Goal: Task Accomplishment & Management: Complete application form

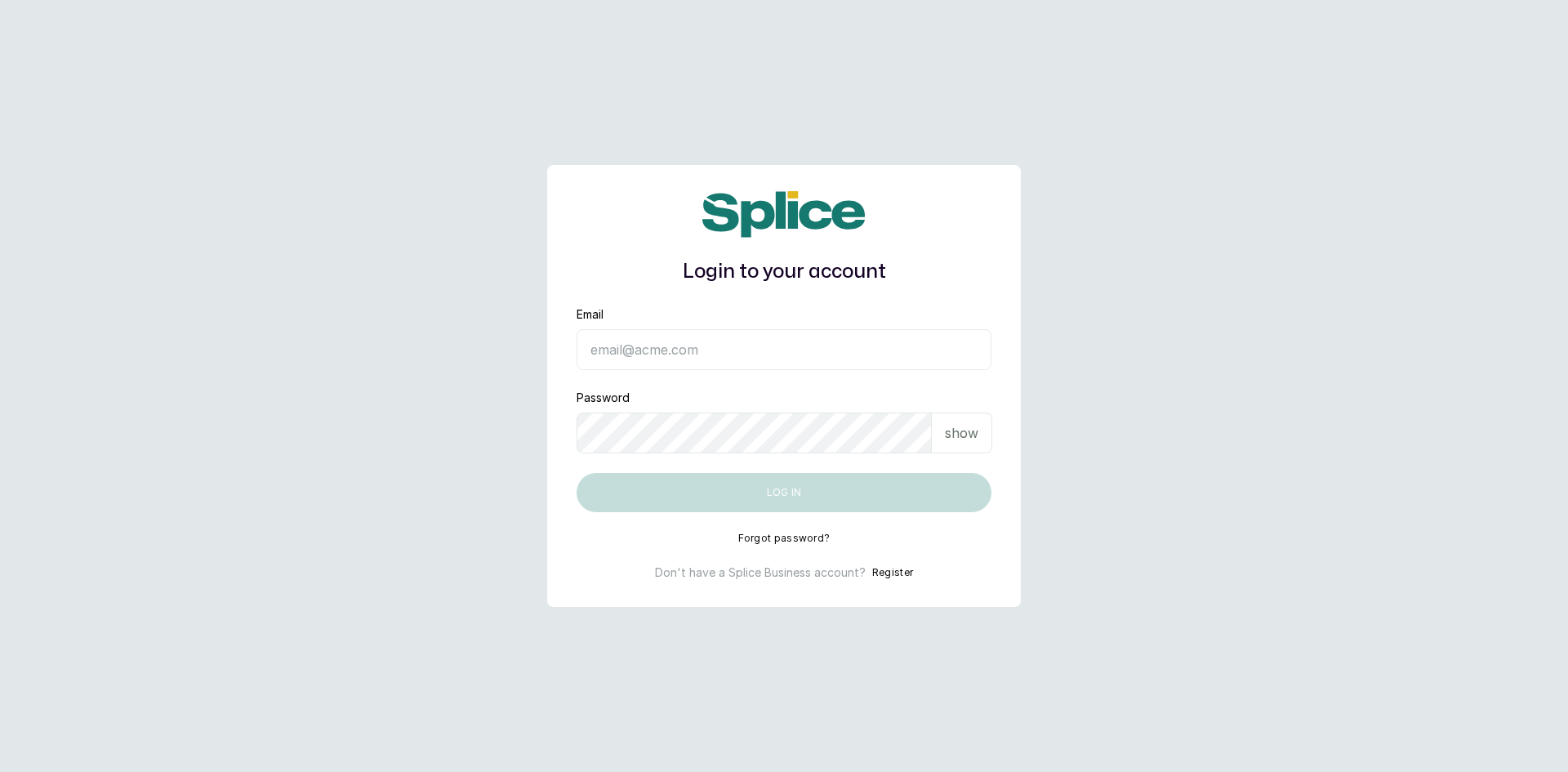
type input "sknanalyticsmedaesthetics@gmail.com"
click at [960, 431] on p "show" at bounding box center [961, 433] width 34 height 20
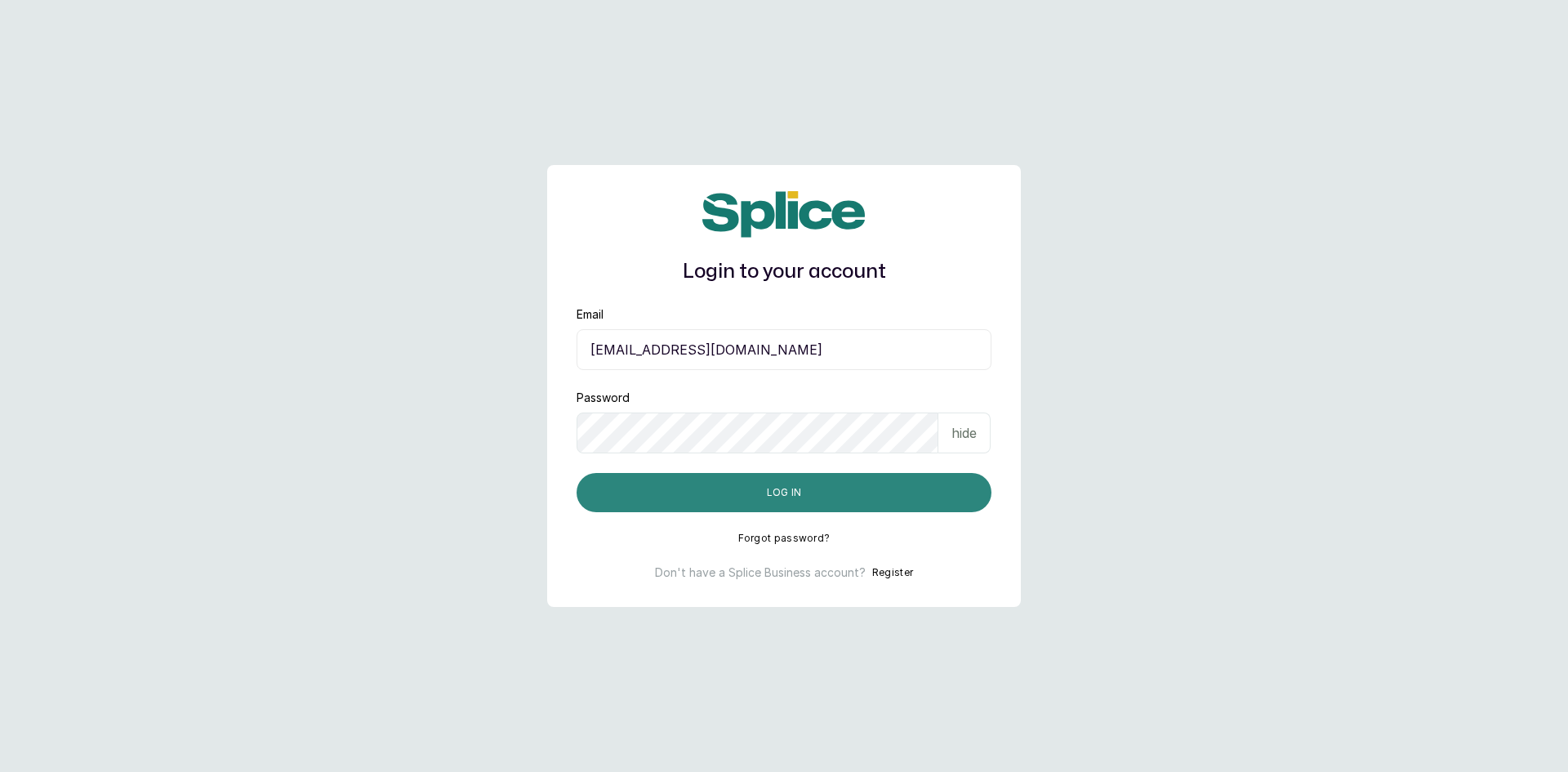
click at [825, 490] on button "Log in" at bounding box center [784, 492] width 415 height 39
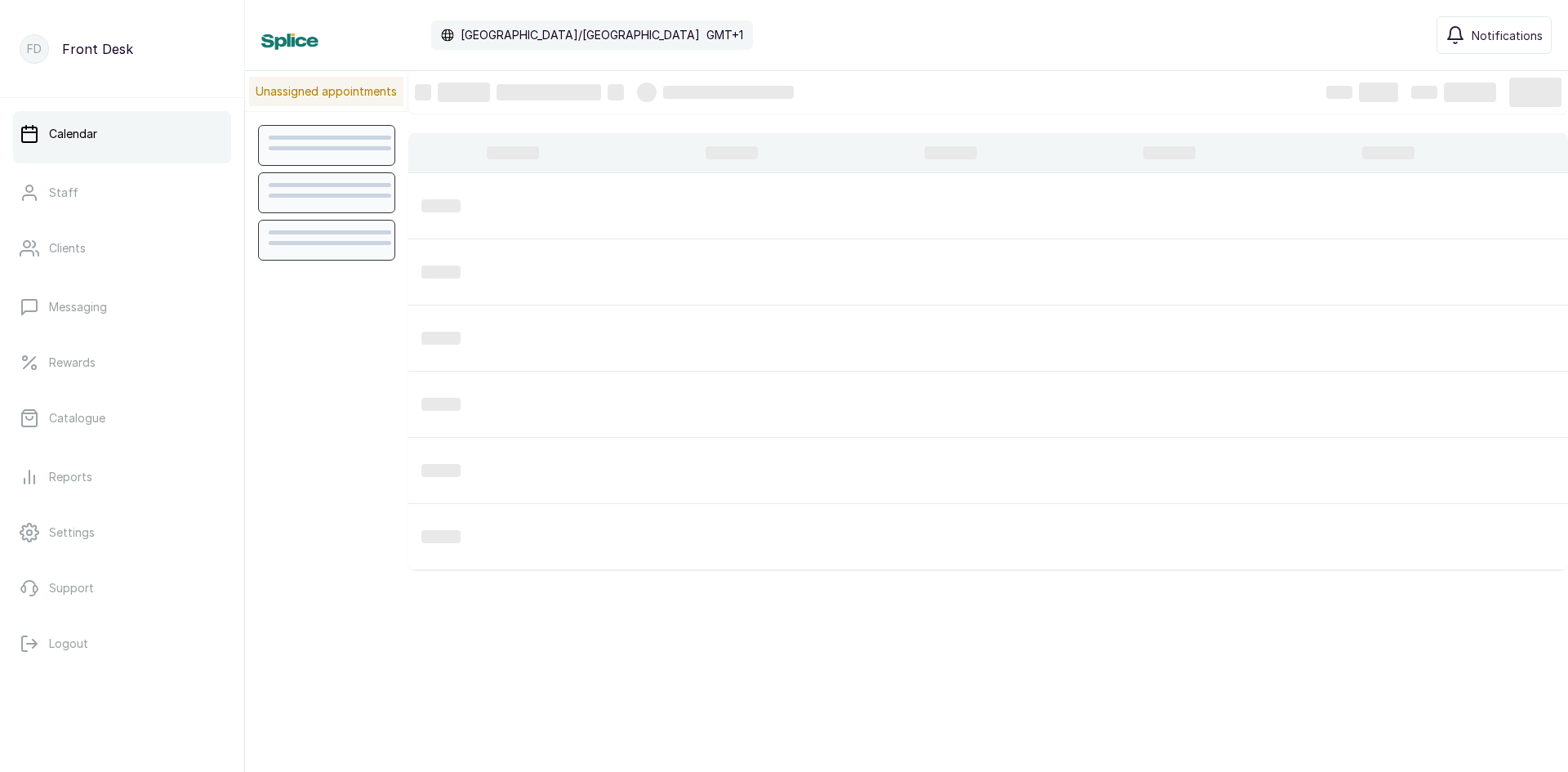
scroll to position [550, 0]
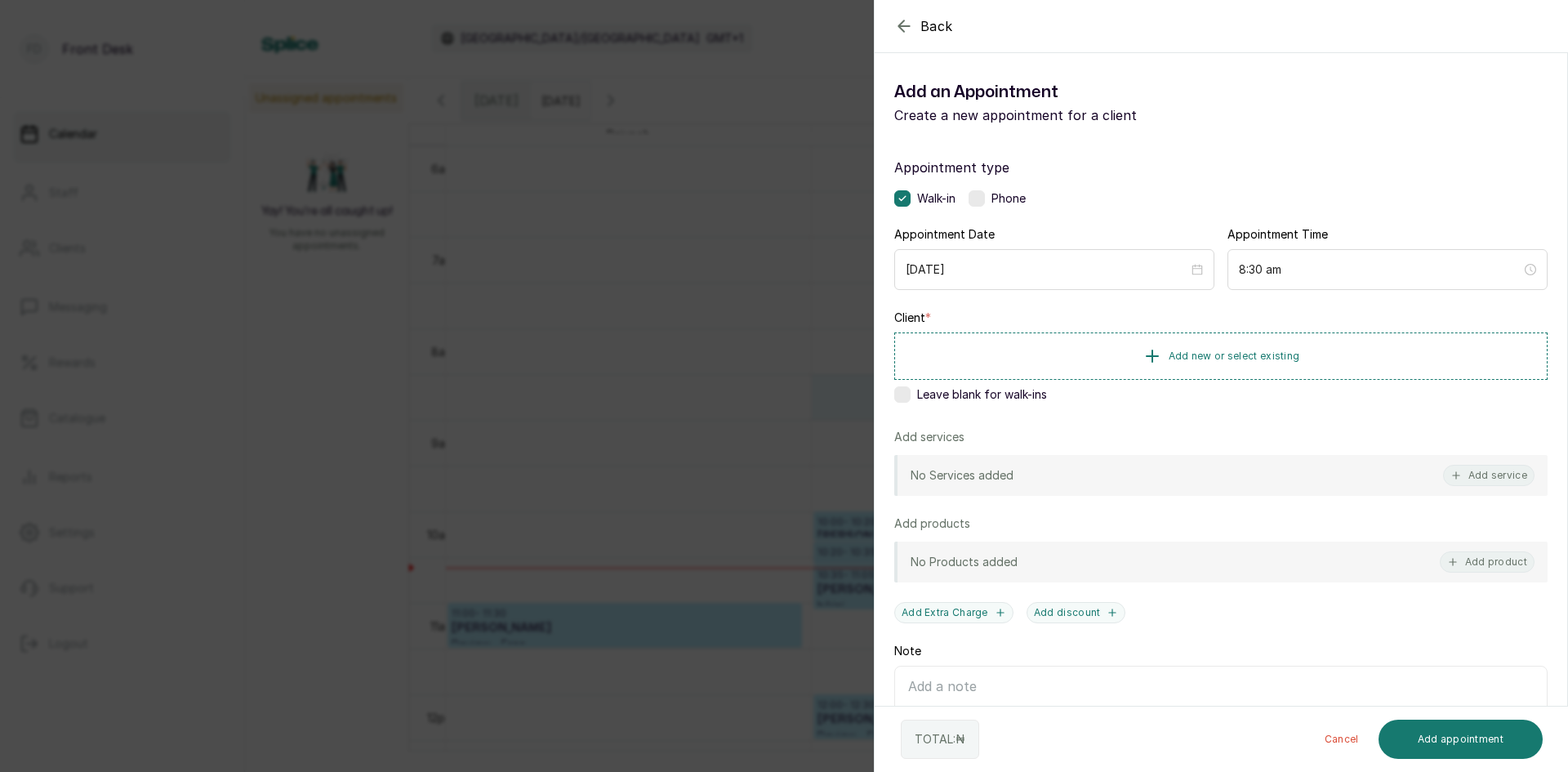
click at [504, 292] on div "Back Add Appointment Add an Appointment Create a new appointment for a client A…" at bounding box center [784, 386] width 1568 height 772
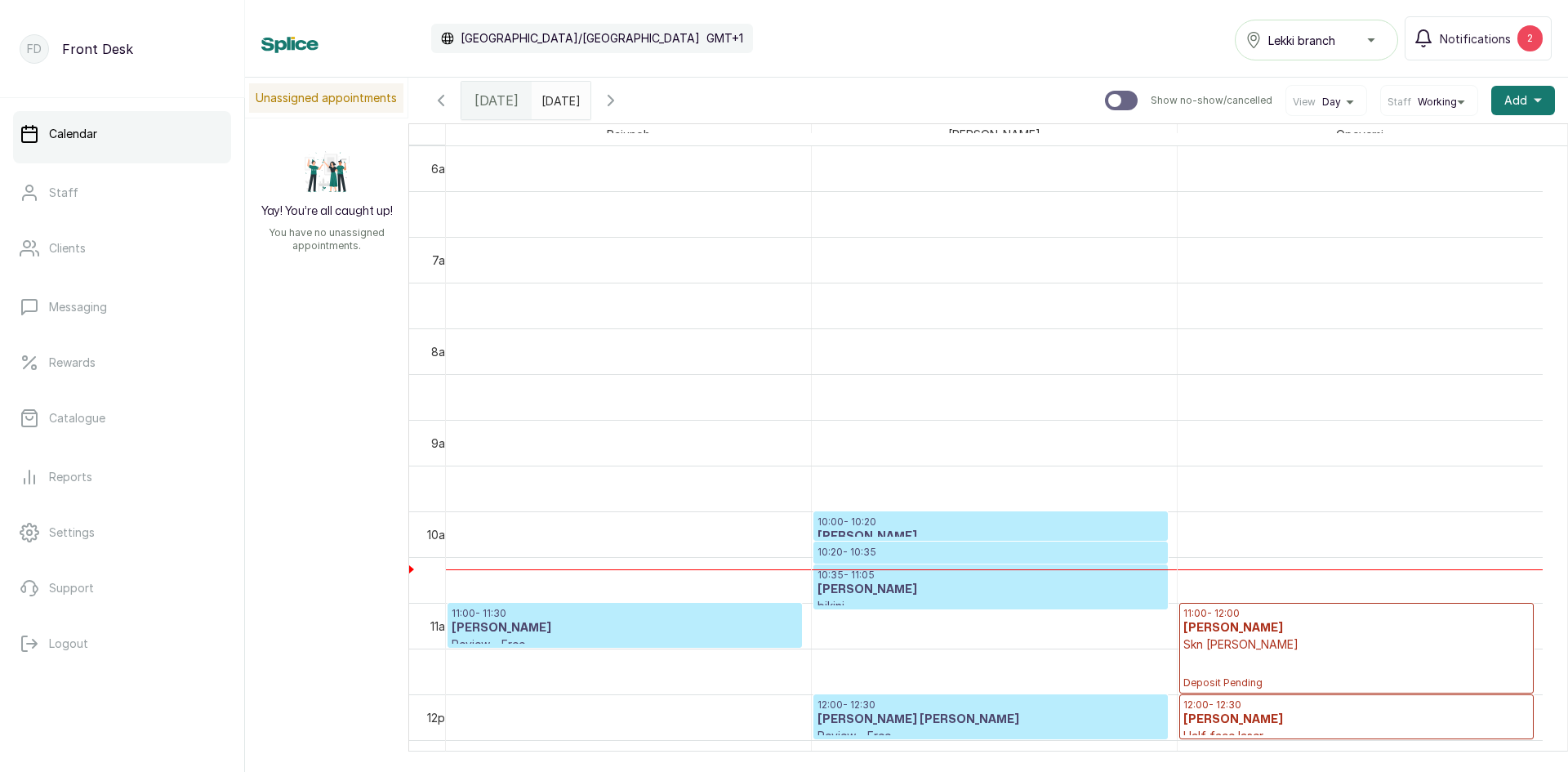
click at [961, 544] on div "10:20 - 10:35 [PERSON_NAME] Under [PERSON_NAME] laser Confirmed" at bounding box center [991, 553] width 353 height 21
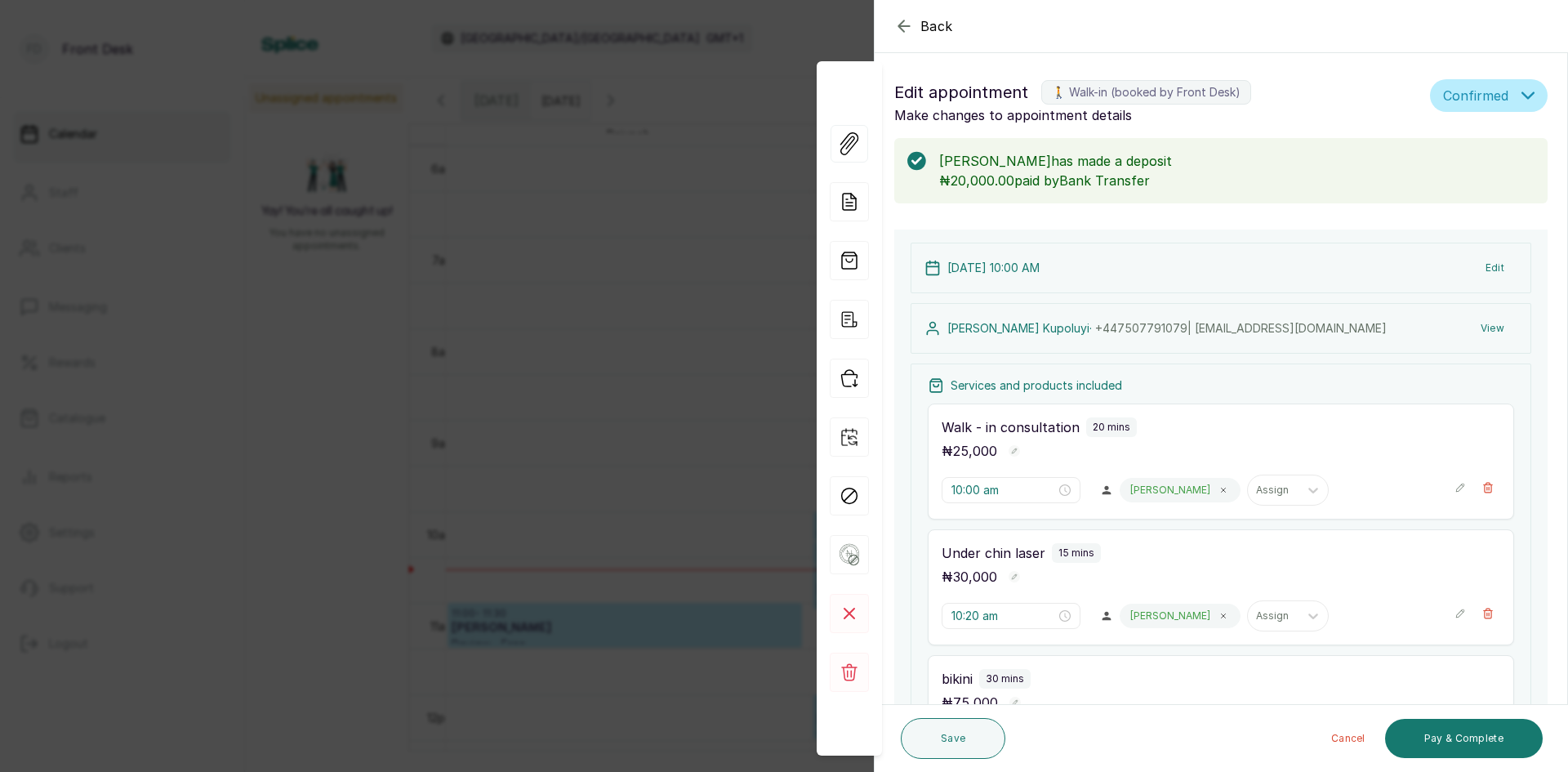
click at [275, 374] on div "Back Appointment Details Edit appointment 🚶 Walk-in (booked by Front Desk) Make…" at bounding box center [784, 386] width 1568 height 772
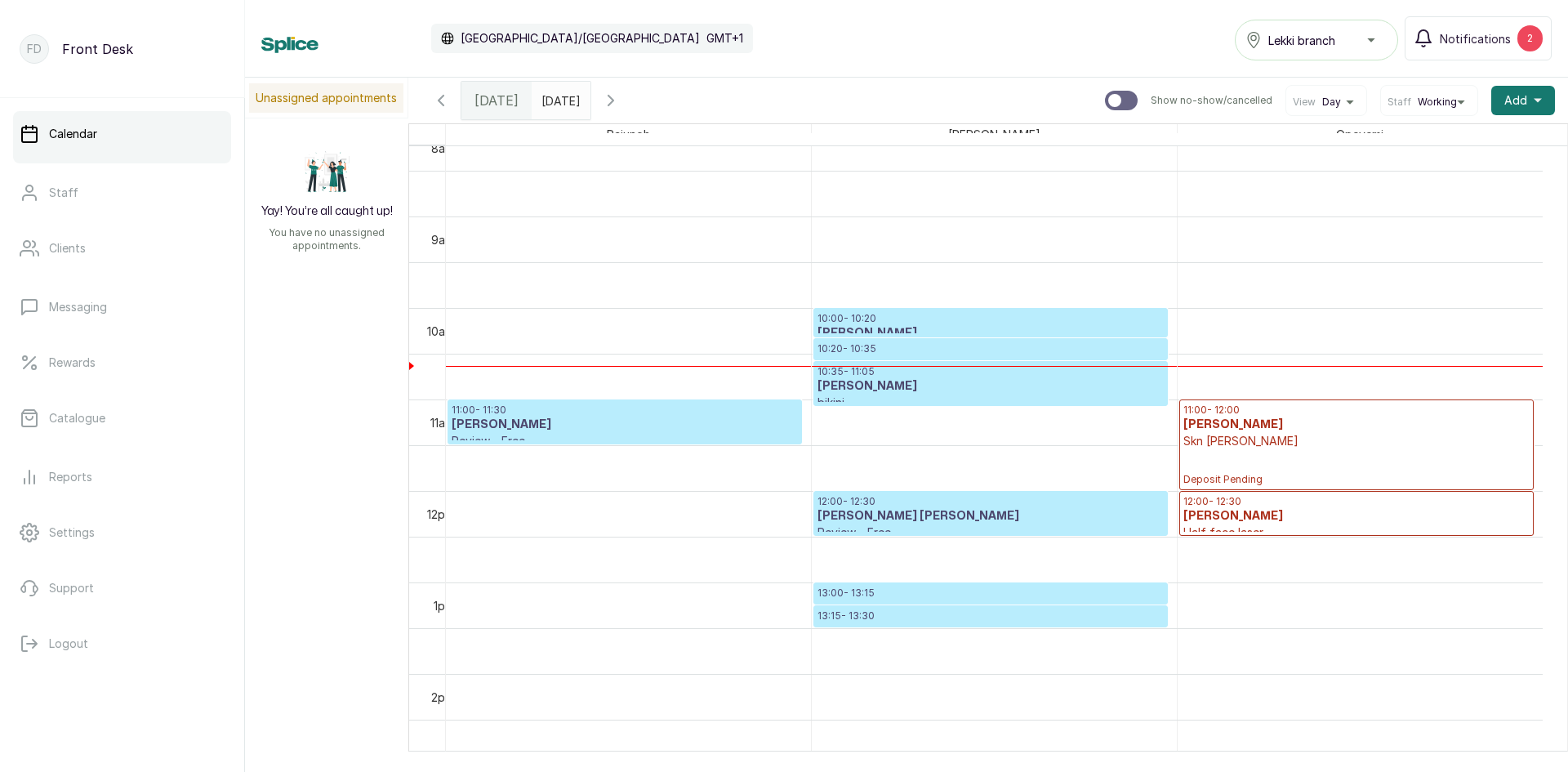
scroll to position [795, 0]
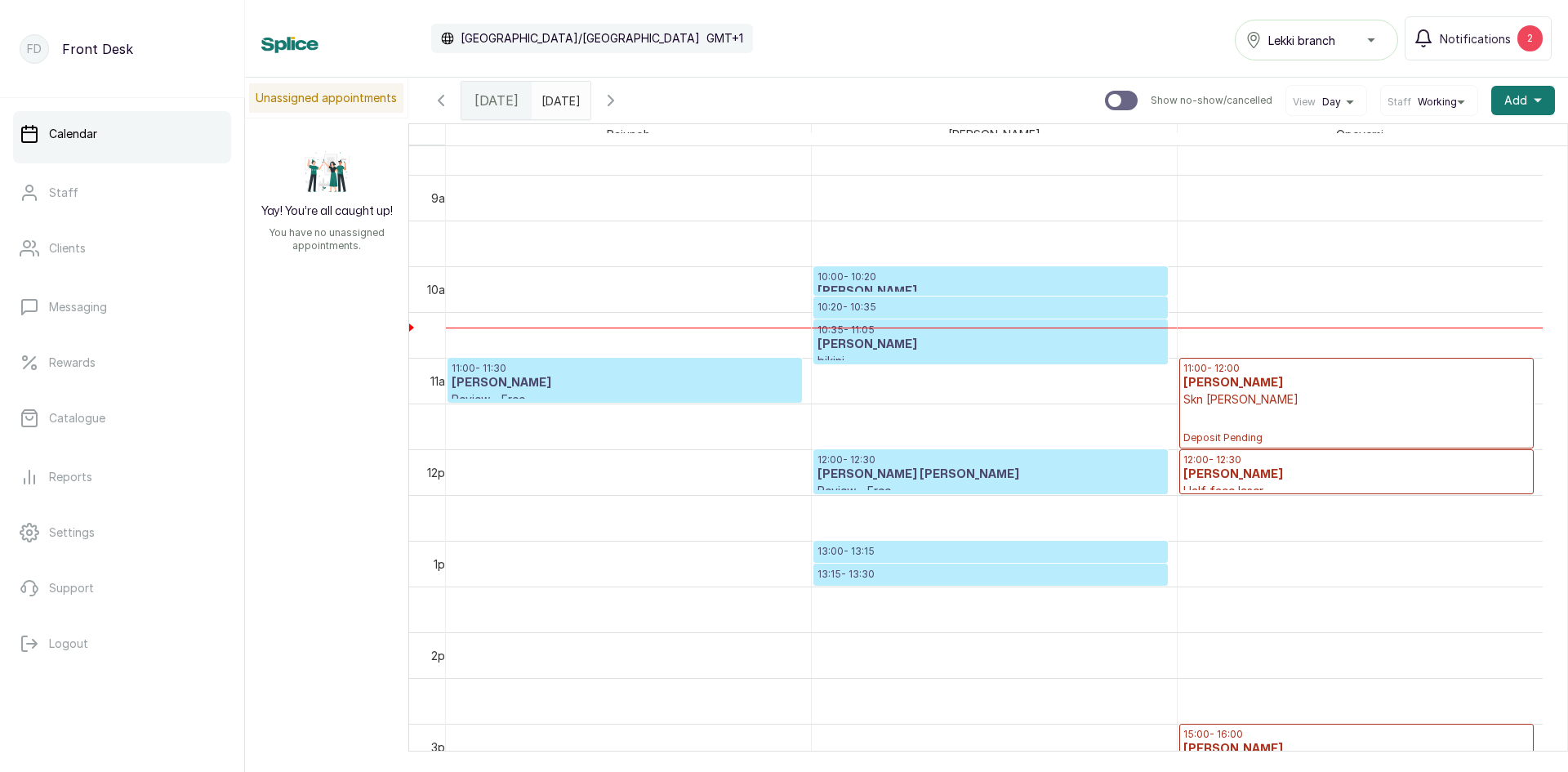
type input "dd/MM/yyyy"
click at [551, 100] on input "dd/MM/yyyy" at bounding box center [545, 96] width 26 height 28
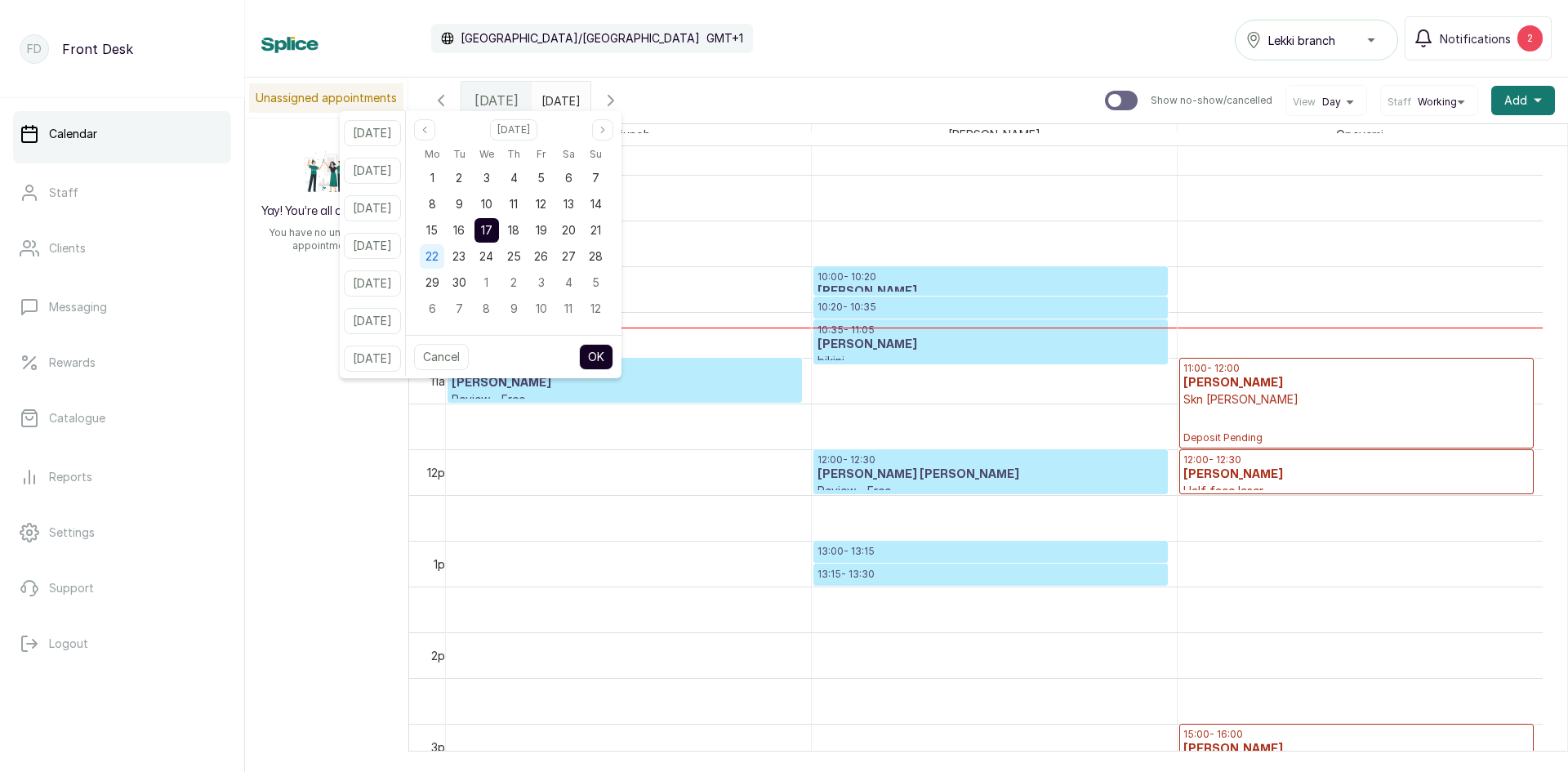
click at [439, 255] on span "22" at bounding box center [432, 256] width 13 height 14
click at [605, 358] on button "OK" at bounding box center [596, 357] width 35 height 26
type input "[DATE]"
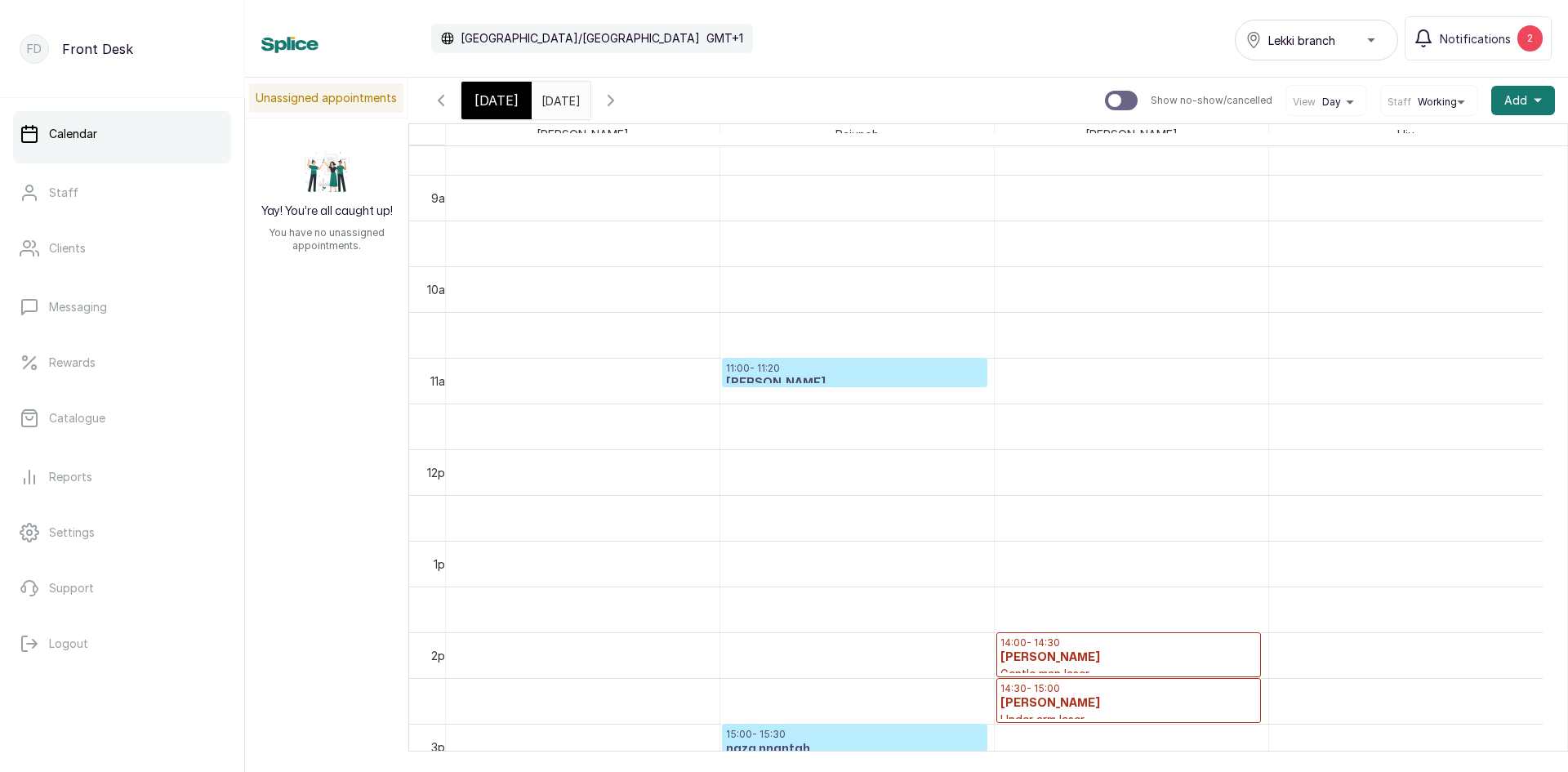
click at [1124, 666] on p "Gentle man laser" at bounding box center [1128, 673] width 256 height 16
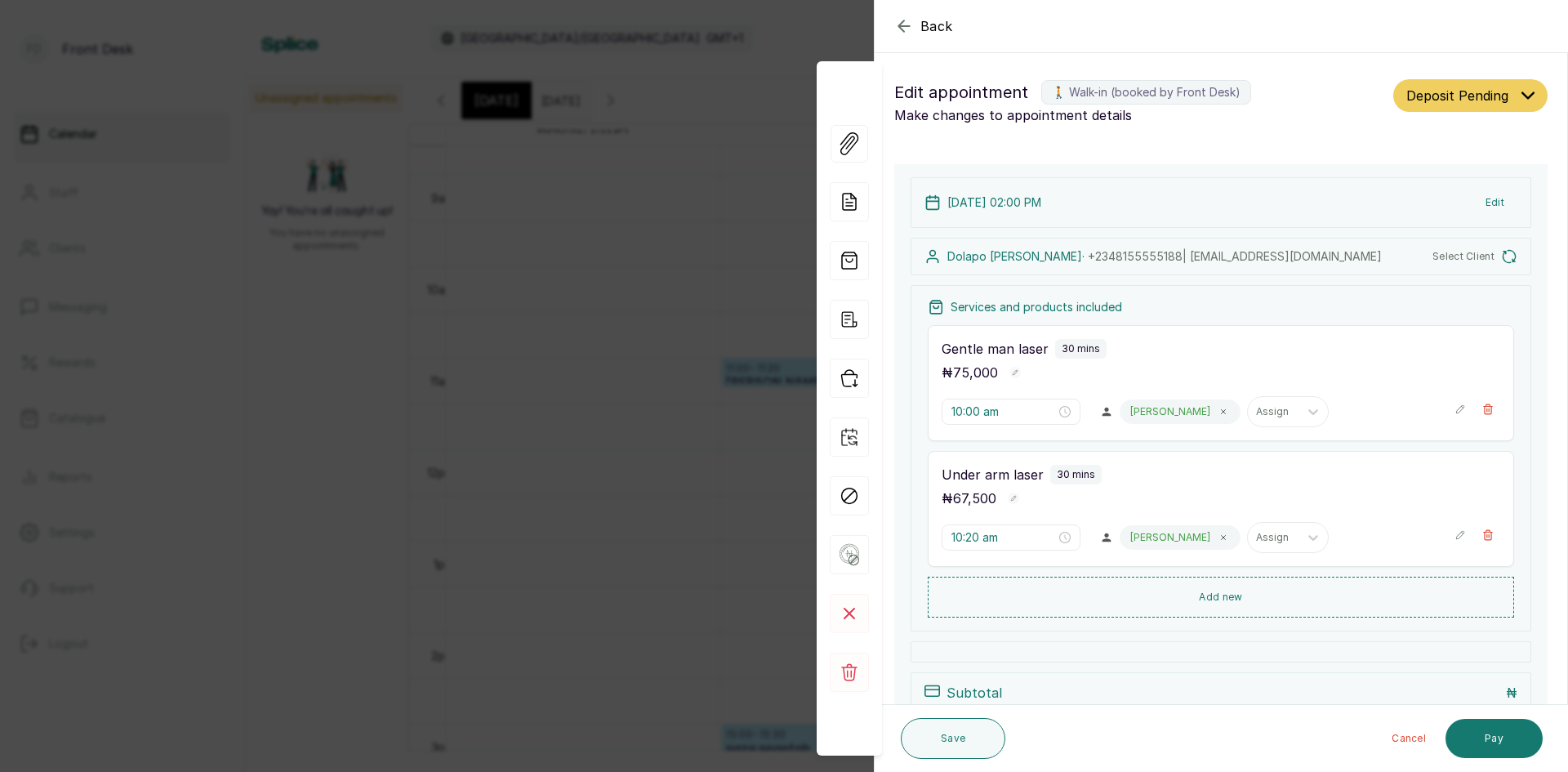
type input "2:00 pm"
type input "2:30 pm"
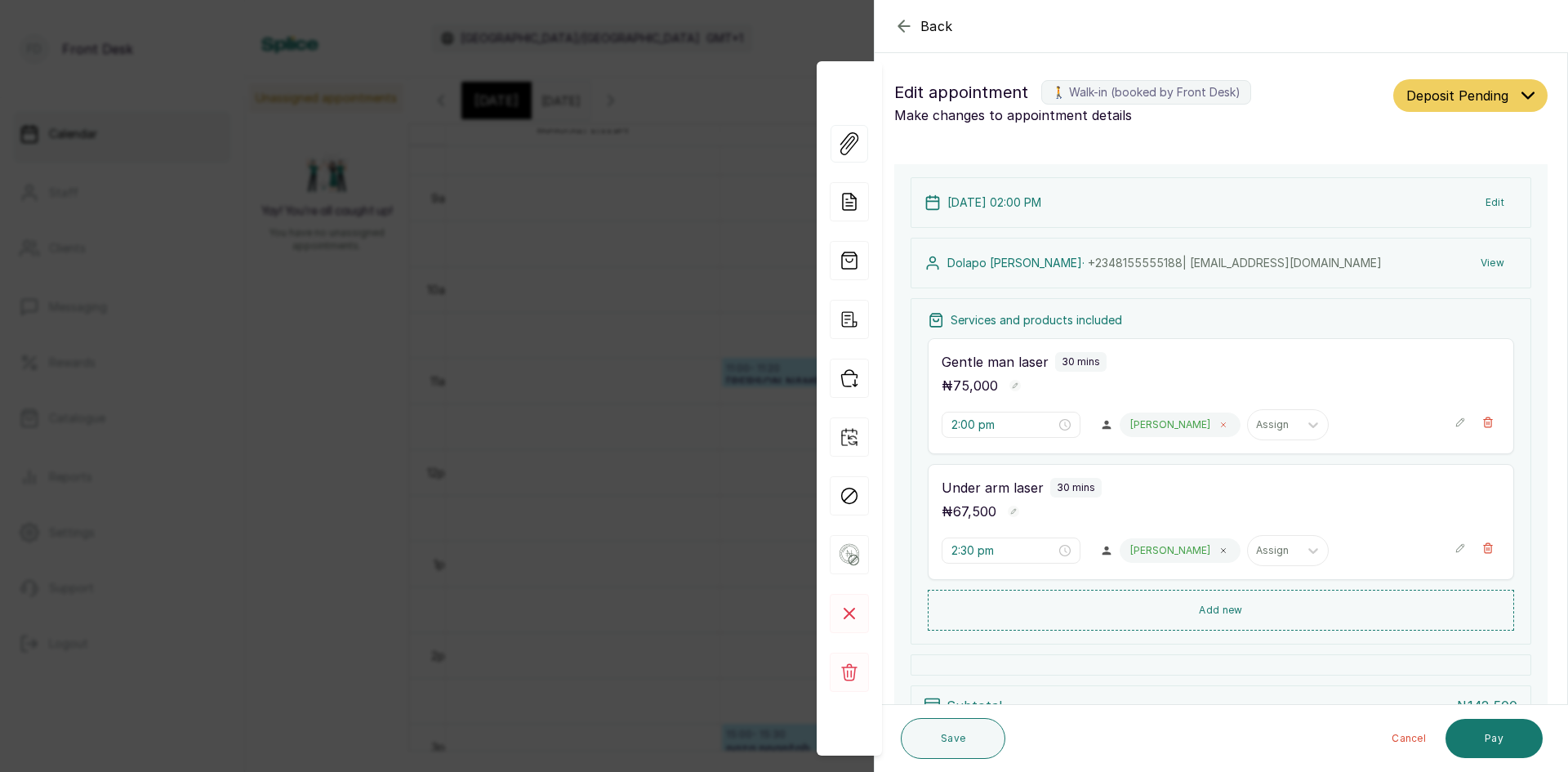
click at [1218, 429] on span at bounding box center [1224, 424] width 13 height 13
click at [1219, 554] on icon at bounding box center [1223, 550] width 8 height 8
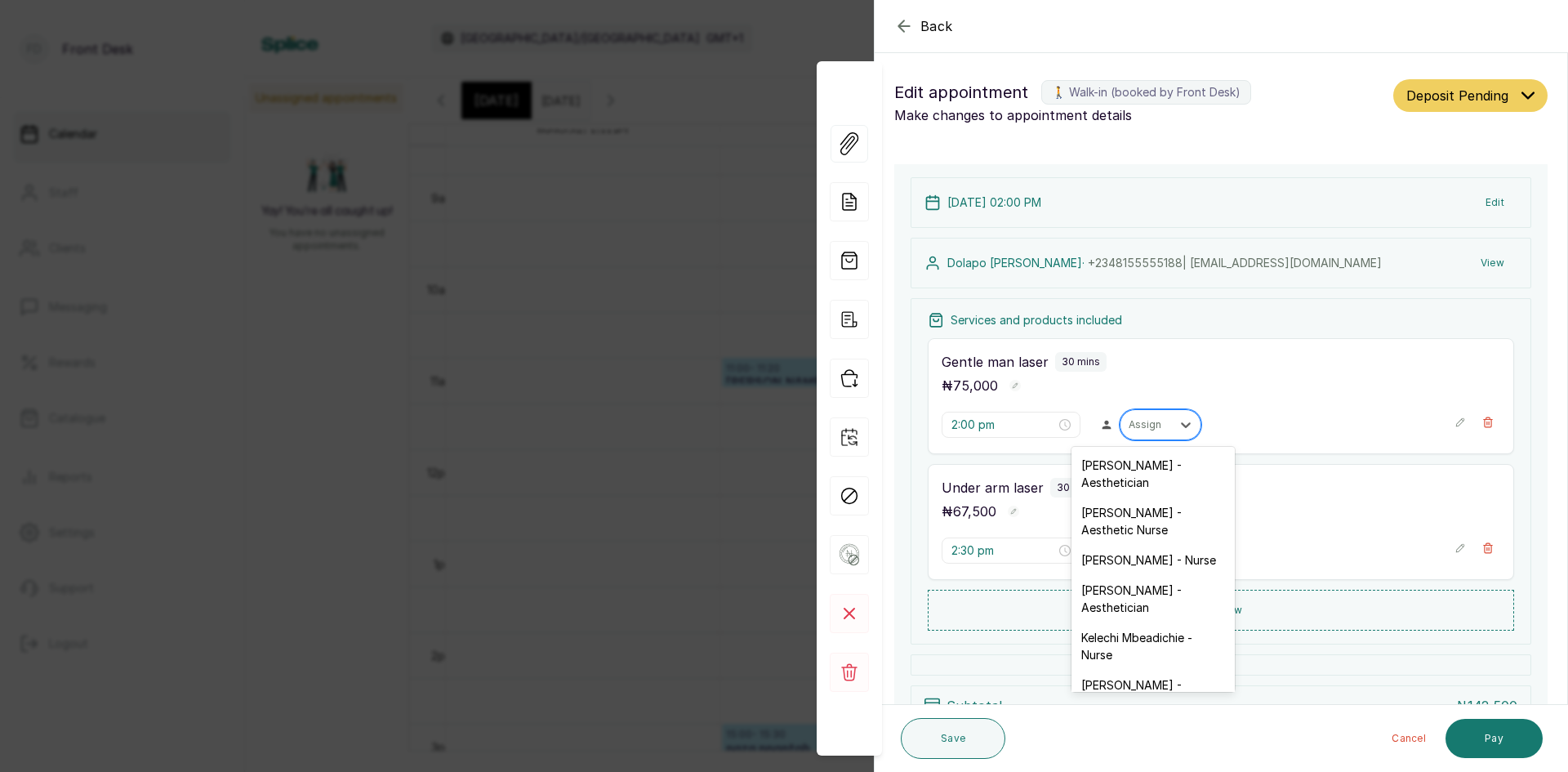
click at [1146, 425] on div at bounding box center [1147, 424] width 35 height 15
click at [1102, 514] on div "[PERSON_NAME] - Aesthetic Nurse" at bounding box center [1154, 521] width 164 height 48
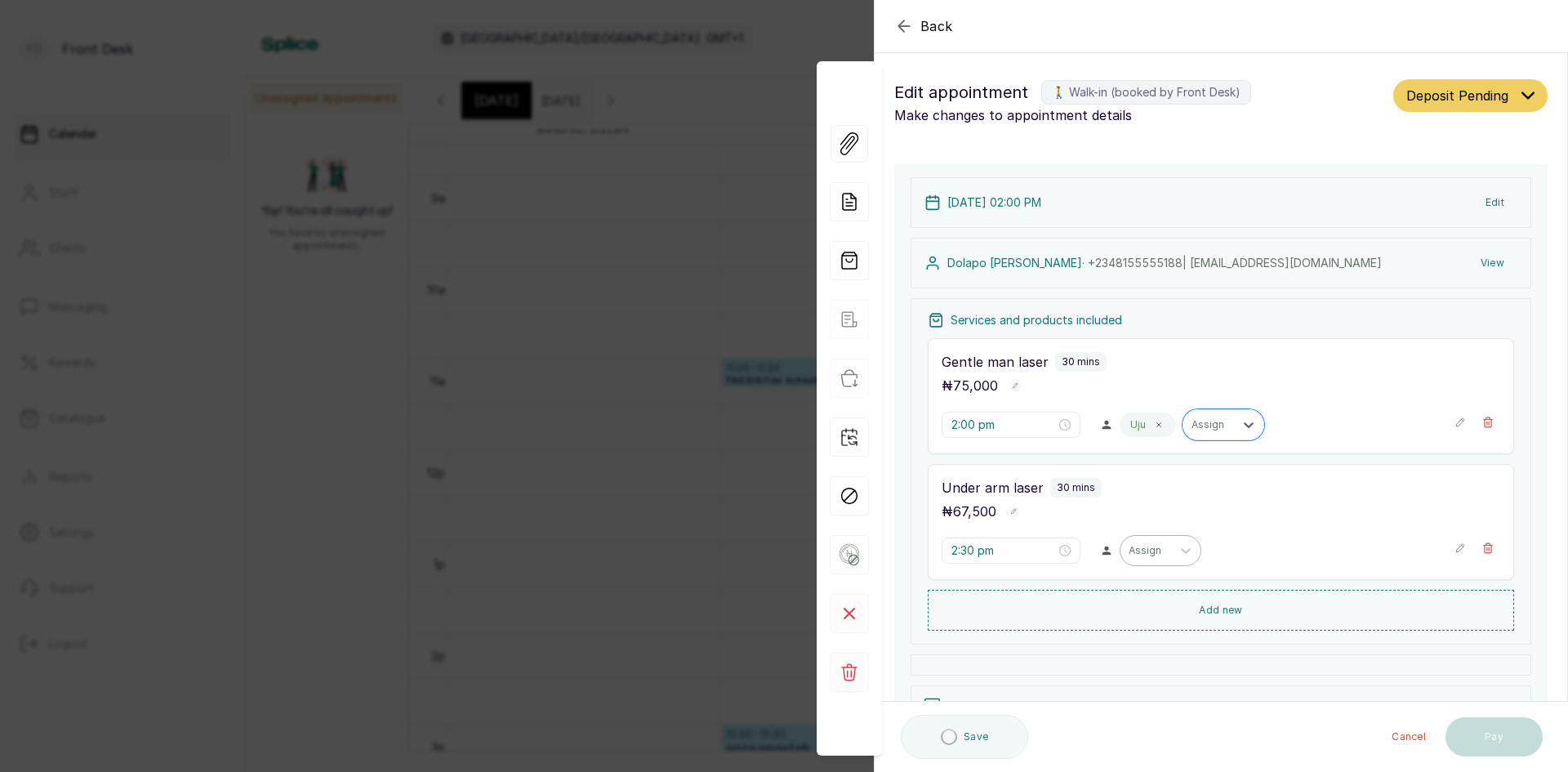
click at [1139, 547] on div at bounding box center [1147, 550] width 35 height 15
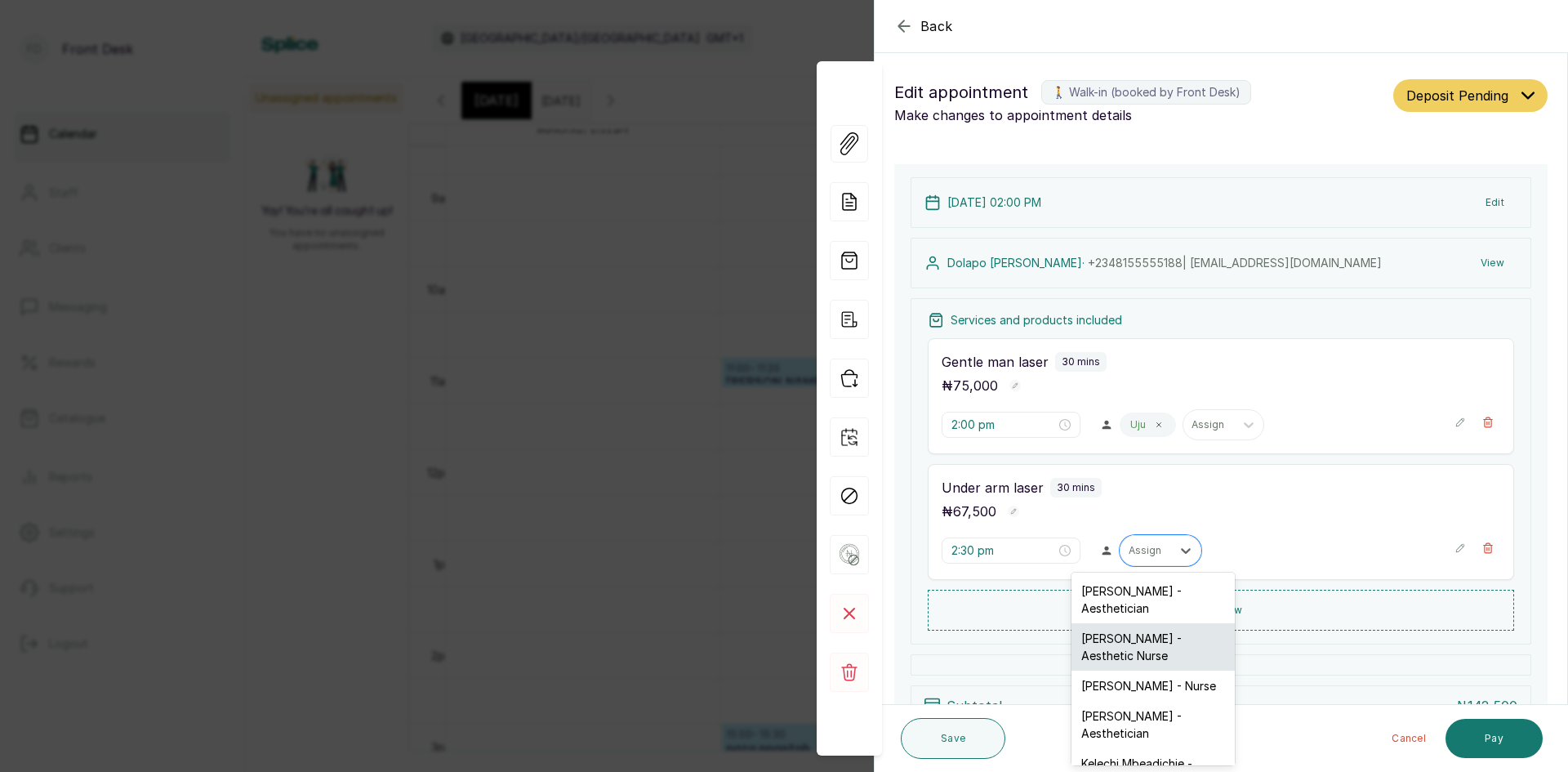
click at [1109, 647] on div "[PERSON_NAME] - Aesthetic Nurse" at bounding box center [1154, 647] width 164 height 48
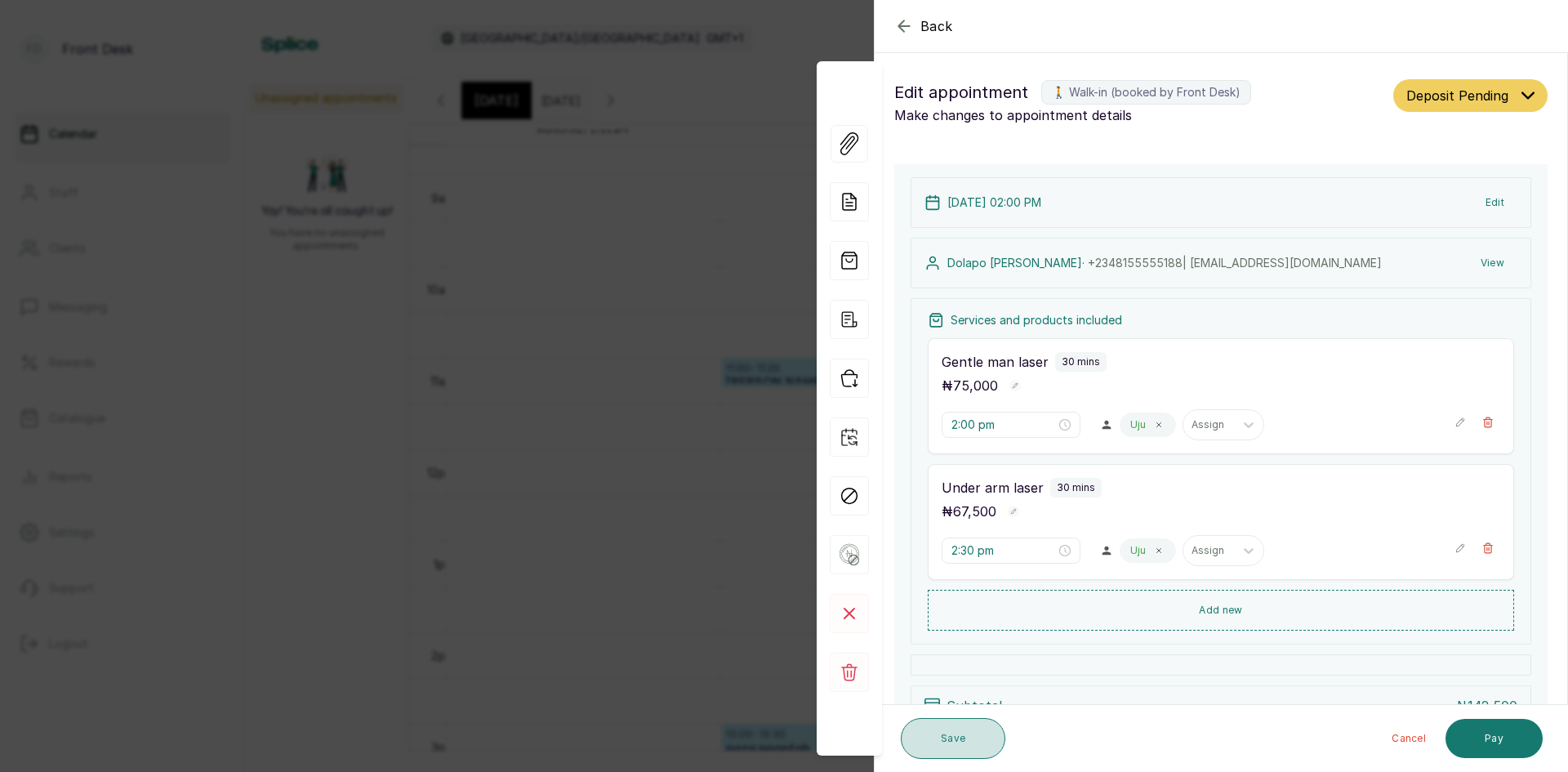
click at [934, 737] on button "Save" at bounding box center [953, 738] width 105 height 41
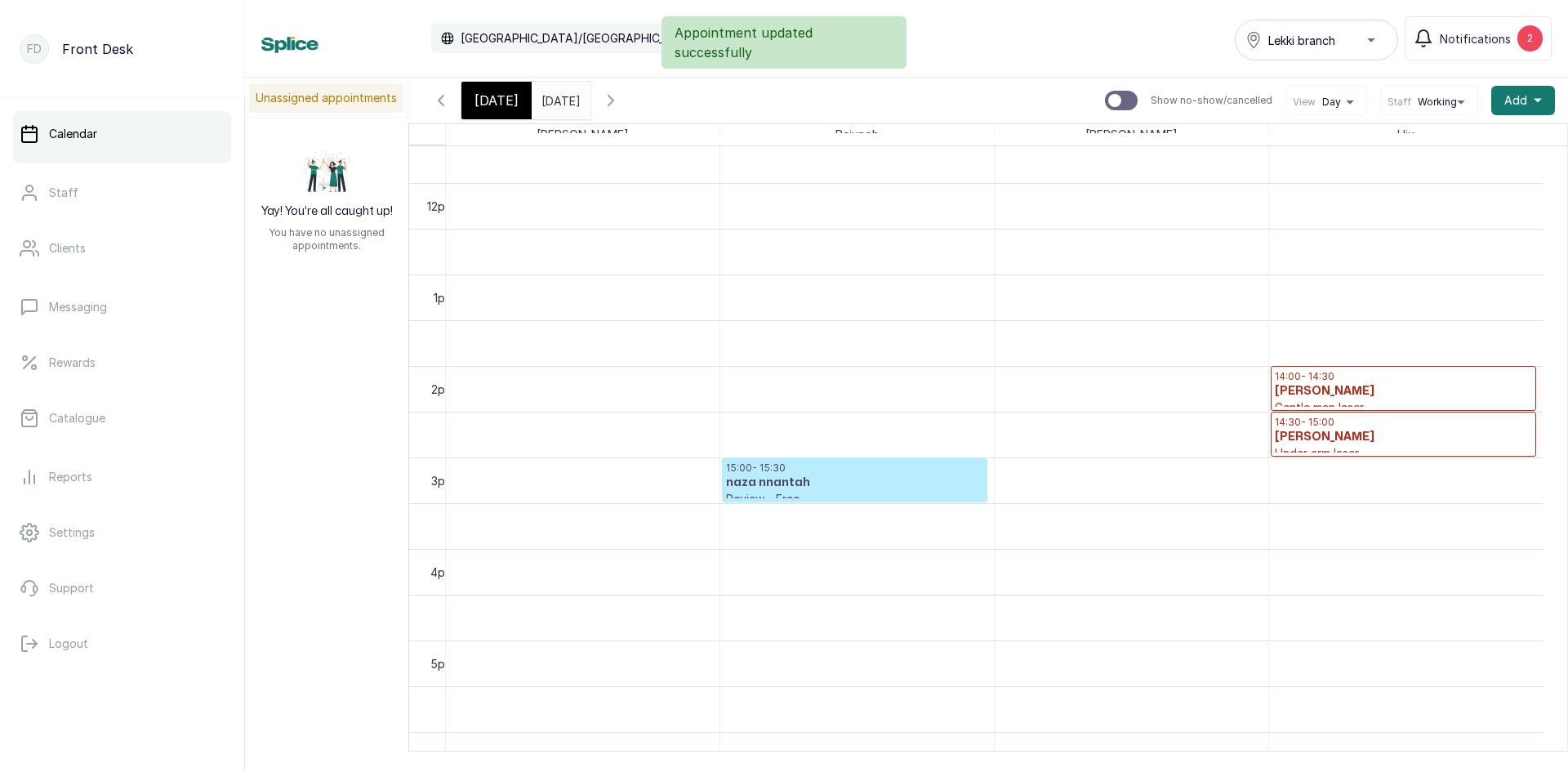
scroll to position [0, 0]
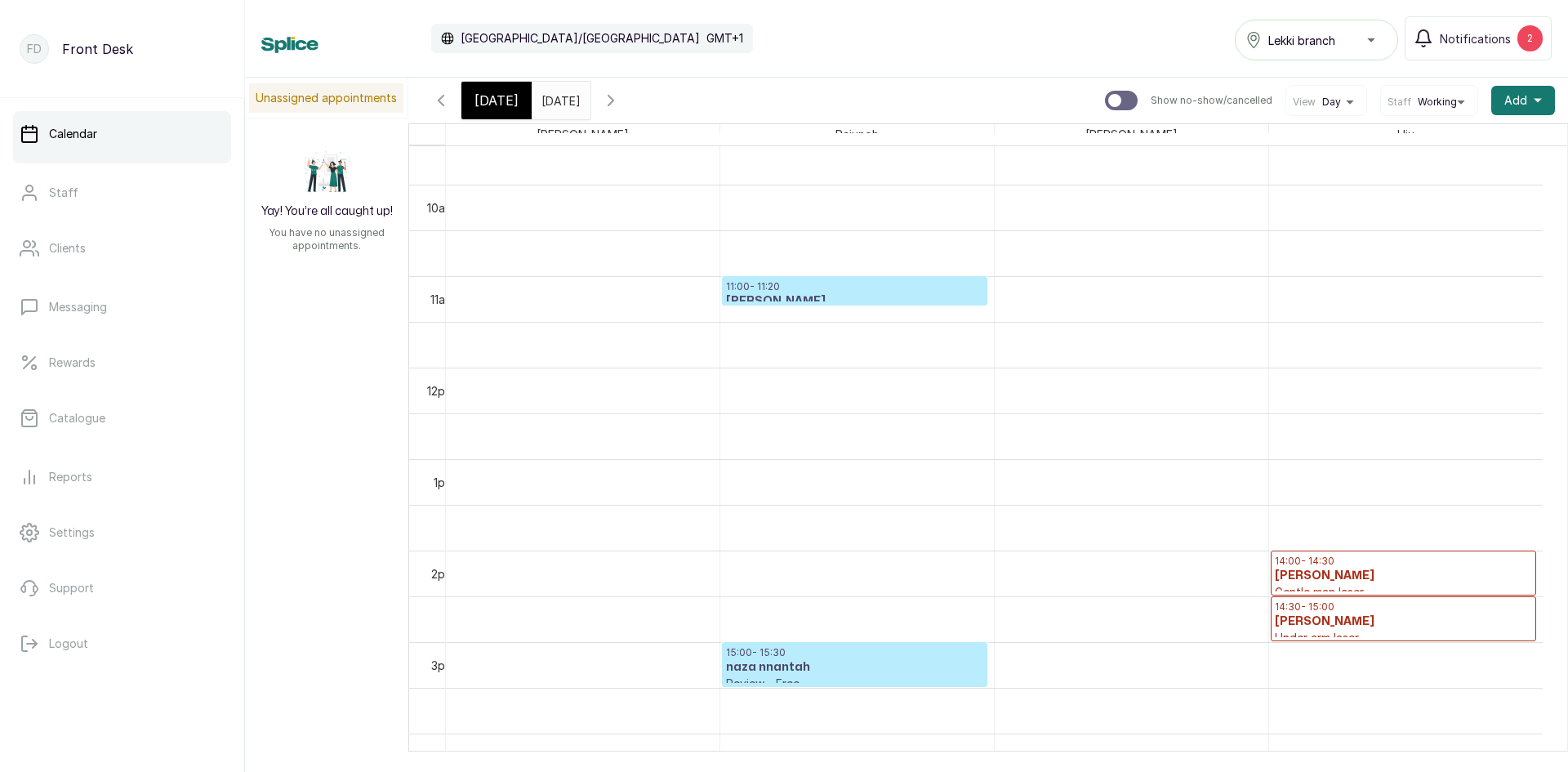
click at [500, 98] on span "[DATE]" at bounding box center [496, 100] width 44 height 20
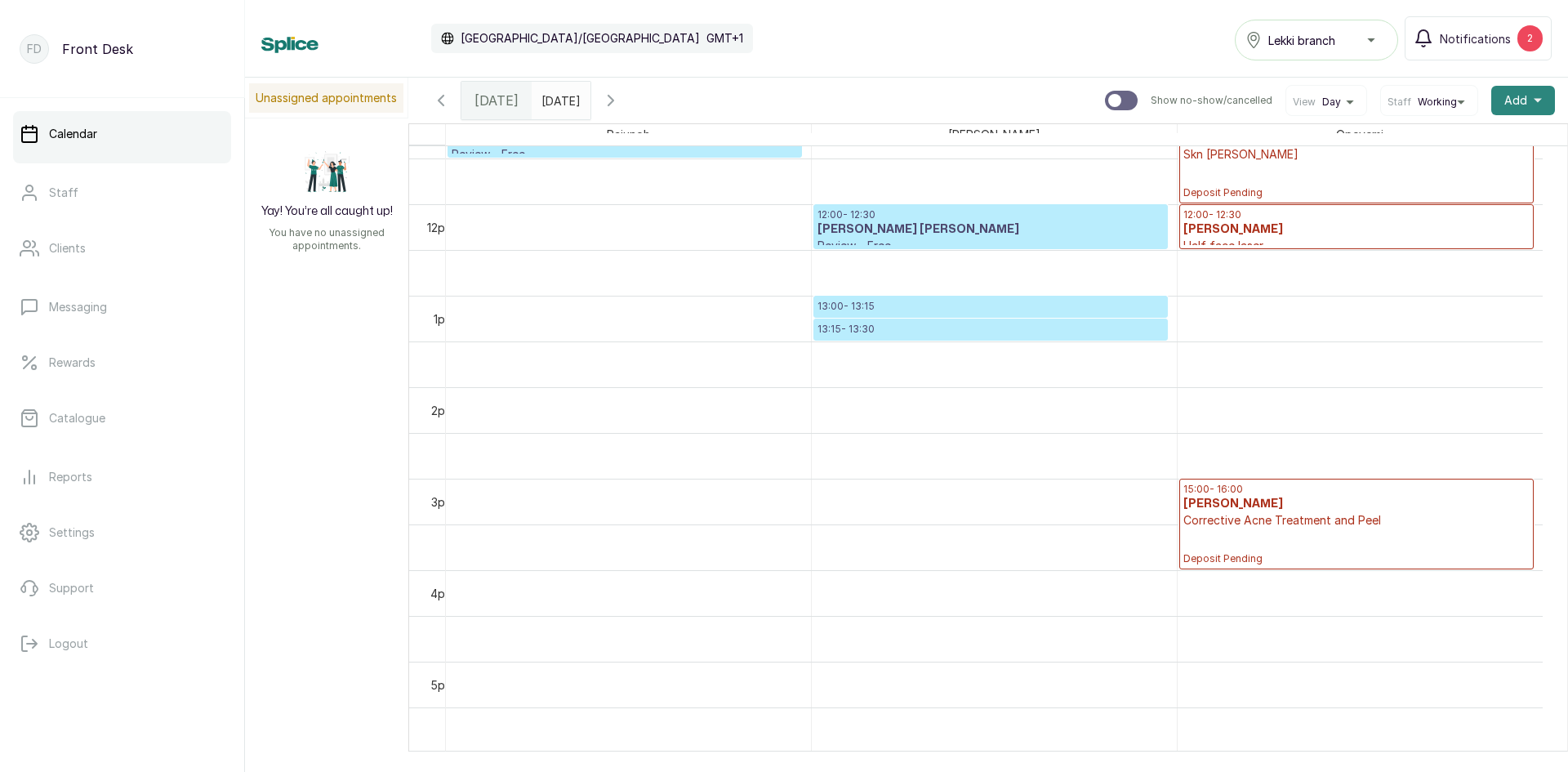
click at [1507, 98] on span "Add" at bounding box center [1516, 100] width 22 height 16
click at [1456, 141] on span "Add Appointment" at bounding box center [1463, 145] width 157 height 20
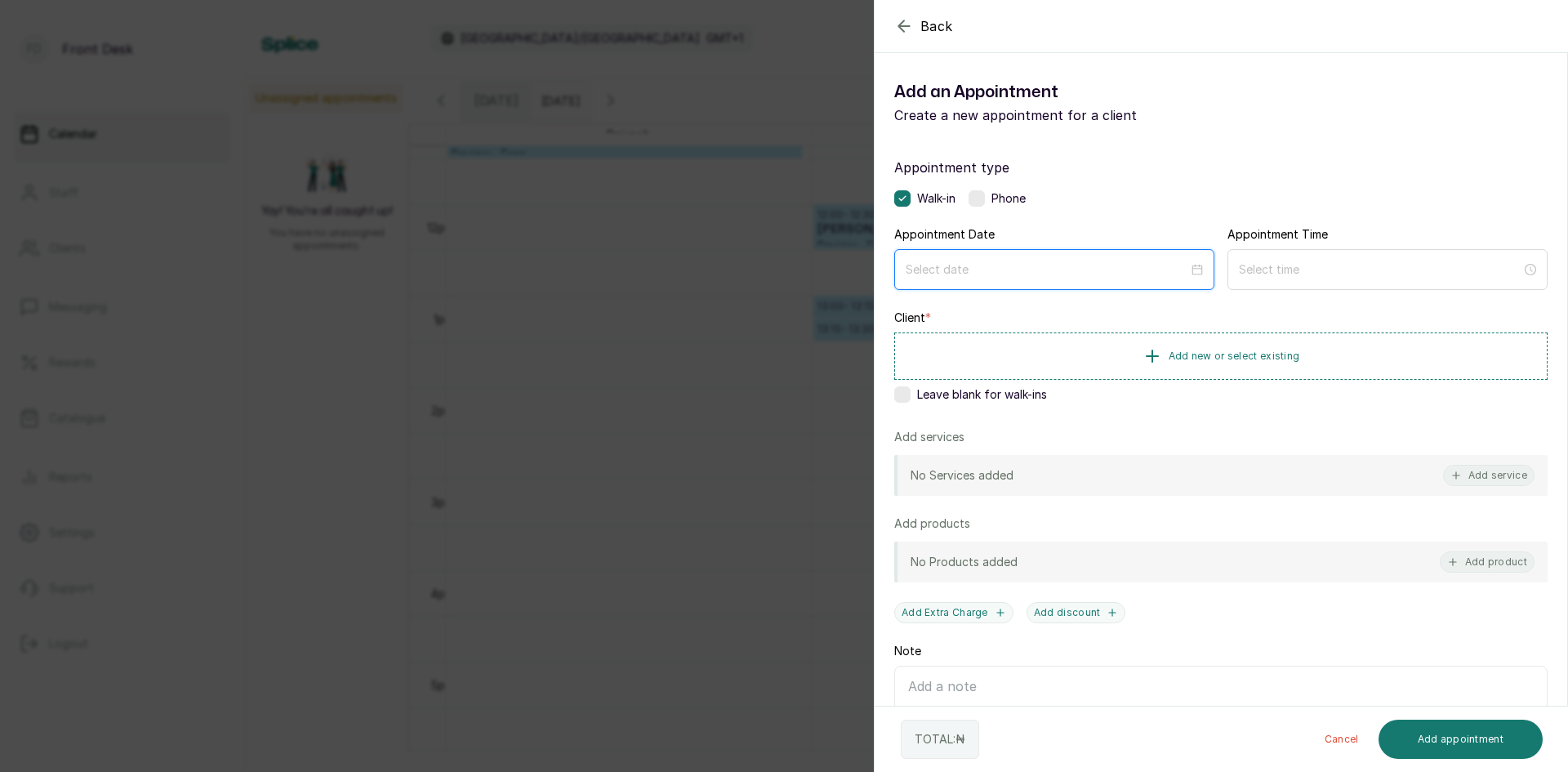
click at [1096, 269] on input at bounding box center [1047, 269] width 283 height 18
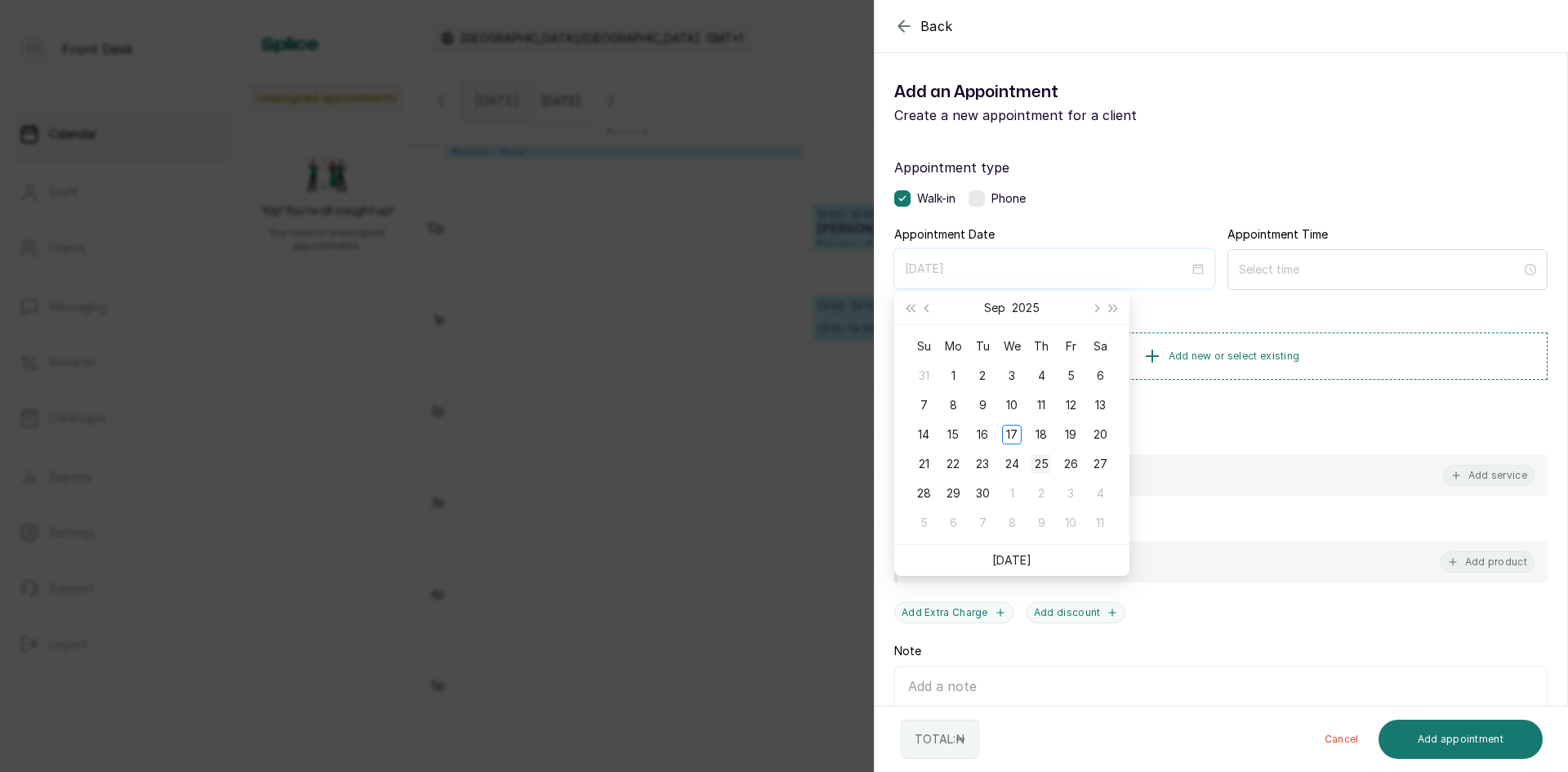
type input "[DATE]"
click at [1045, 460] on div "25" at bounding box center [1041, 464] width 20 height 20
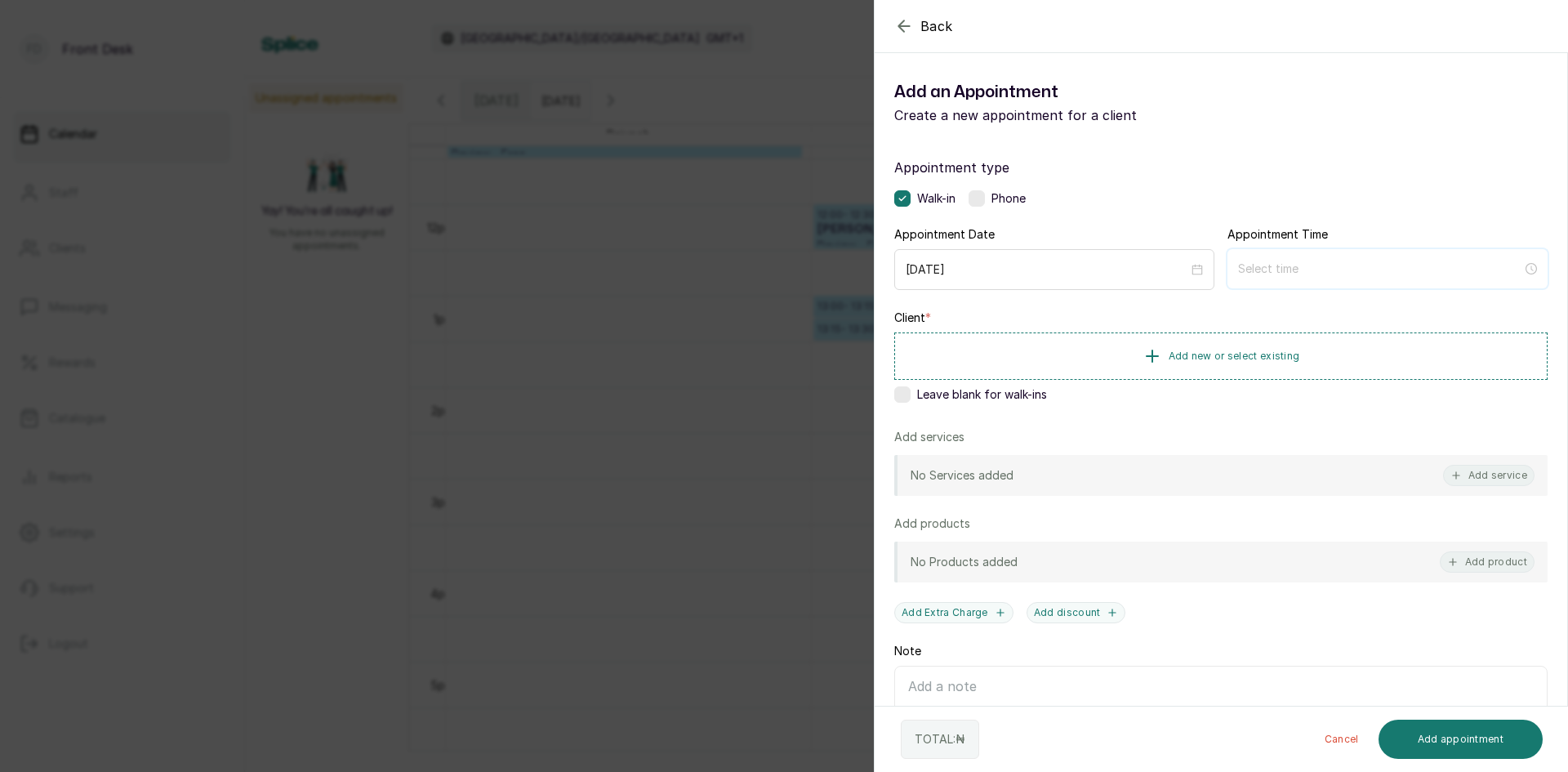
click at [1291, 272] on input at bounding box center [1380, 268] width 285 height 18
type input "12:01 am"
type input "2:00 am"
type input "5:00 am"
type input "12:00 am"
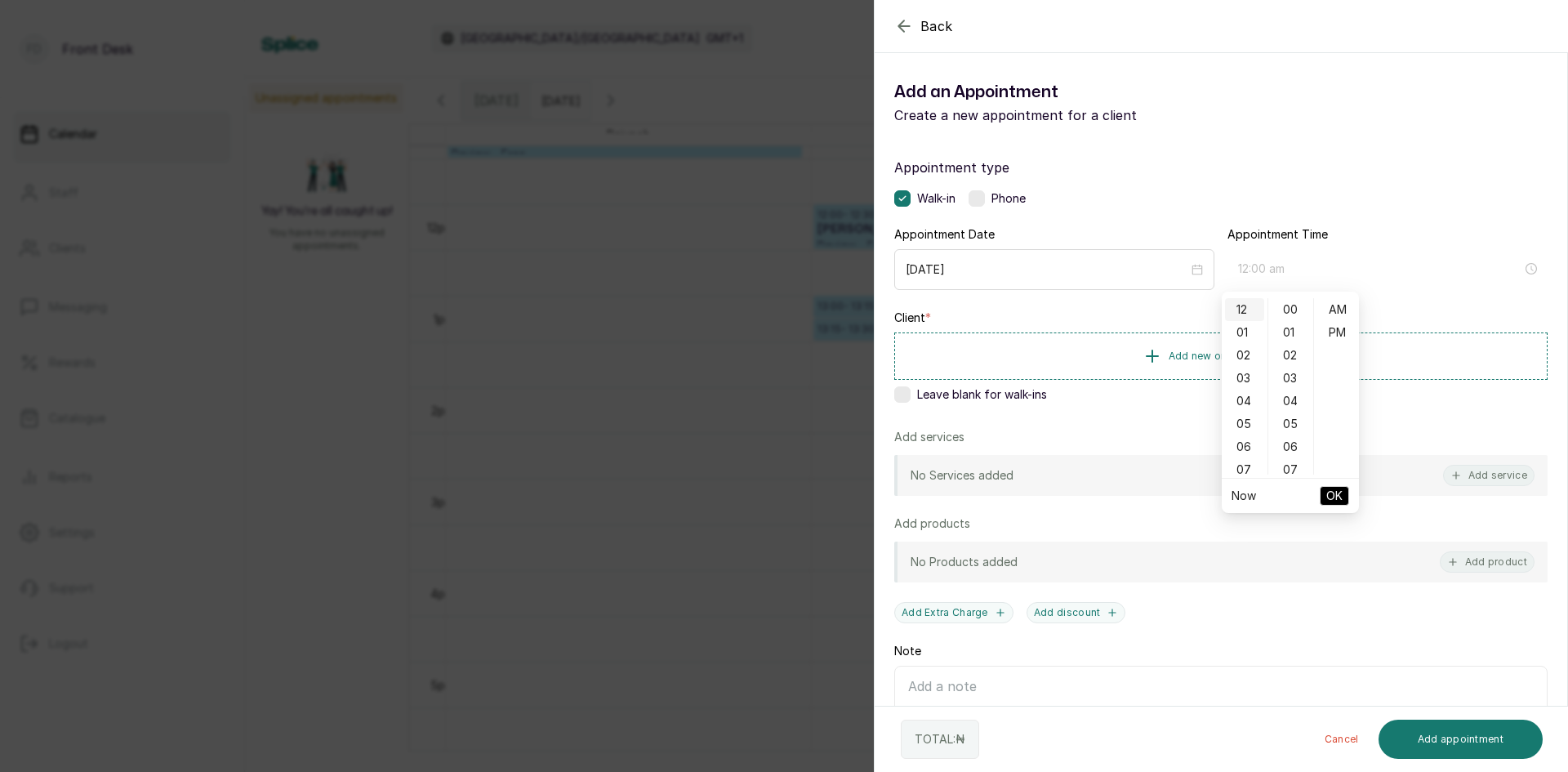
click at [1237, 313] on div "12" at bounding box center [1244, 310] width 39 height 23
click at [1298, 262] on input "12:00 am" at bounding box center [1380, 268] width 285 height 18
type input "12:00 pm"
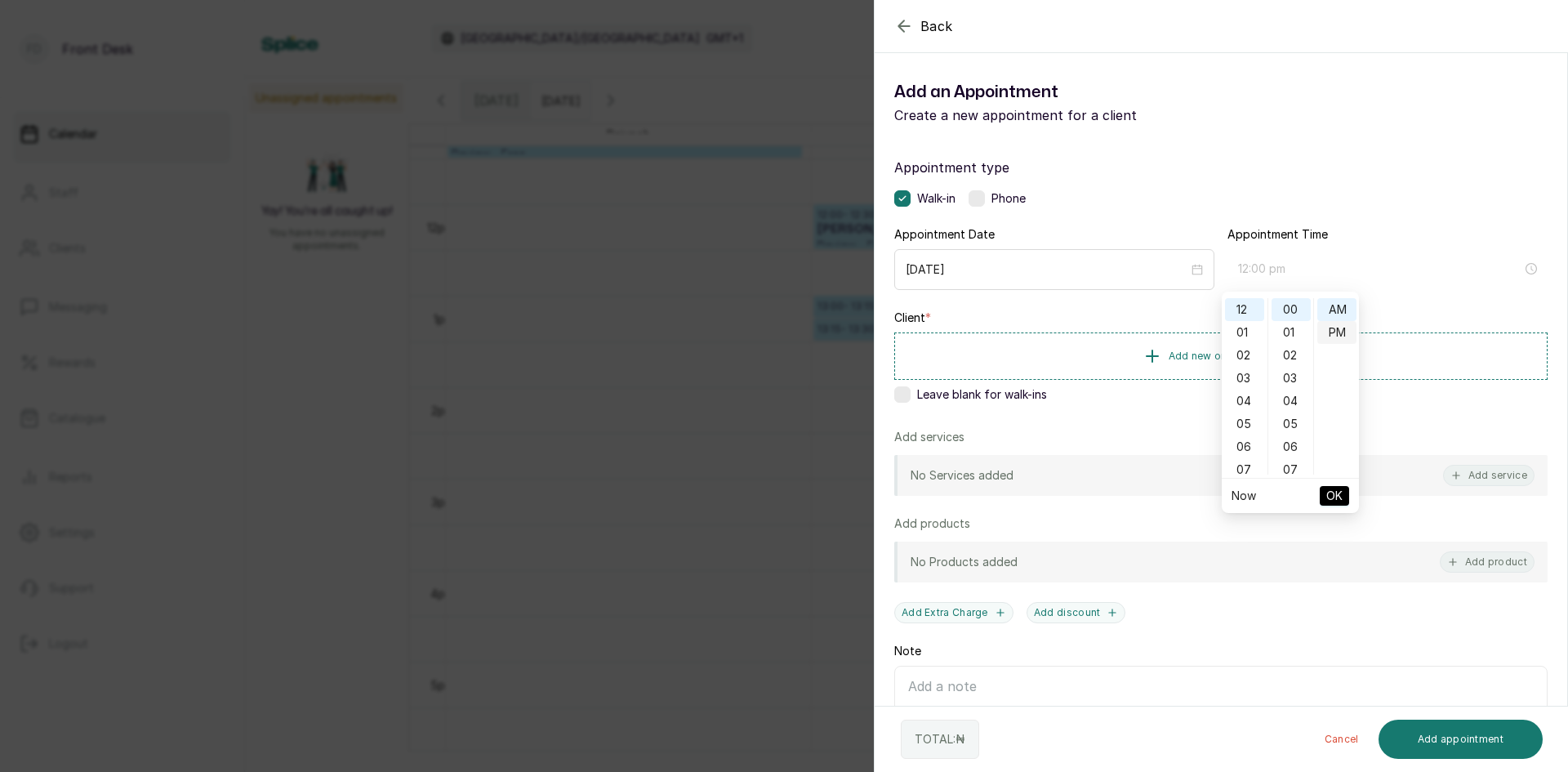
click at [1333, 334] on div "PM" at bounding box center [1337, 332] width 39 height 23
click at [1331, 498] on span "OK" at bounding box center [1334, 496] width 16 height 31
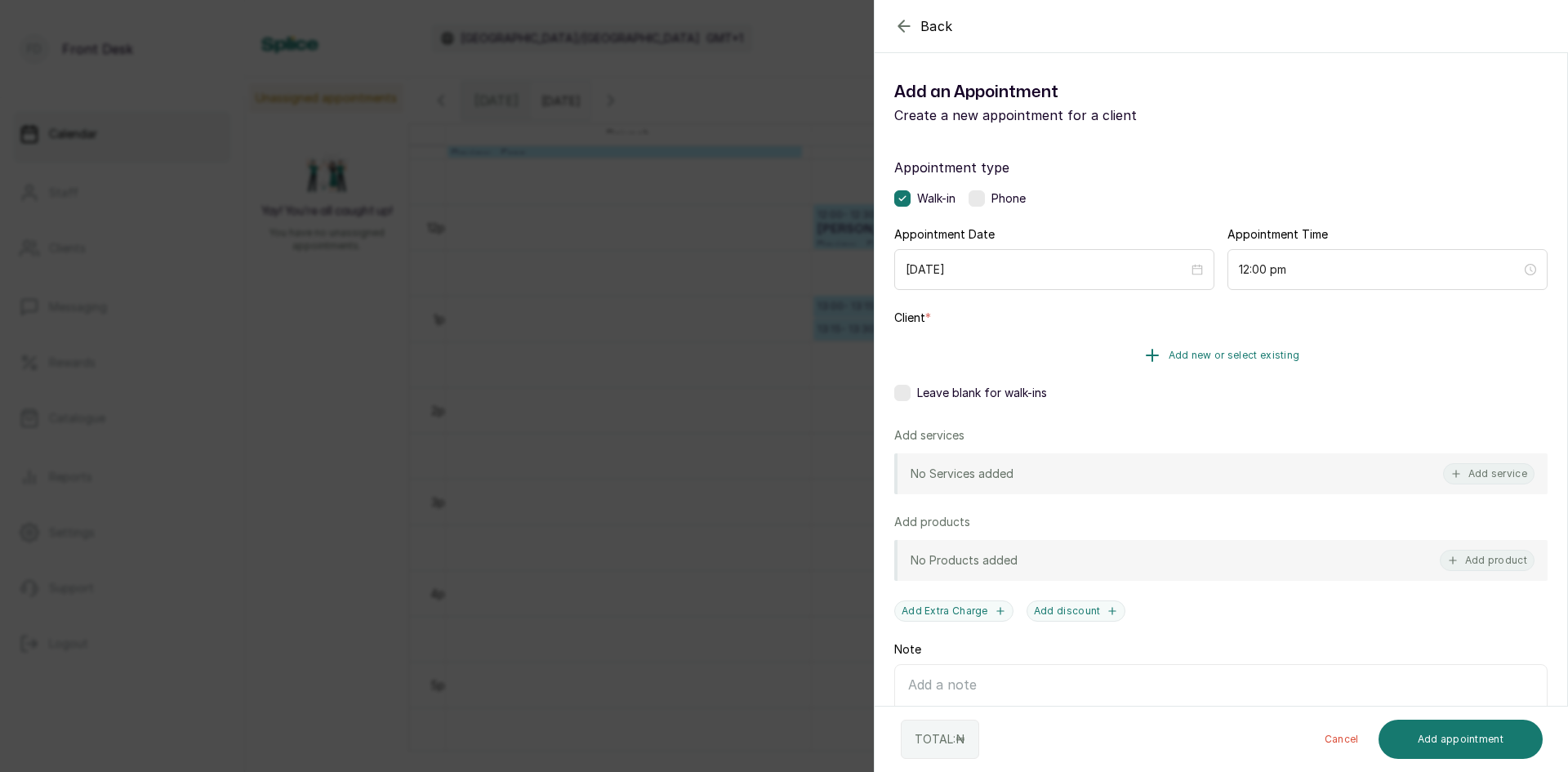
click at [1237, 355] on span "Add new or select existing" at bounding box center [1235, 355] width 132 height 13
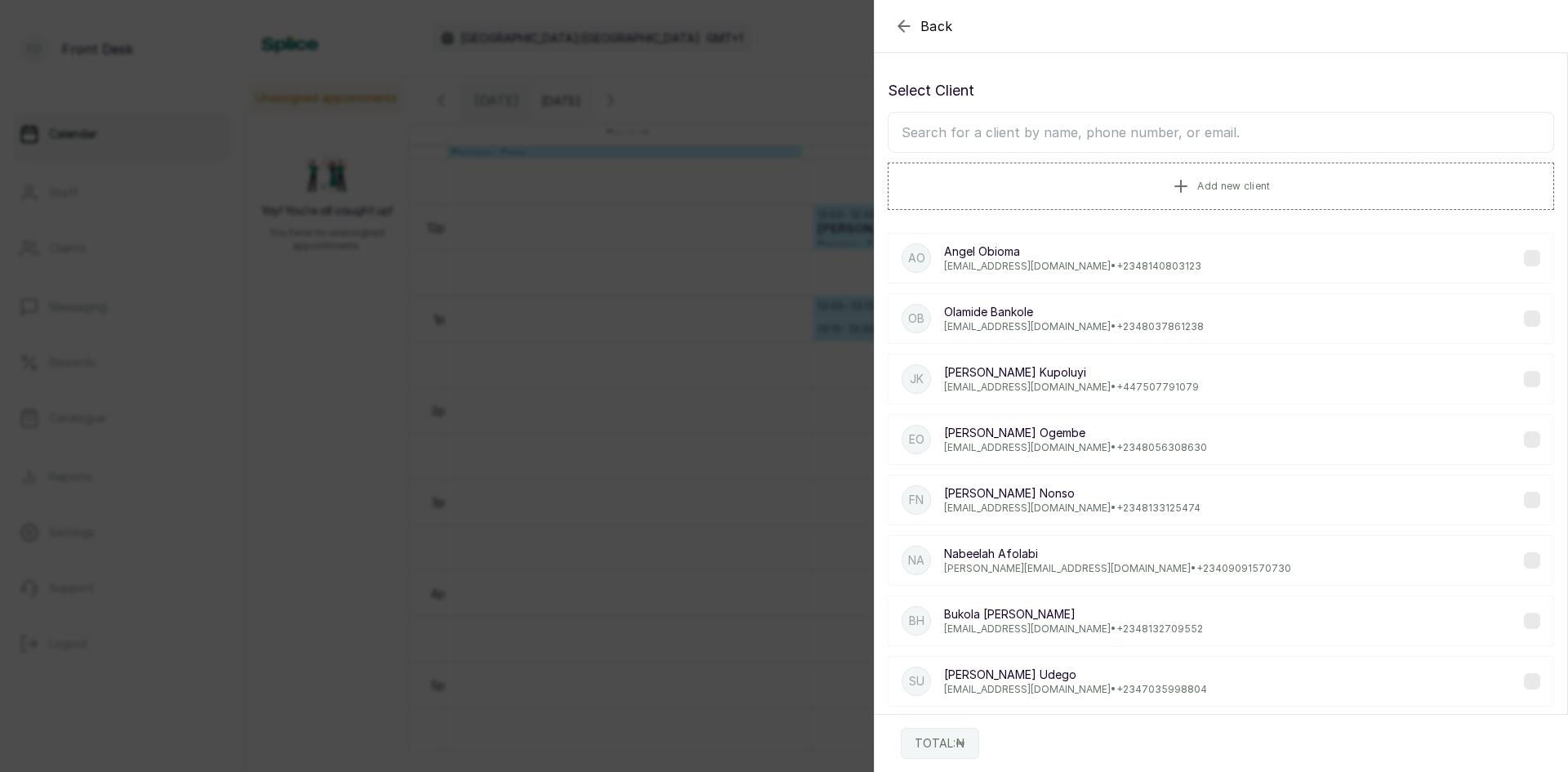
click at [1177, 146] on input "text" at bounding box center [1221, 132] width 666 height 41
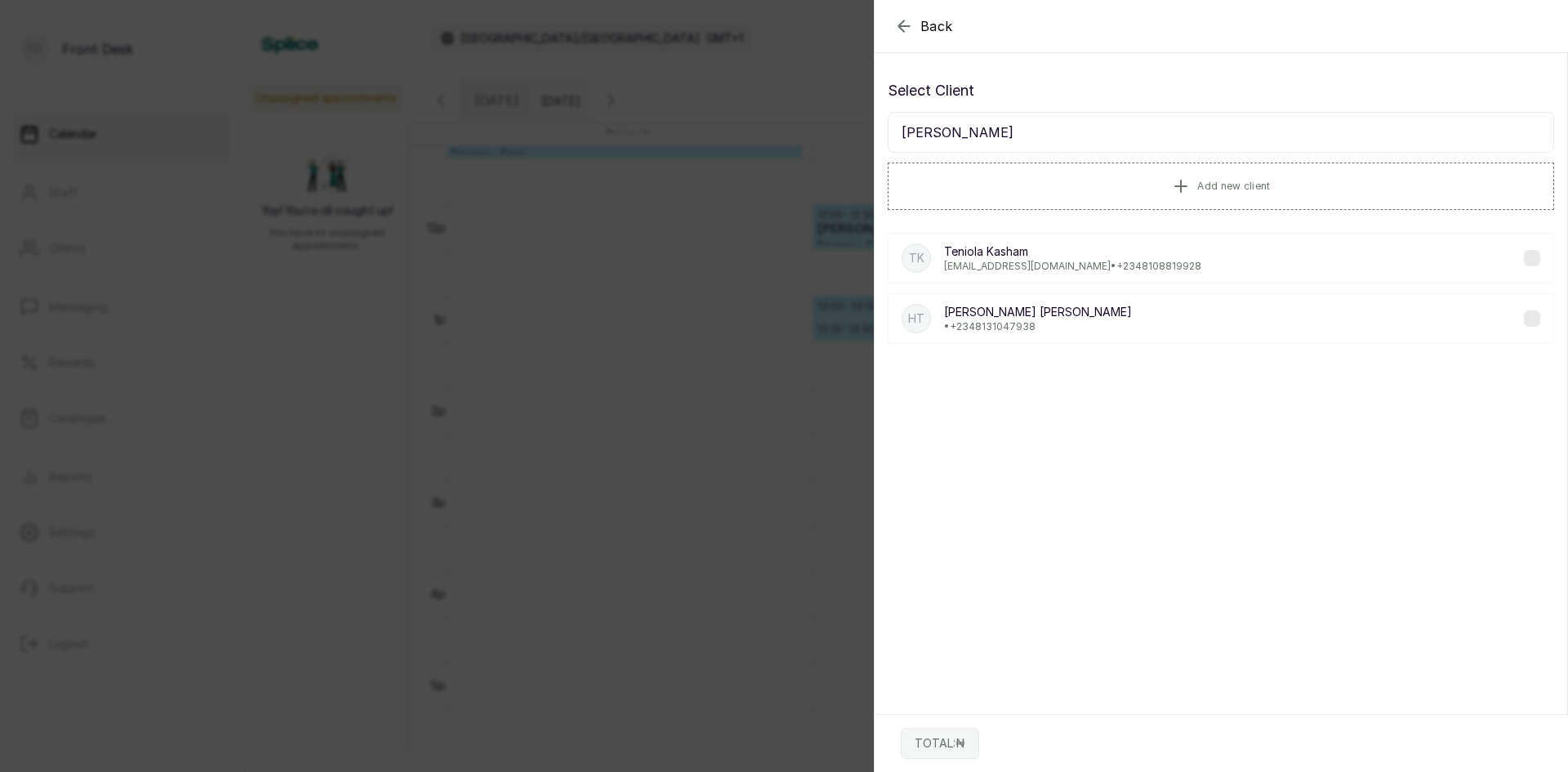
type input "[PERSON_NAME]"
click at [960, 316] on p "[PERSON_NAME]" at bounding box center [1038, 312] width 188 height 16
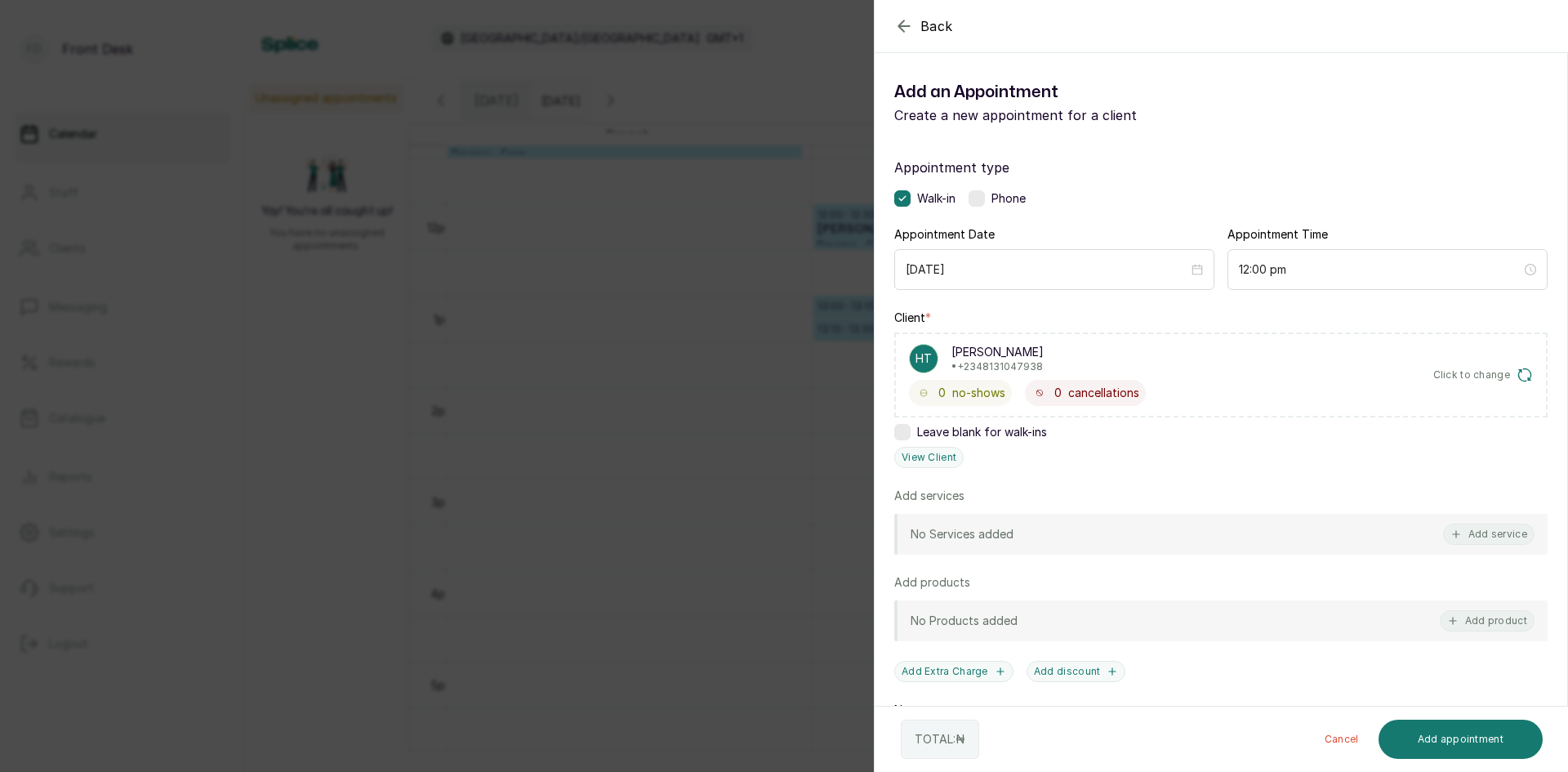
click at [174, 249] on div "Back Add Appointment Add an Appointment Create a new appointment for a client A…" at bounding box center [784, 386] width 1568 height 772
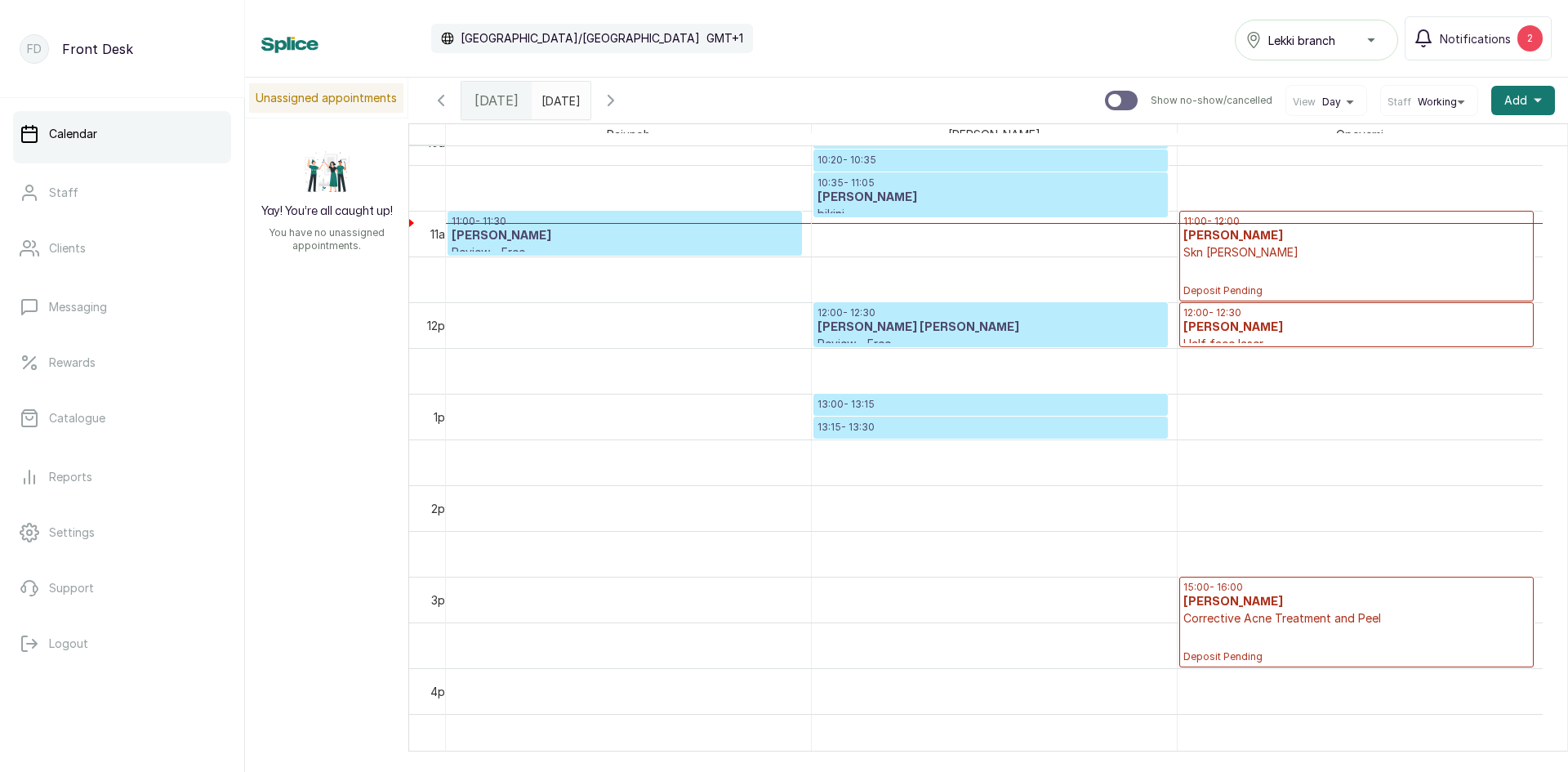
scroll to position [795, 0]
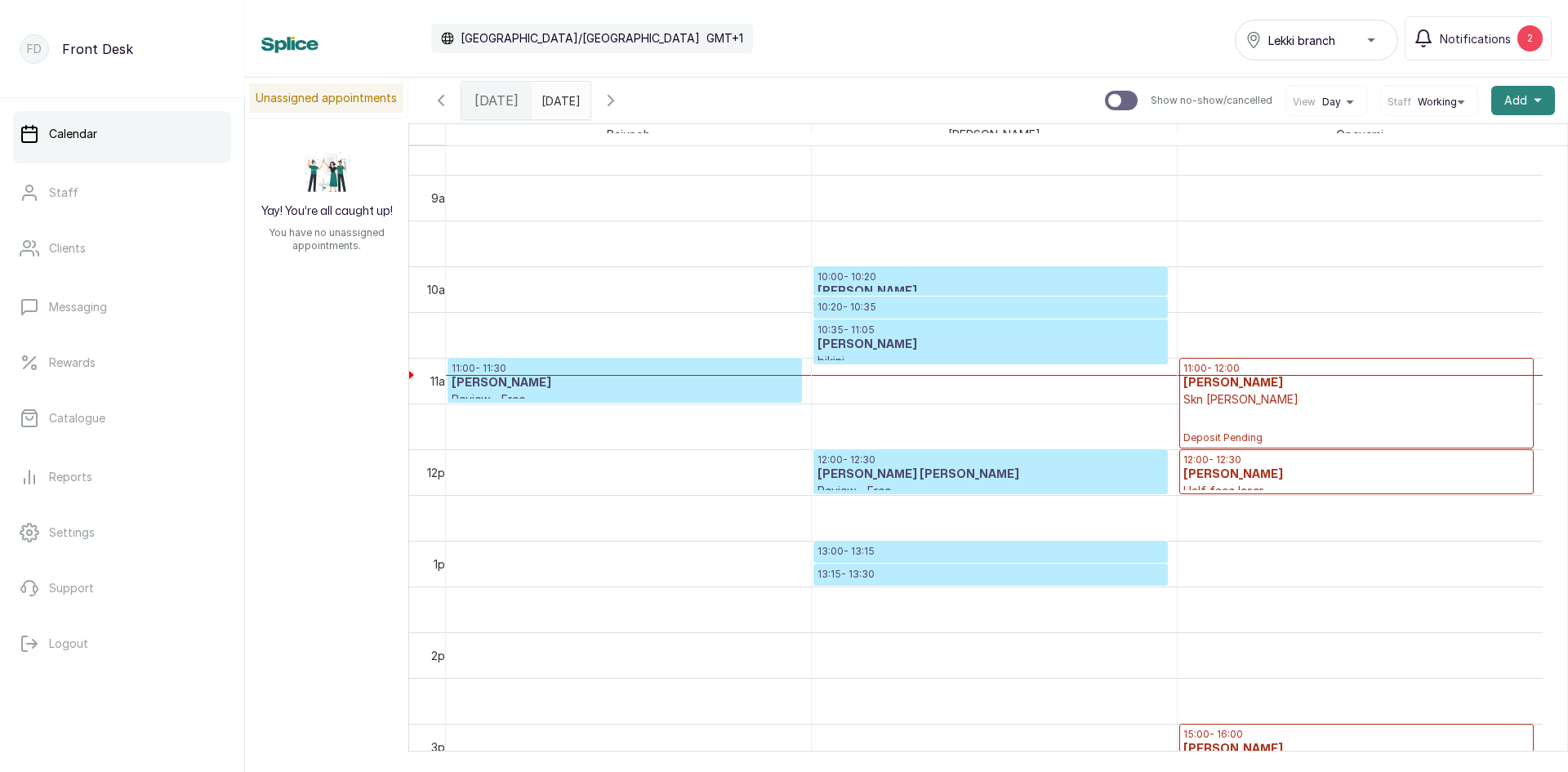
click at [1520, 106] on button "Add +" at bounding box center [1524, 100] width 64 height 29
click at [1439, 141] on span "Add Appointment" at bounding box center [1463, 145] width 157 height 20
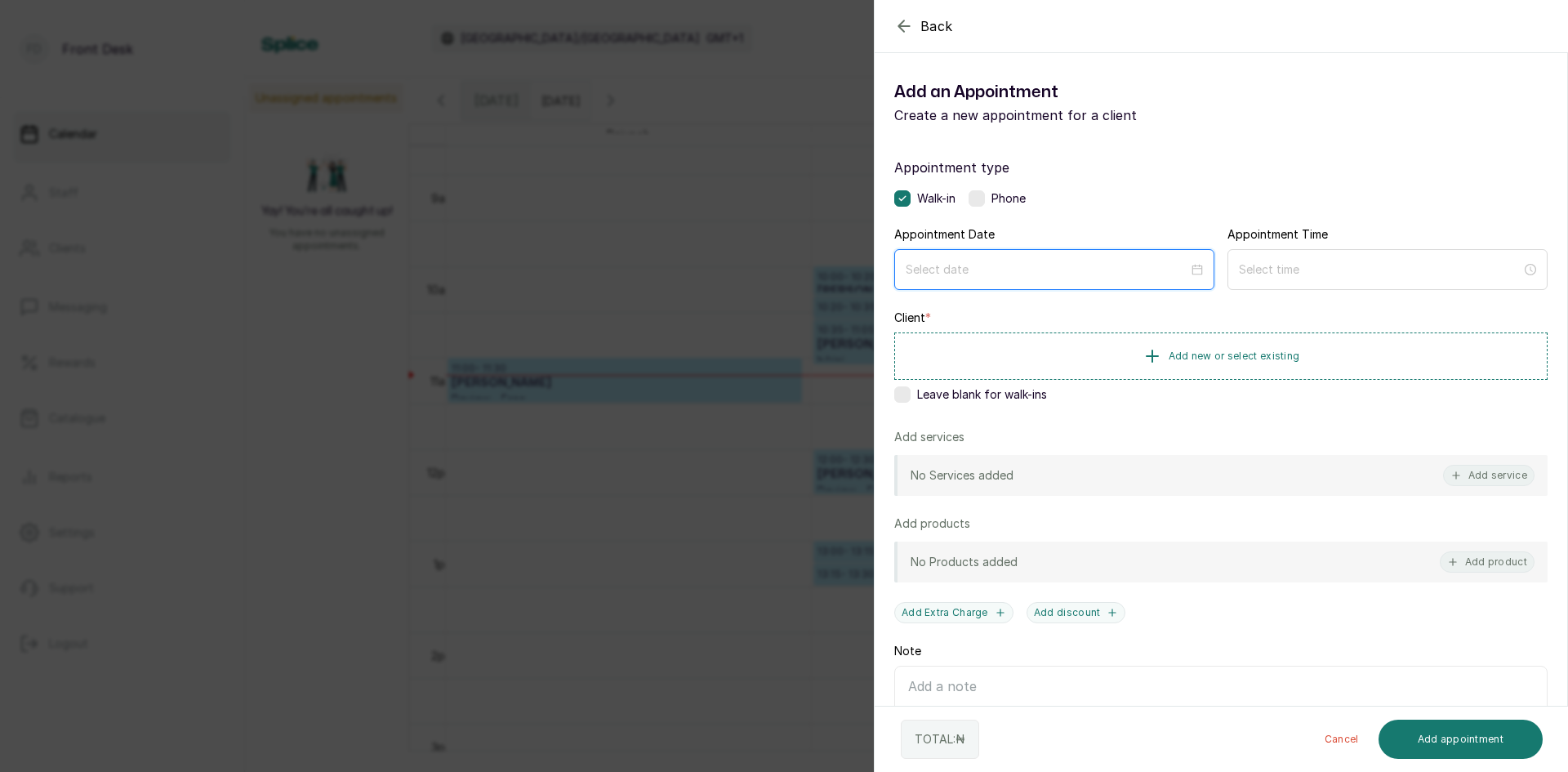
click at [1105, 267] on input at bounding box center [1047, 269] width 283 height 18
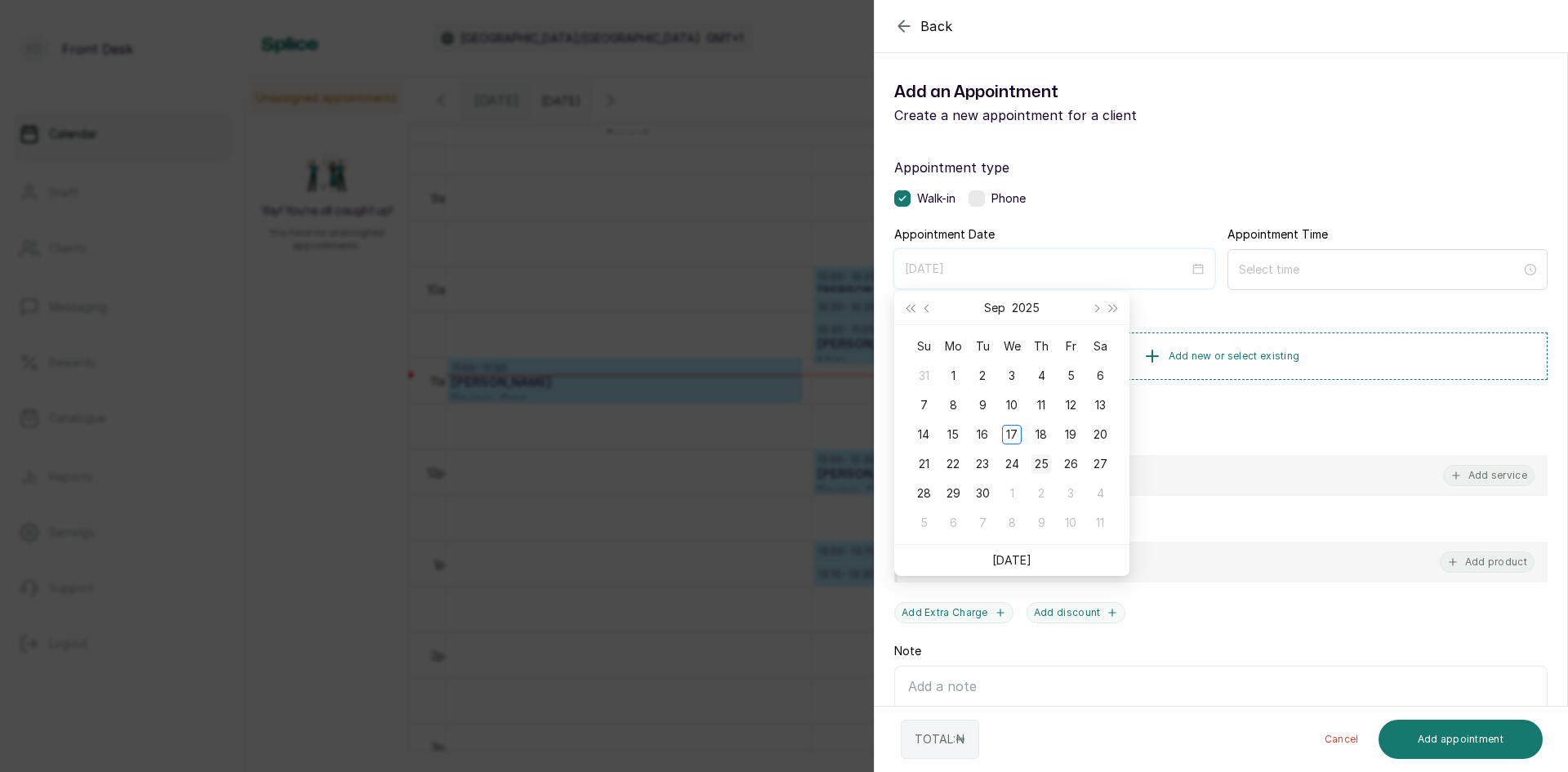
type input "[DATE]"
click at [1046, 460] on div "25" at bounding box center [1041, 464] width 20 height 20
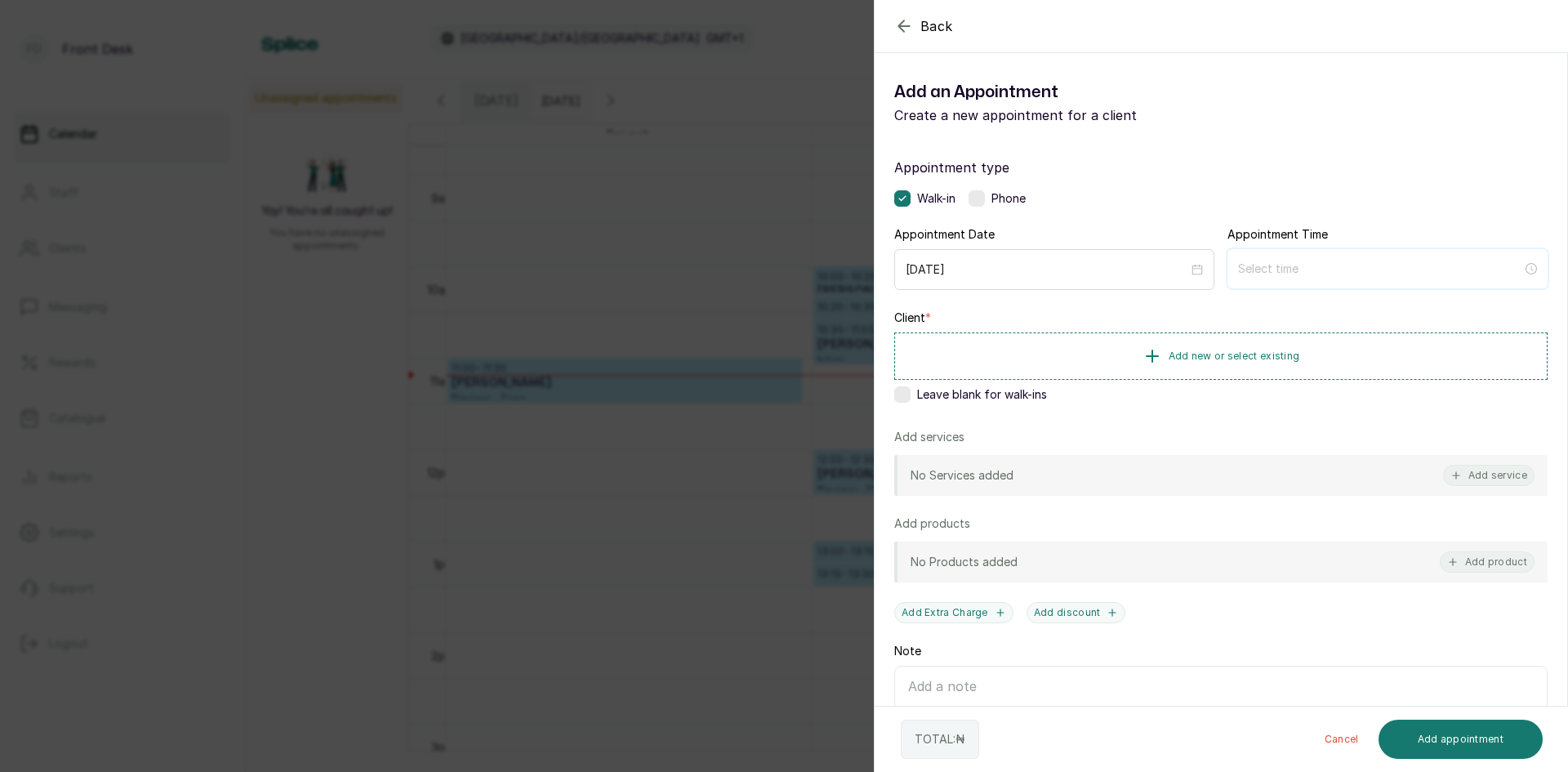
click at [1247, 268] on input at bounding box center [1380, 268] width 285 height 18
type input "1:00 am"
click at [1246, 309] on div "12" at bounding box center [1244, 310] width 39 height 23
type input "12:00 pm"
click at [1340, 329] on div "PM" at bounding box center [1337, 332] width 39 height 23
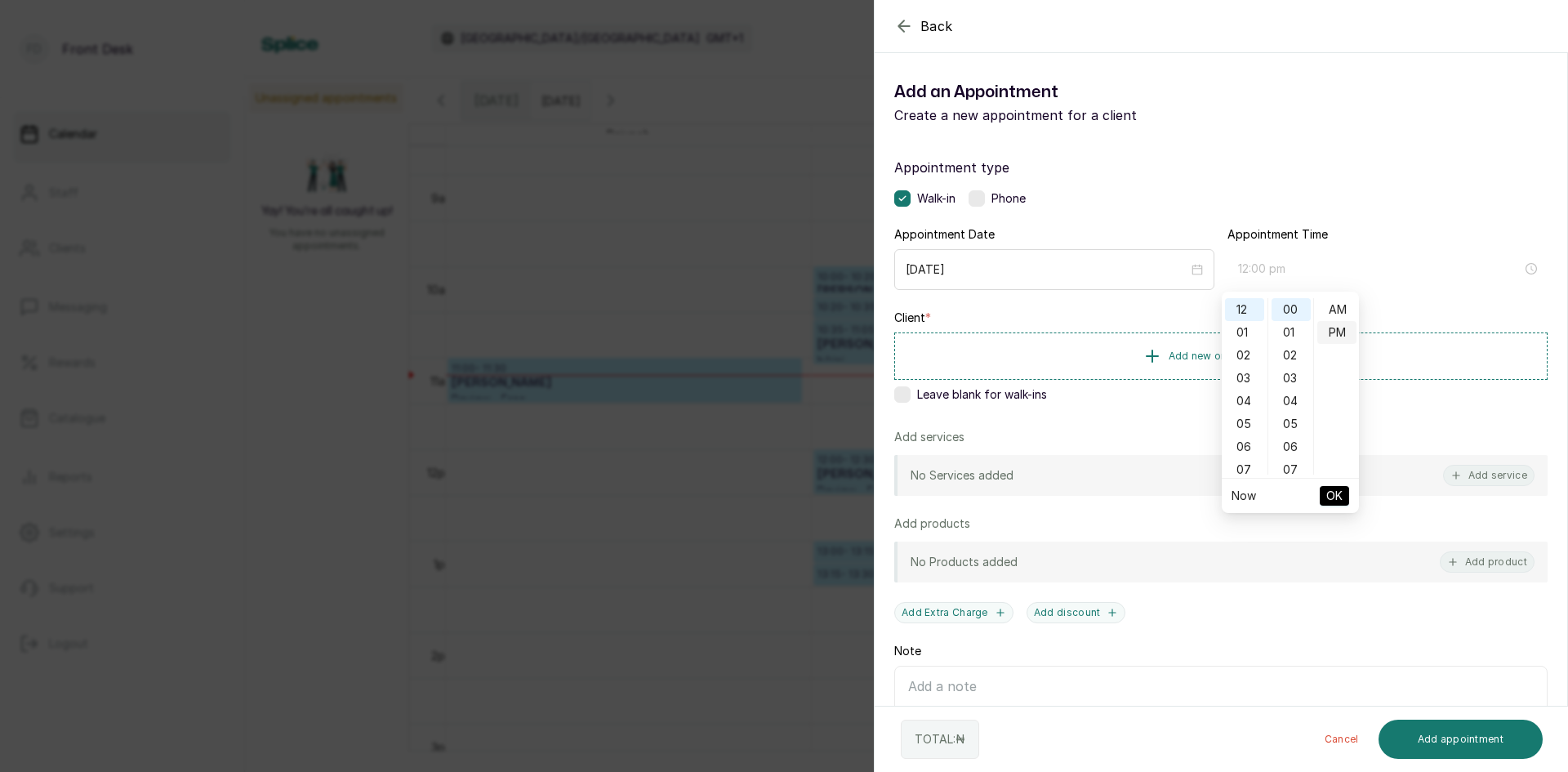
scroll to position [23, 0]
click at [1330, 493] on span "OK" at bounding box center [1334, 496] width 16 height 31
click at [1222, 355] on span "Add new or select existing" at bounding box center [1235, 355] width 132 height 13
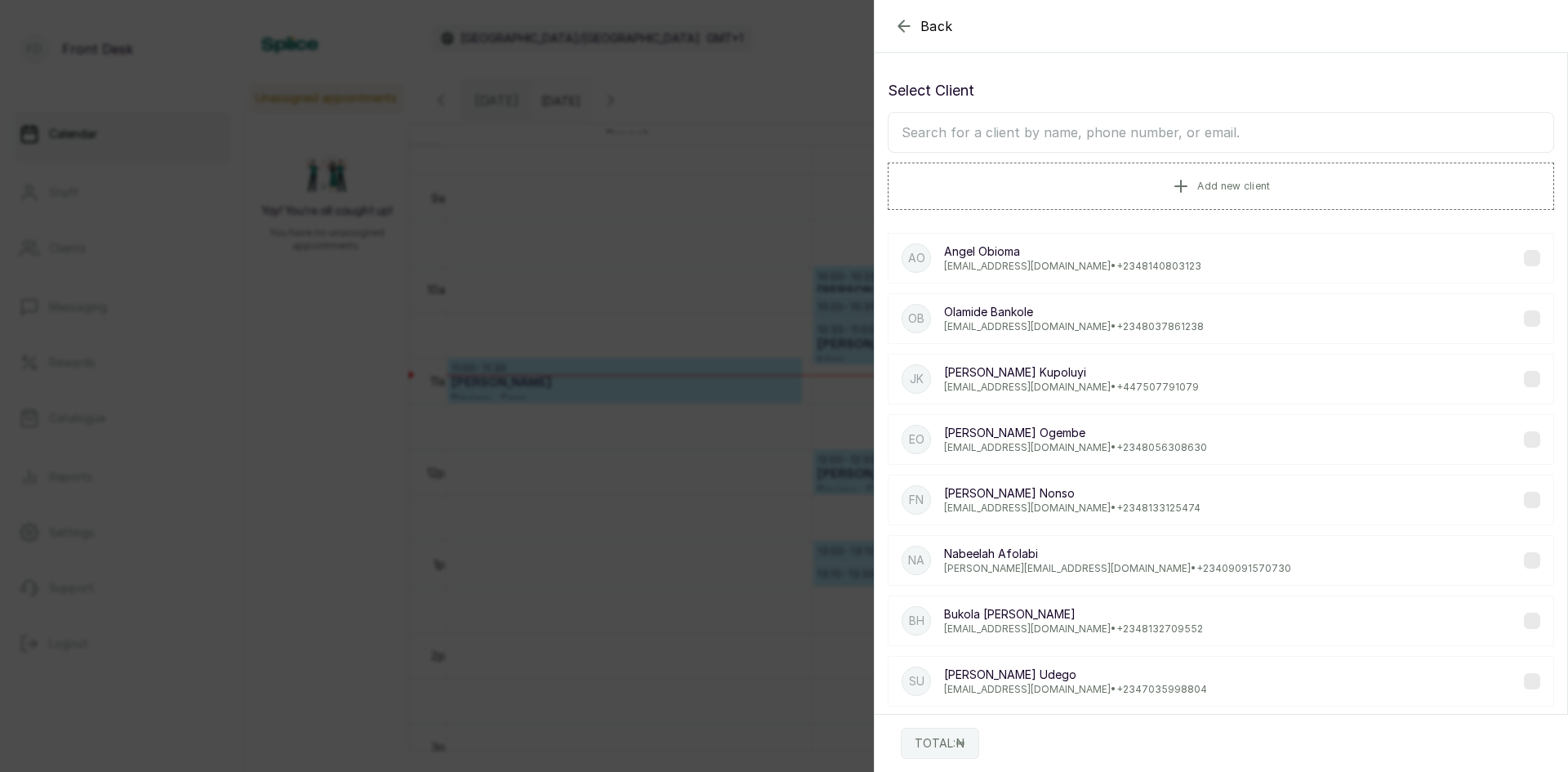
click at [1136, 131] on input "text" at bounding box center [1221, 132] width 666 height 41
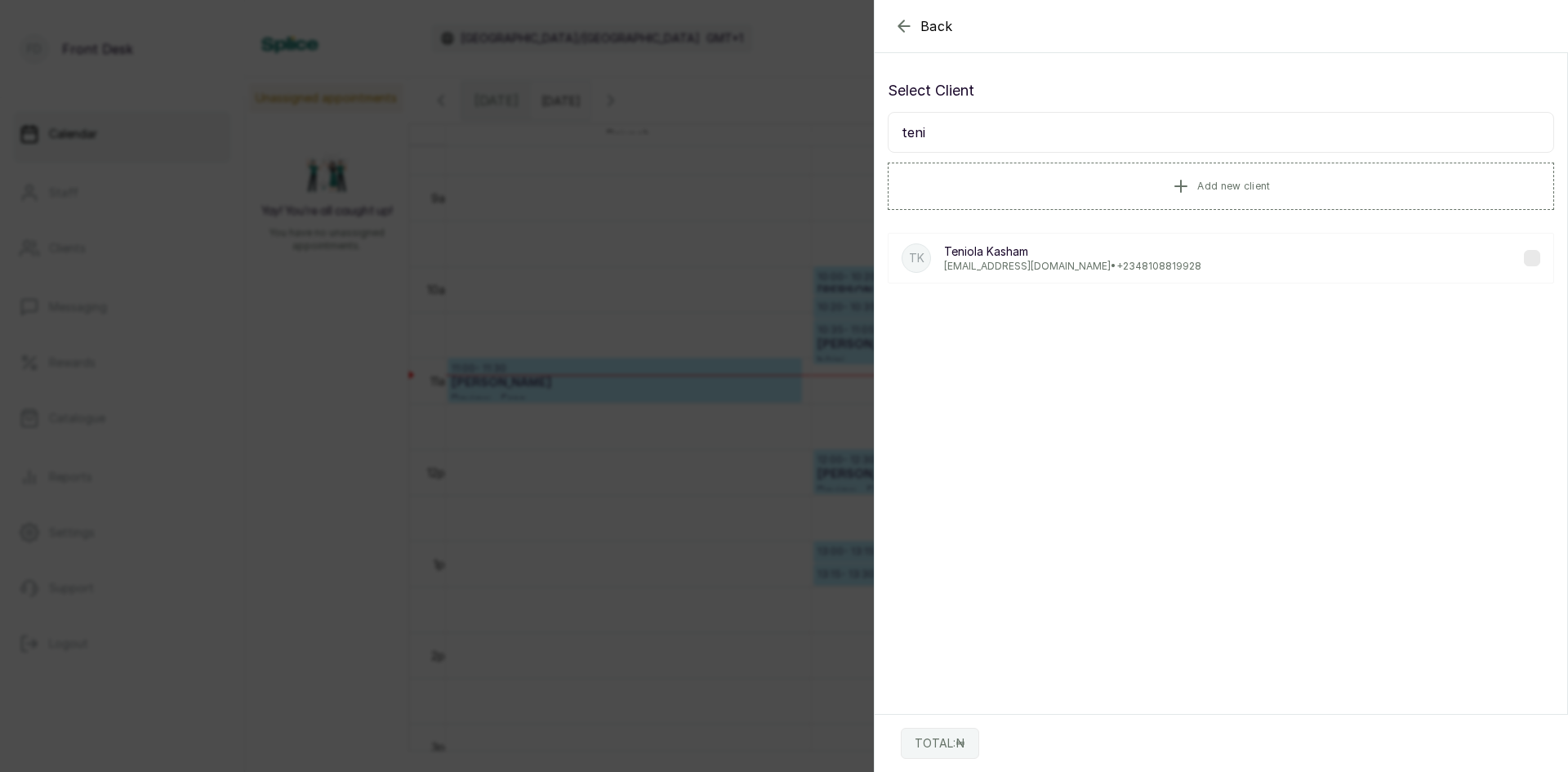
type input "teni"
click at [1014, 258] on p "[PERSON_NAME]" at bounding box center [1072, 251] width 257 height 16
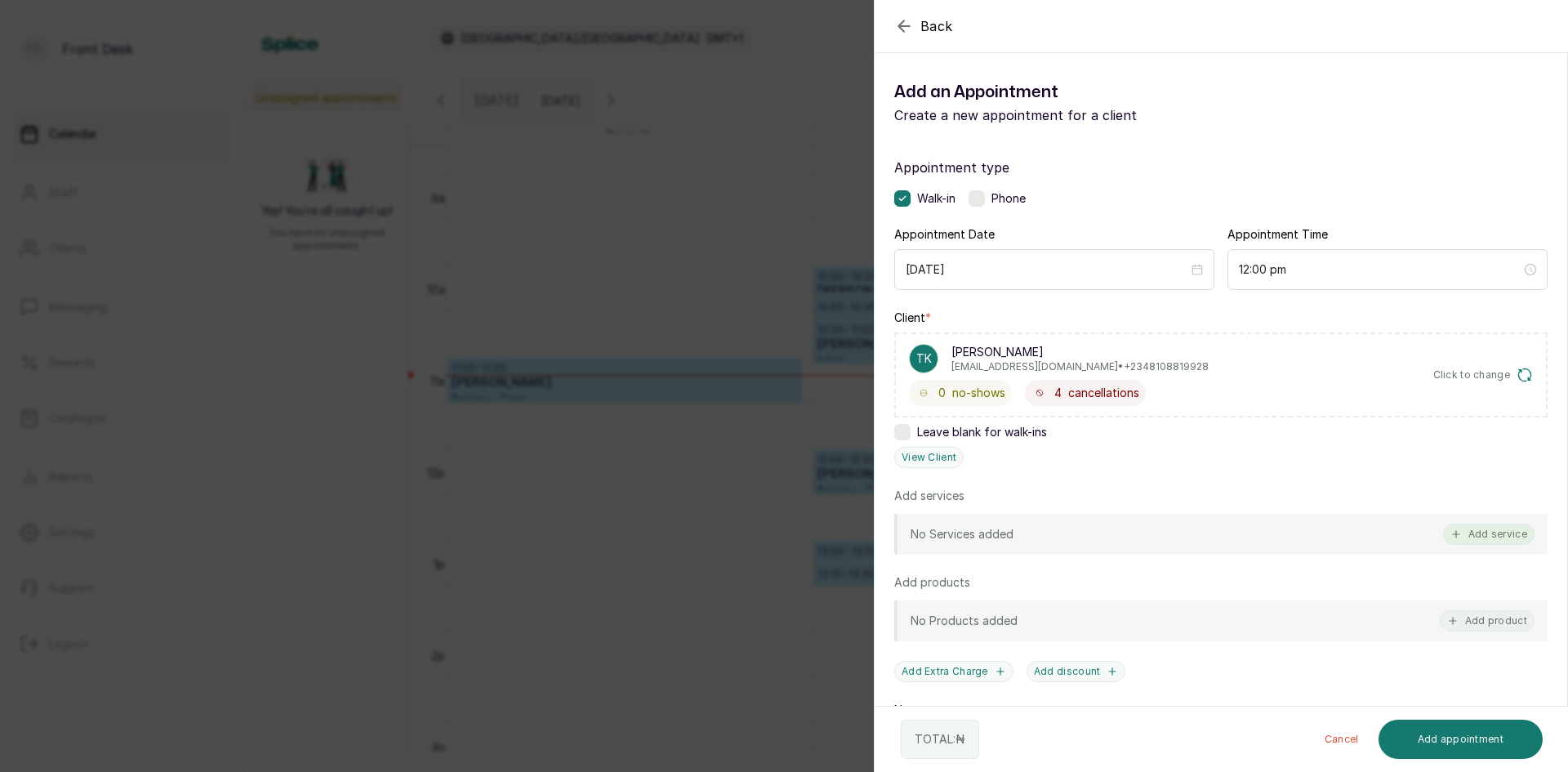
click at [1480, 532] on button "Add service" at bounding box center [1489, 534] width 92 height 22
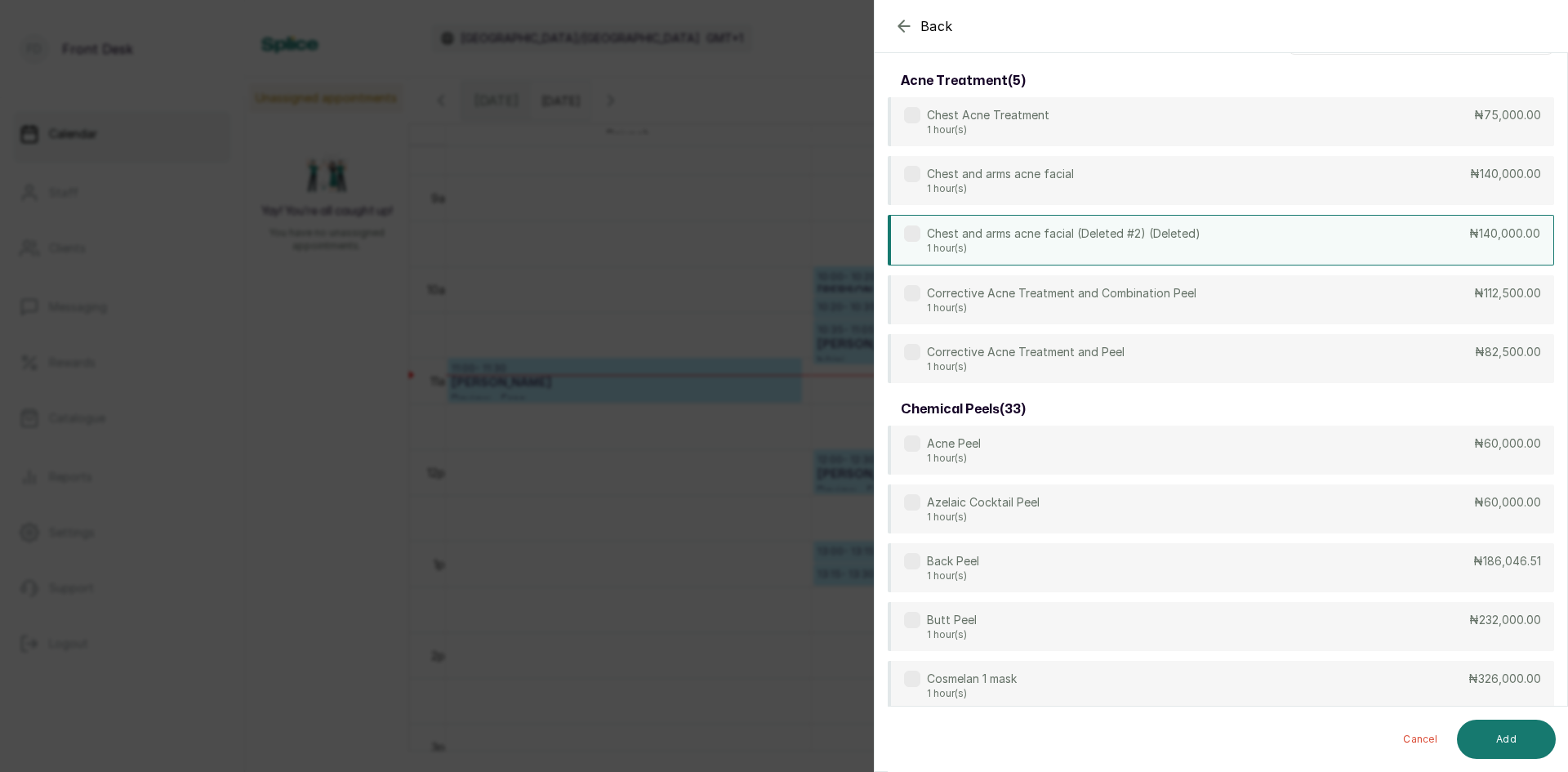
scroll to position [0, 0]
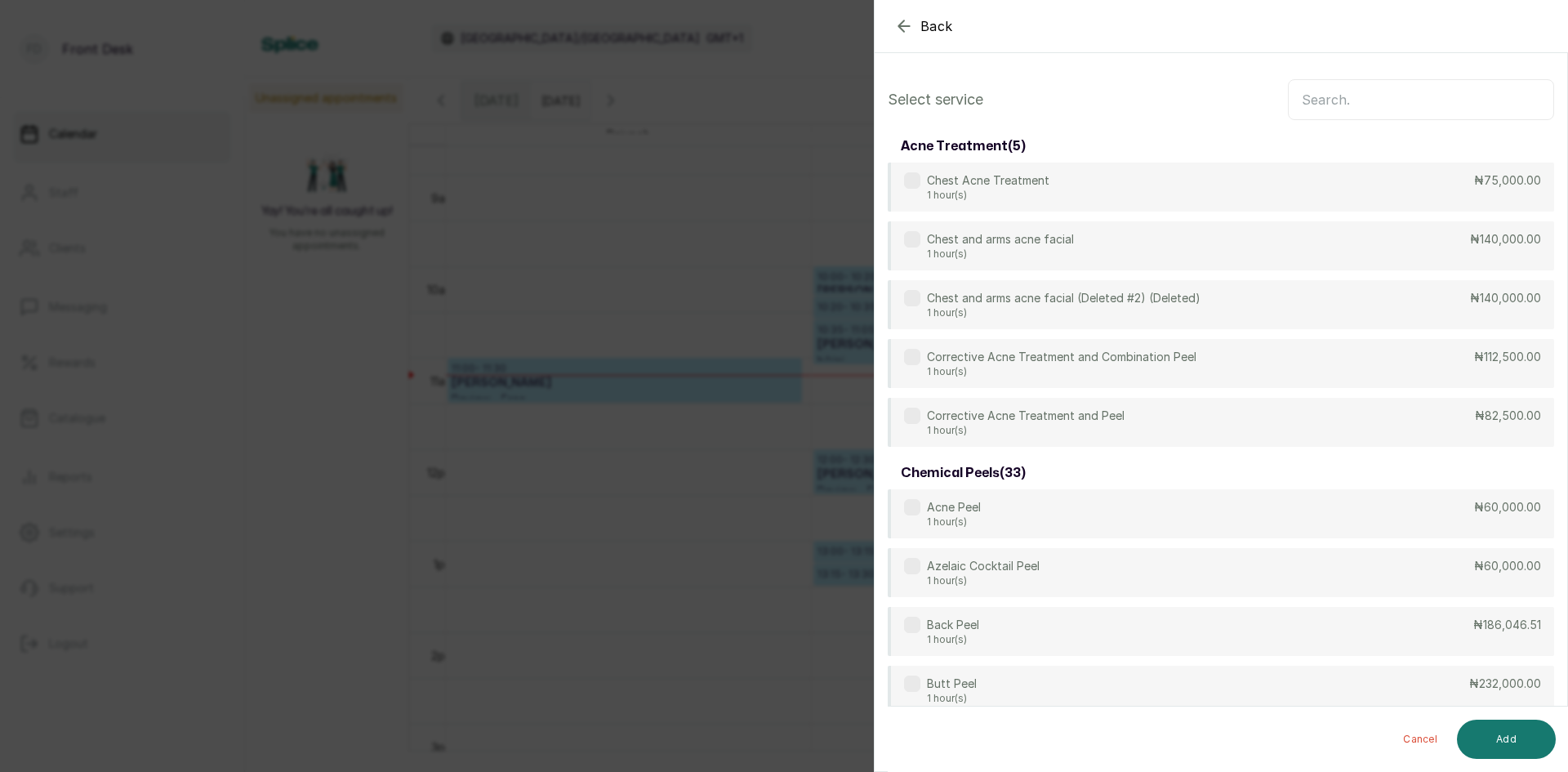
click at [1333, 101] on input "text" at bounding box center [1422, 100] width 267 height 41
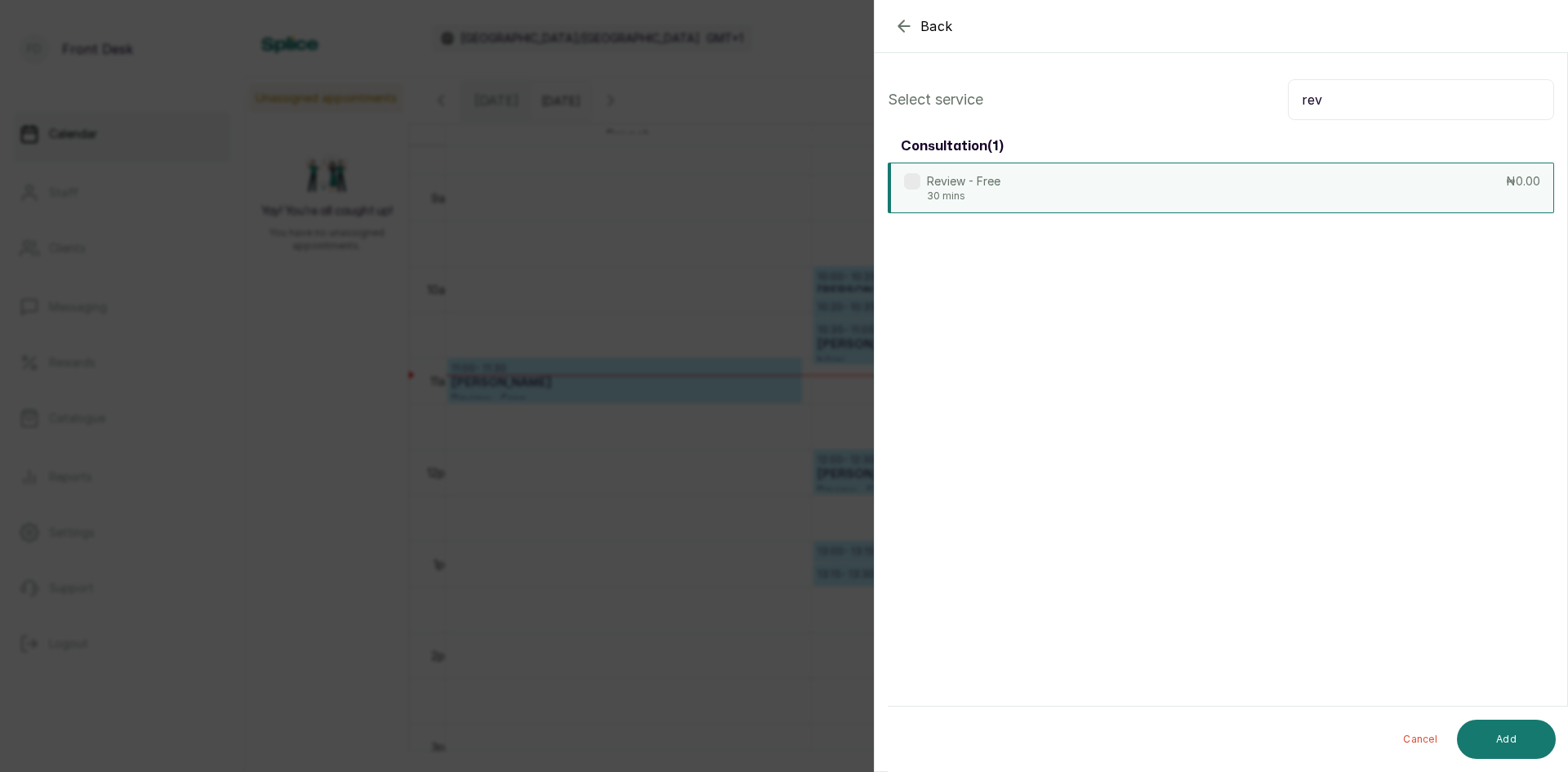
type input "rev"
click at [1042, 190] on div "Review - Free 30 mins ₦0.00" at bounding box center [1221, 188] width 666 height 51
click at [1512, 737] on button "Add" at bounding box center [1507, 739] width 99 height 39
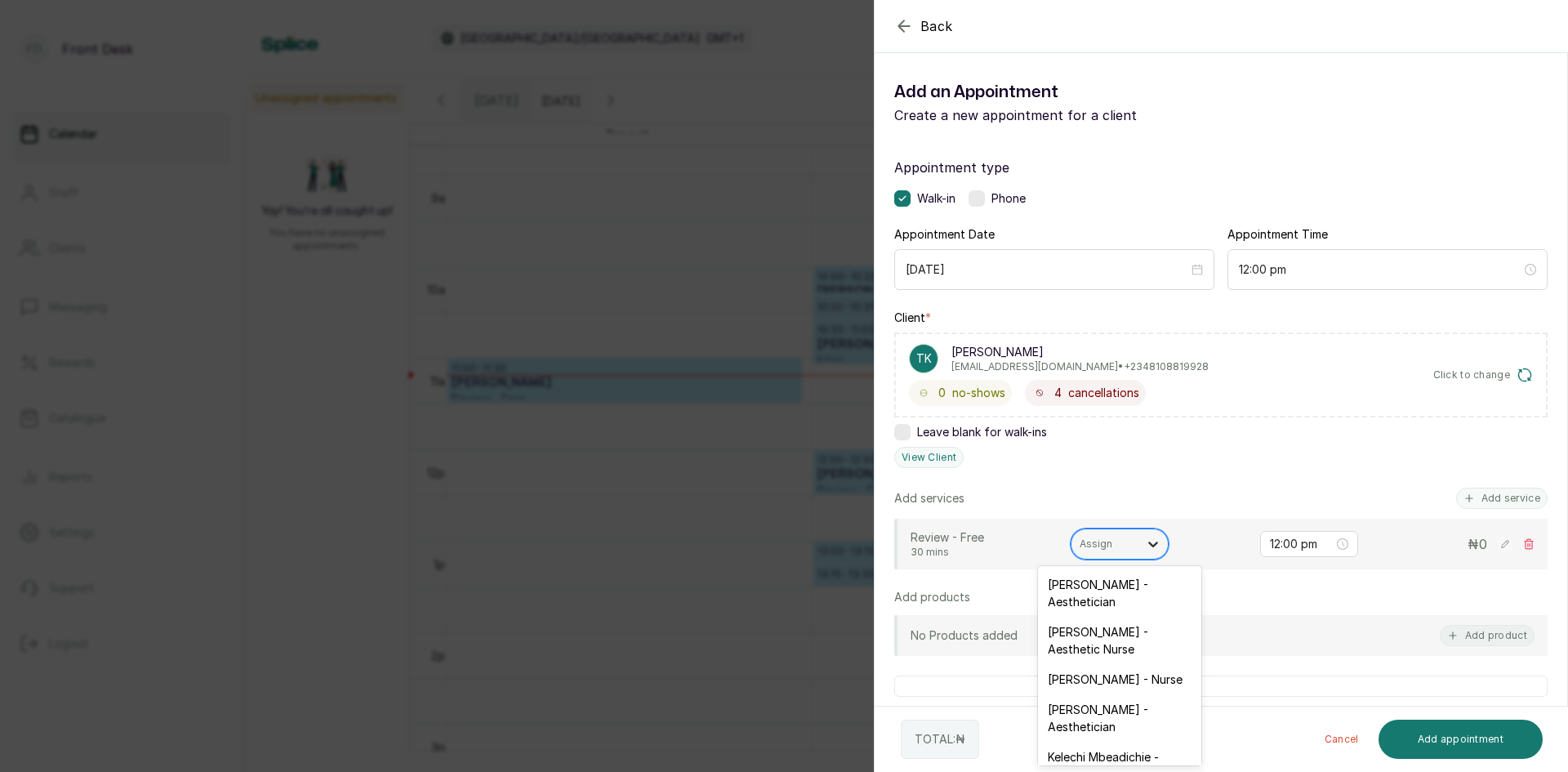
click at [1149, 543] on icon at bounding box center [1153, 544] width 10 height 6
click at [1067, 739] on div "[PERSON_NAME] - Aesthetician" at bounding box center [1120, 738] width 164 height 48
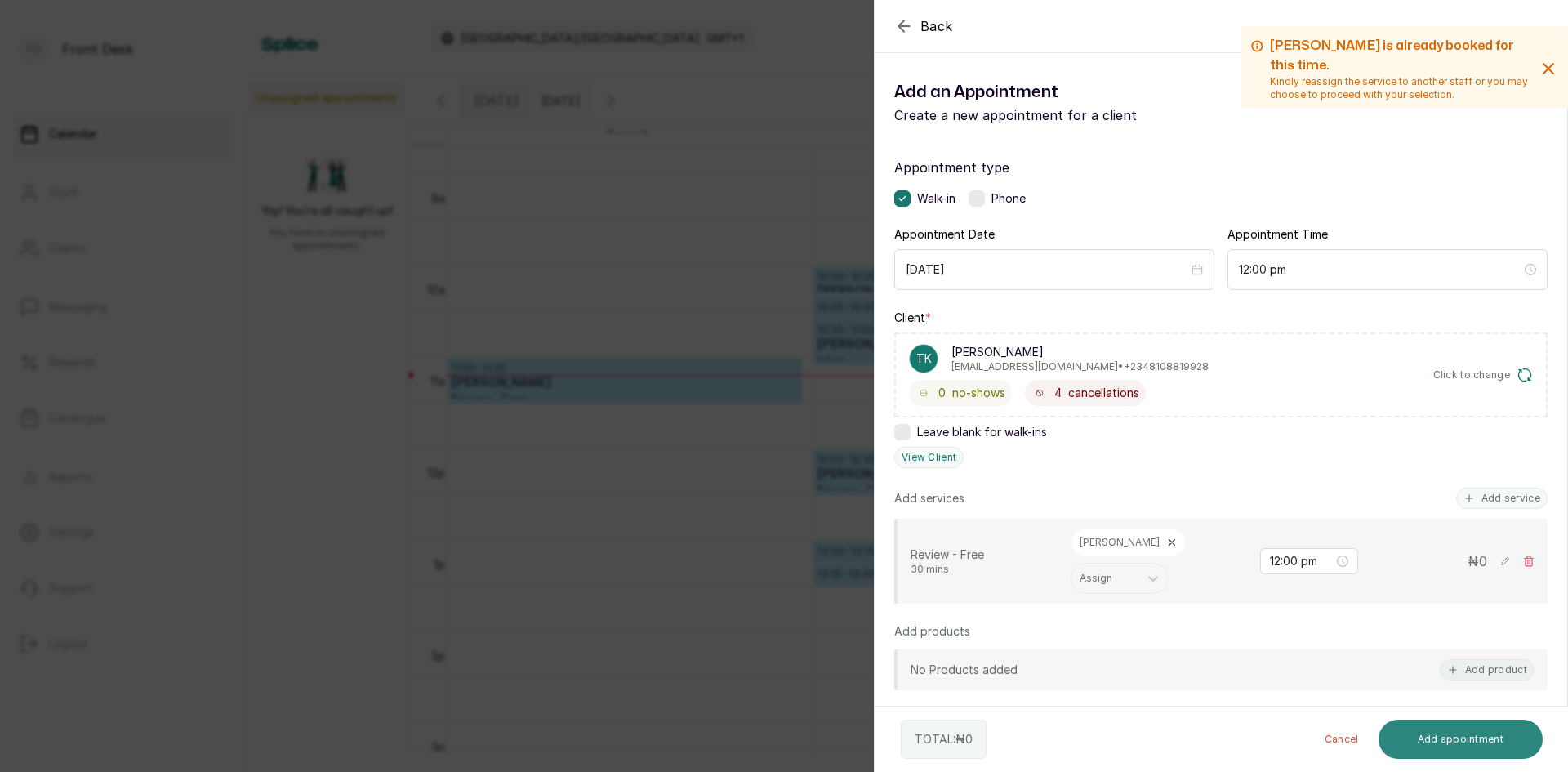
click at [1427, 745] on button "Add appointment" at bounding box center [1461, 739] width 165 height 39
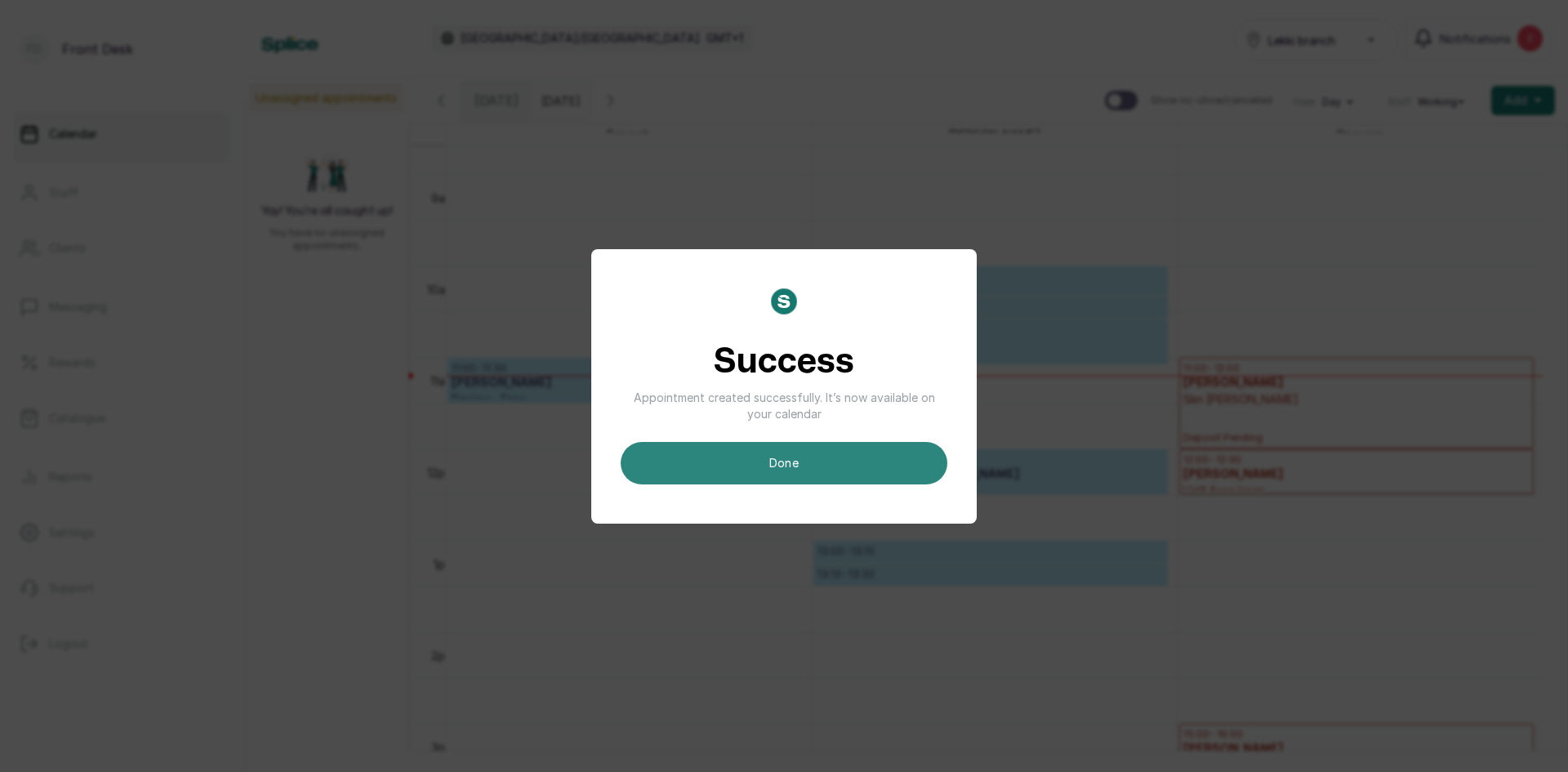
click at [755, 464] on button "done" at bounding box center [784, 463] width 327 height 42
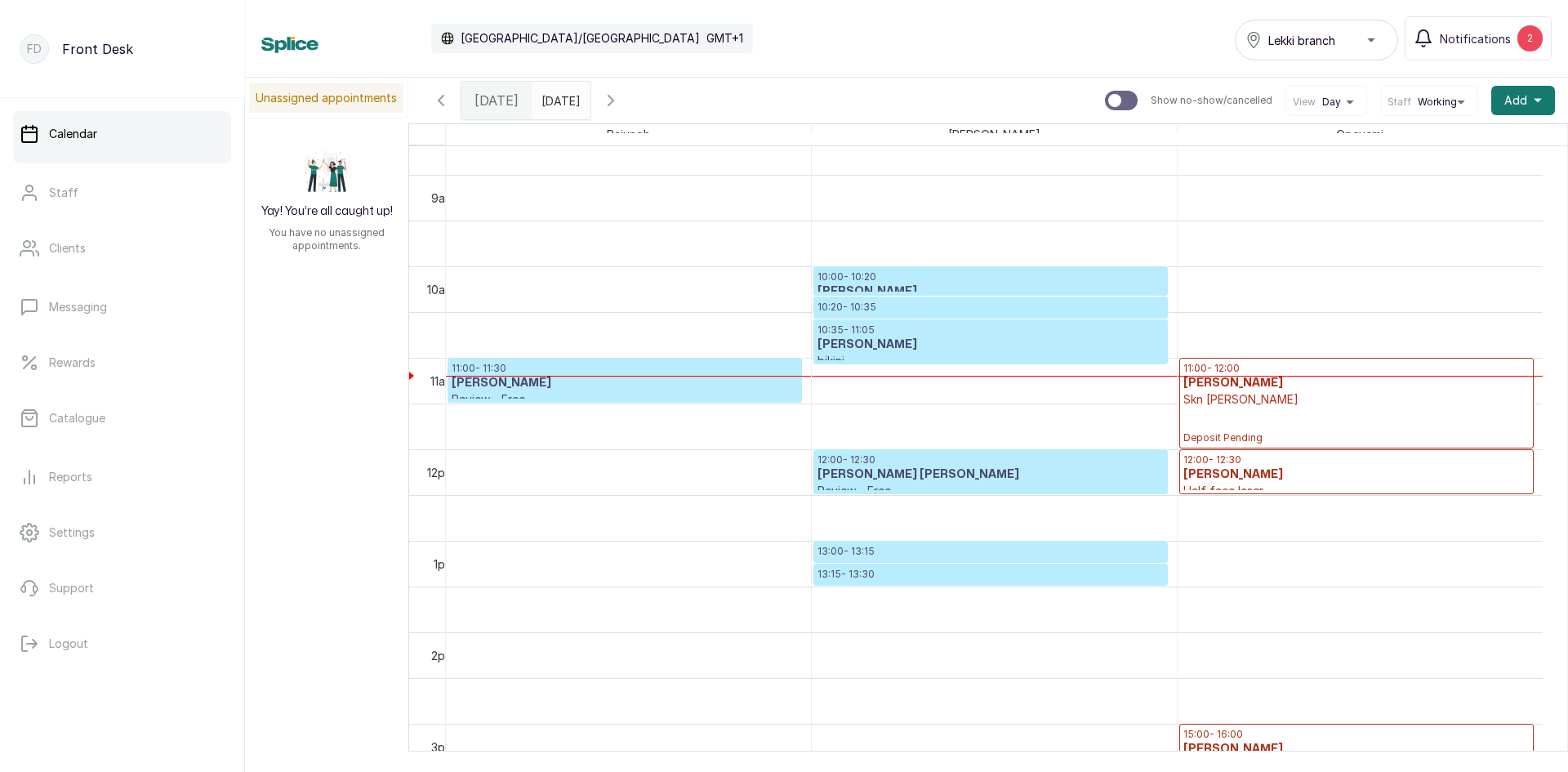
click at [559, 108] on input "[DATE]" at bounding box center [545, 96] width 26 height 28
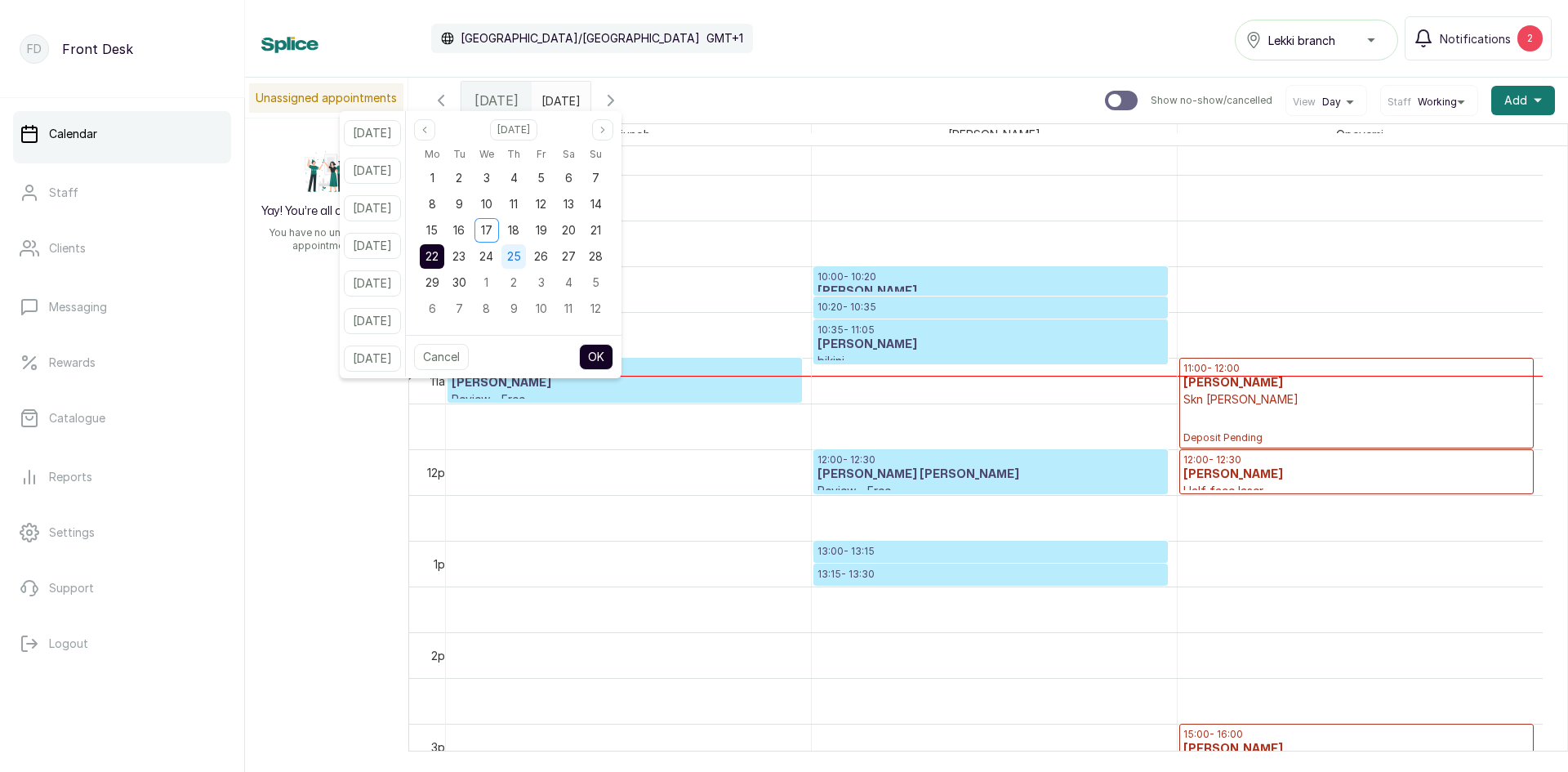
click at [521, 261] on span "25" at bounding box center [514, 256] width 14 height 14
click at [614, 362] on button "OK" at bounding box center [596, 357] width 35 height 26
type input "[DATE]"
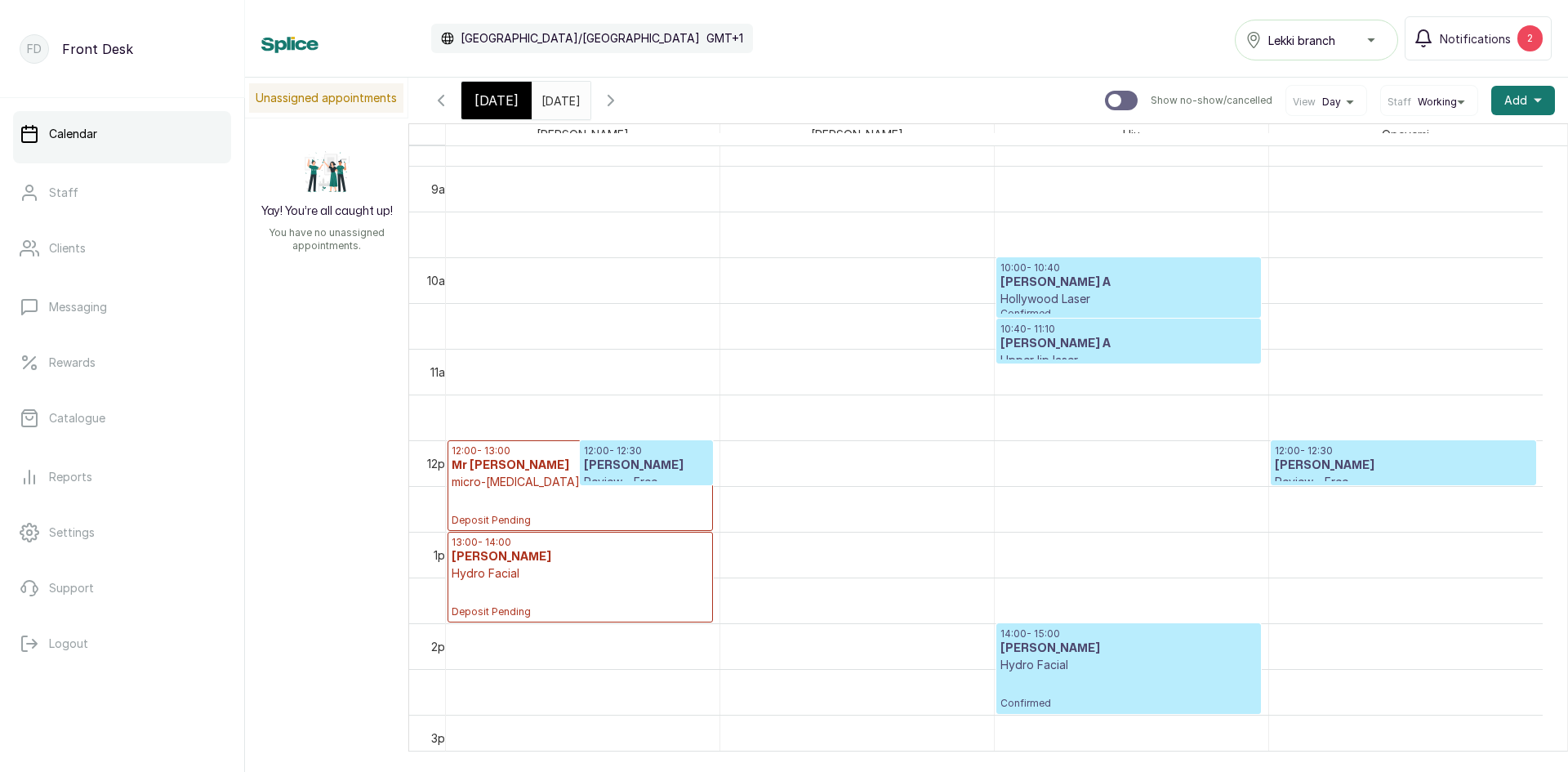
scroll to position [877, 0]
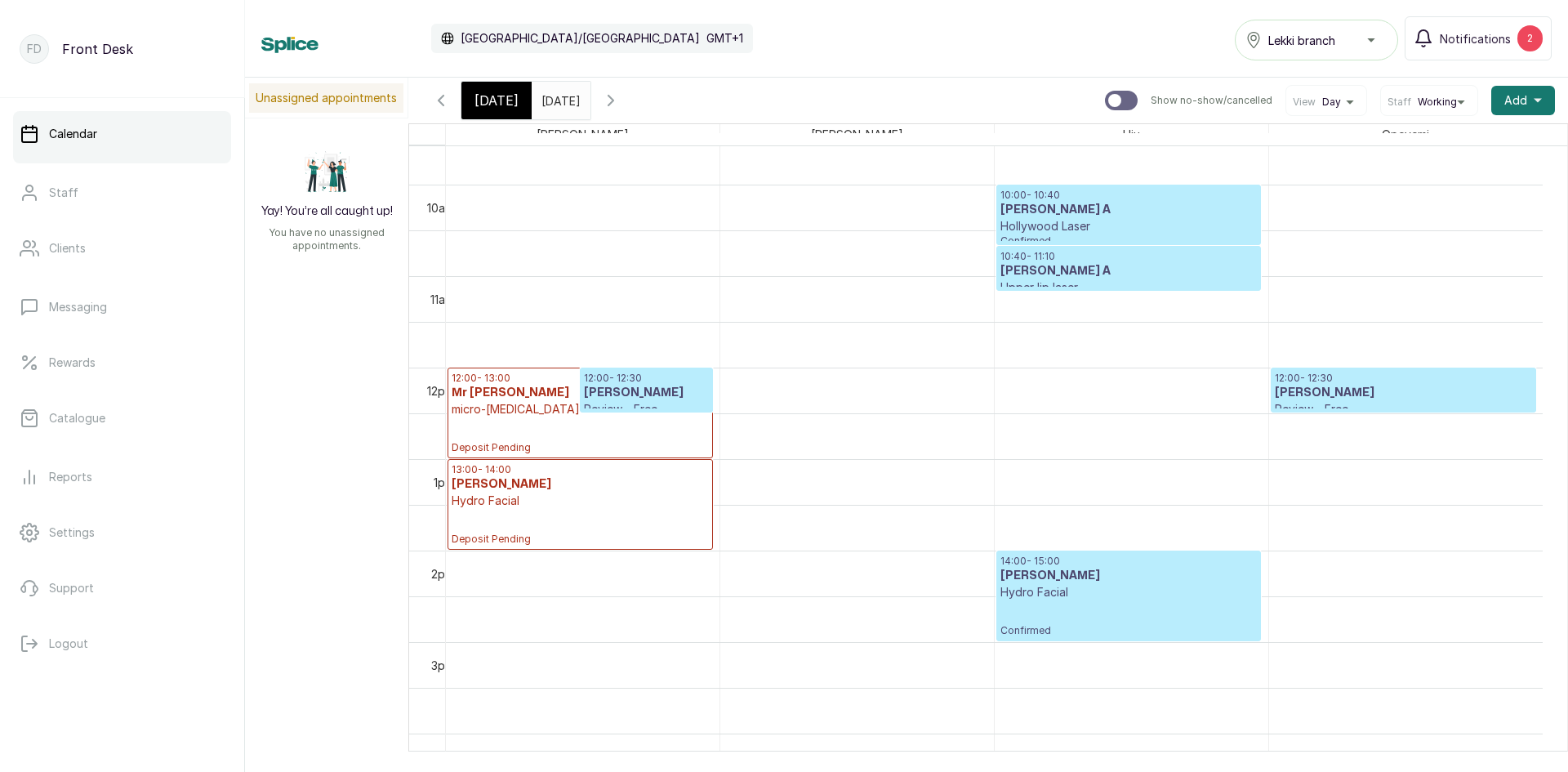
click at [676, 391] on h3 "[PERSON_NAME]" at bounding box center [646, 393] width 124 height 16
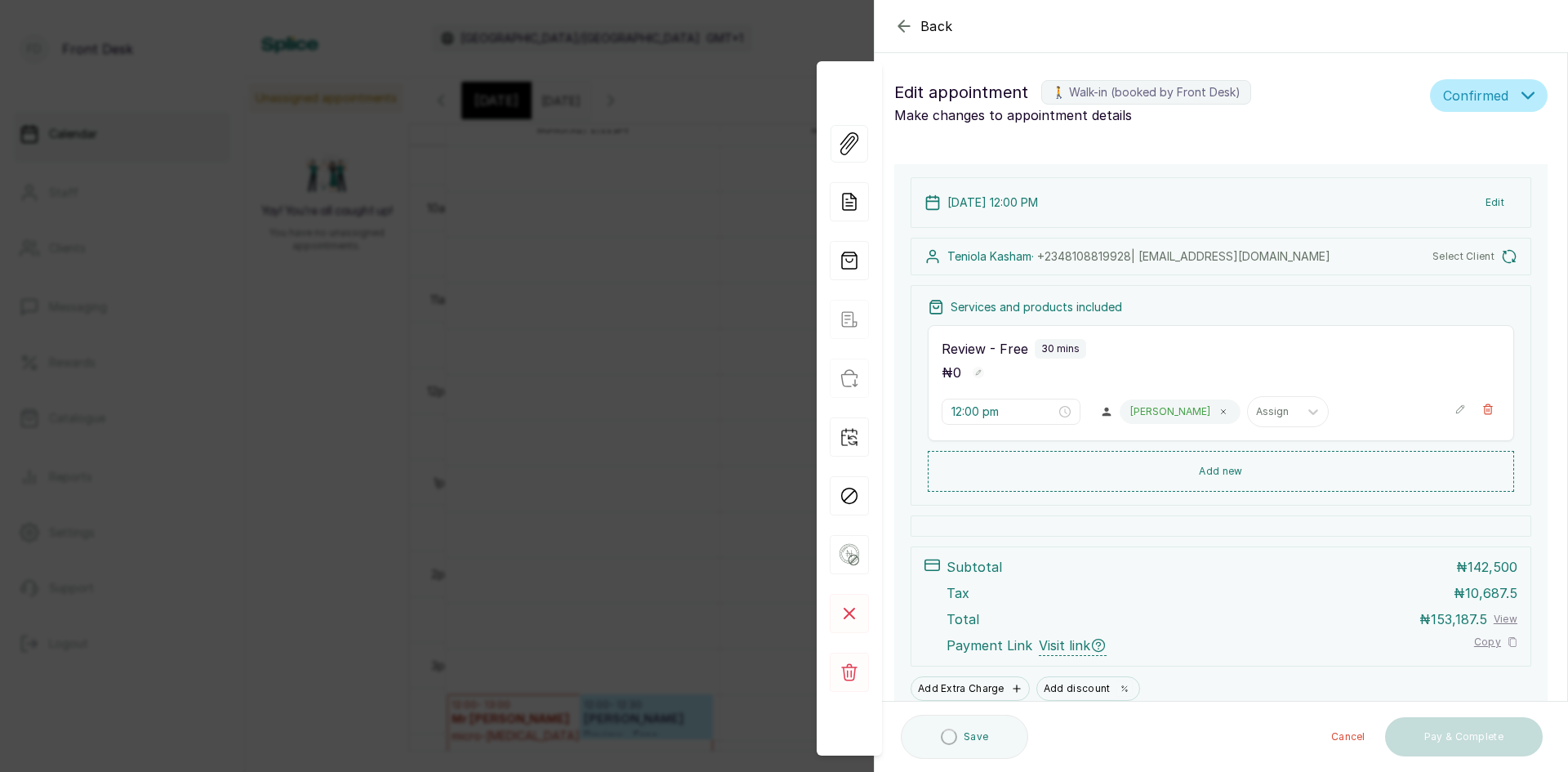
scroll to position [550, 0]
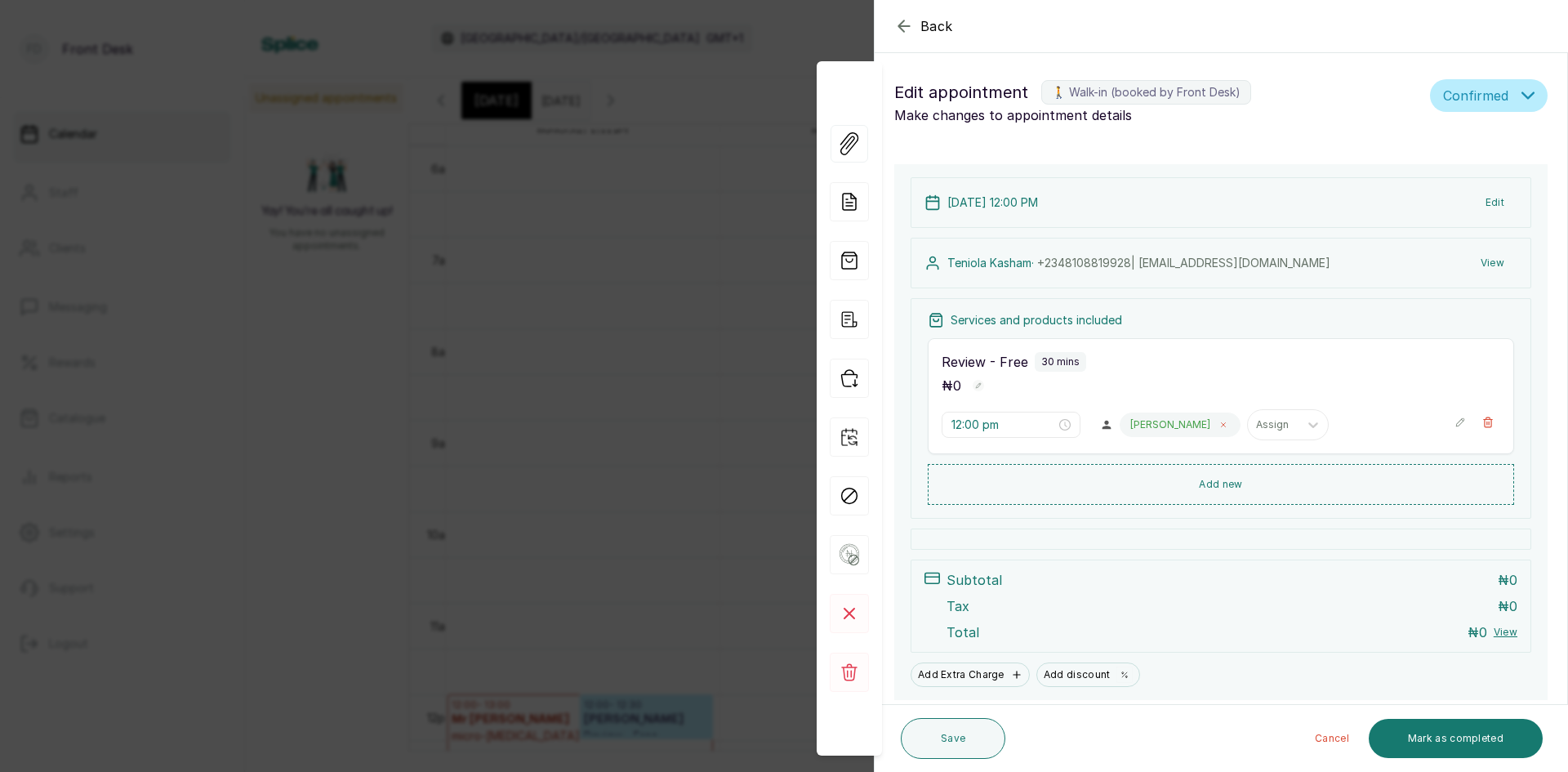
click at [1219, 427] on icon at bounding box center [1223, 424] width 8 height 8
click at [1172, 426] on div at bounding box center [1186, 425] width 29 height 29
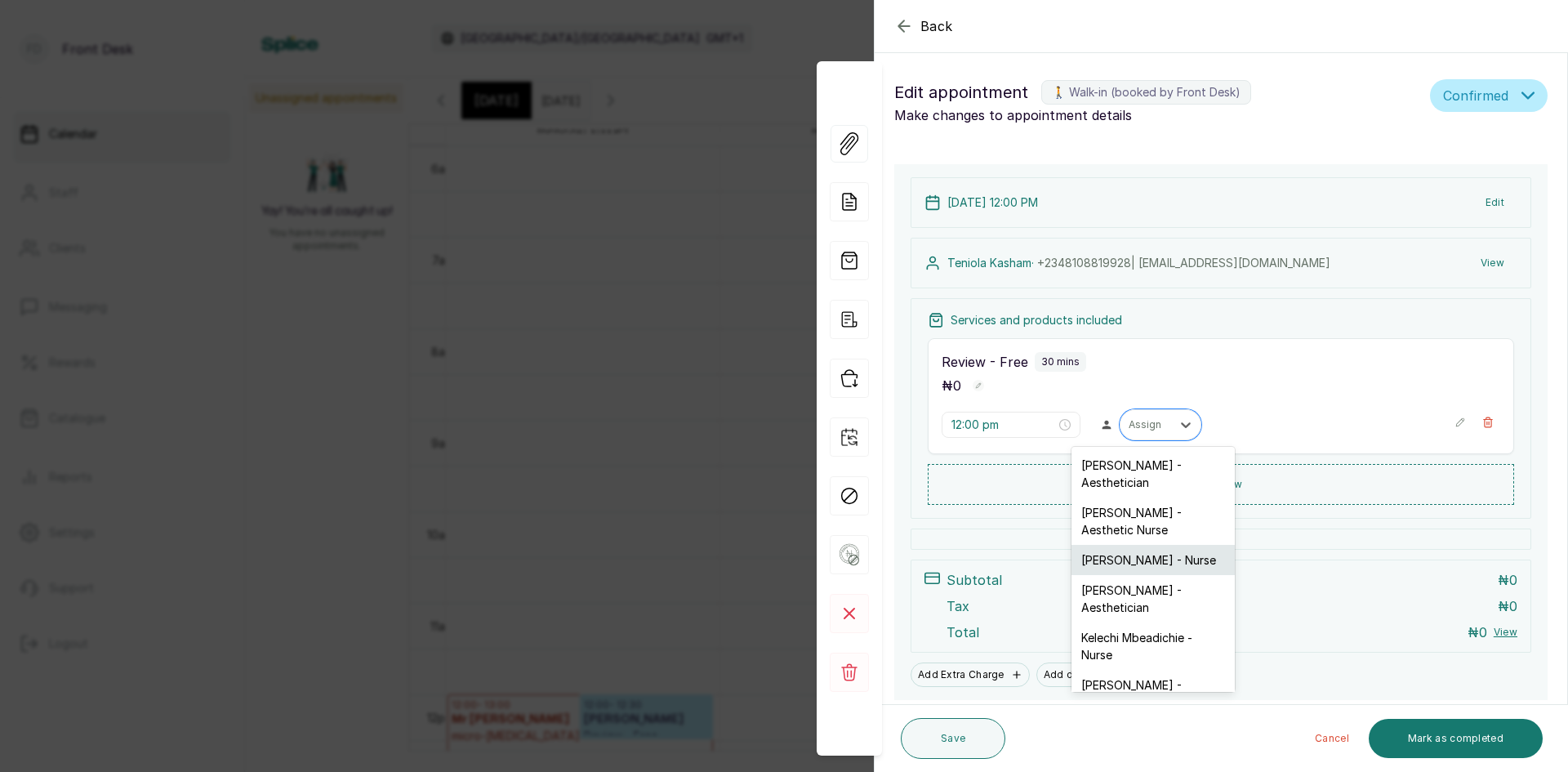
click at [1112, 569] on div "[PERSON_NAME] - Nurse" at bounding box center [1154, 560] width 164 height 30
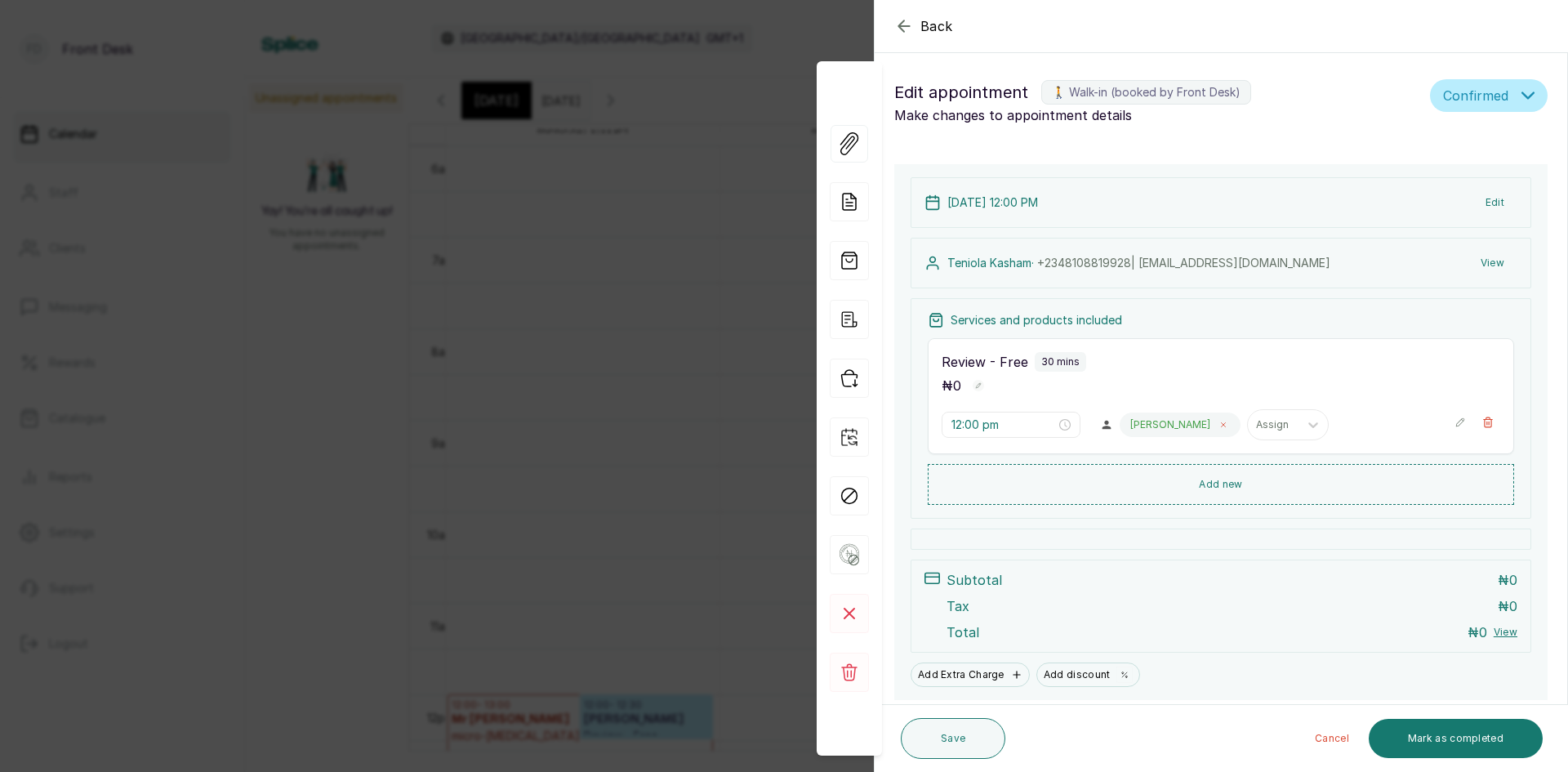
click at [1218, 425] on span at bounding box center [1224, 424] width 13 height 13
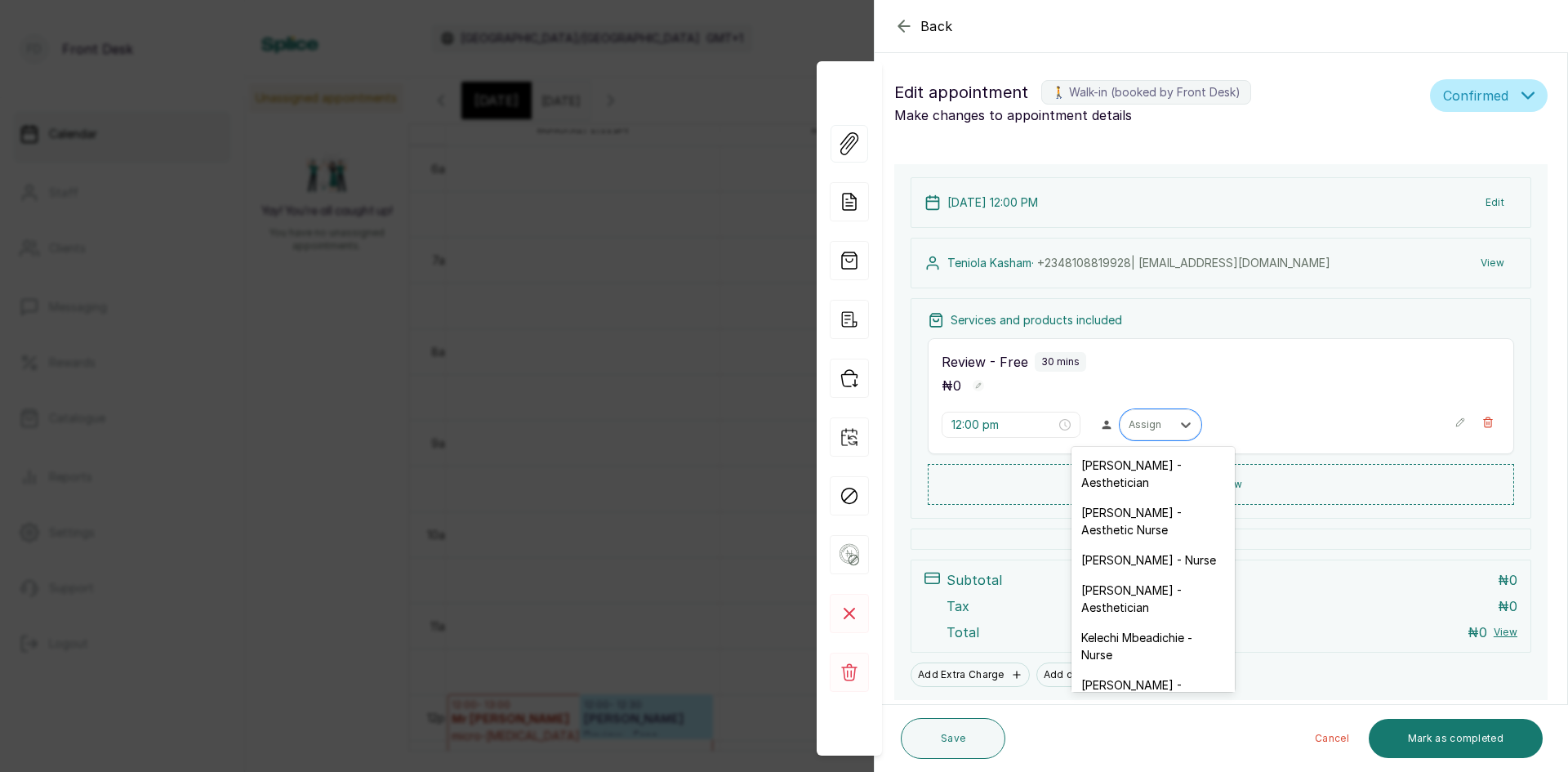
click at [1162, 425] on div "Assign" at bounding box center [1146, 425] width 51 height 22
click at [1136, 513] on div "[PERSON_NAME] - Aesthetic Nurse" at bounding box center [1154, 521] width 164 height 48
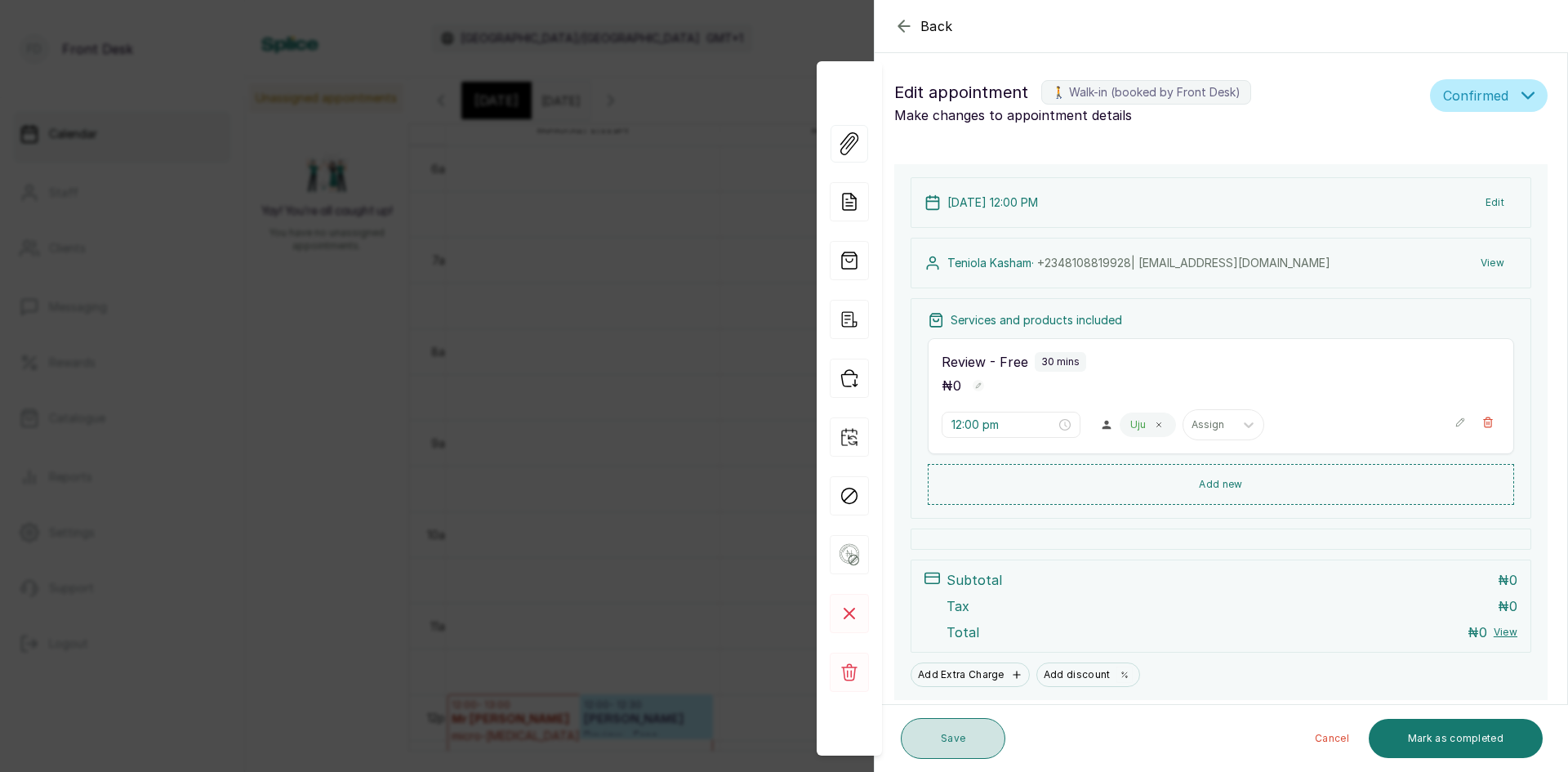
click at [968, 742] on button "Save" at bounding box center [953, 738] width 105 height 41
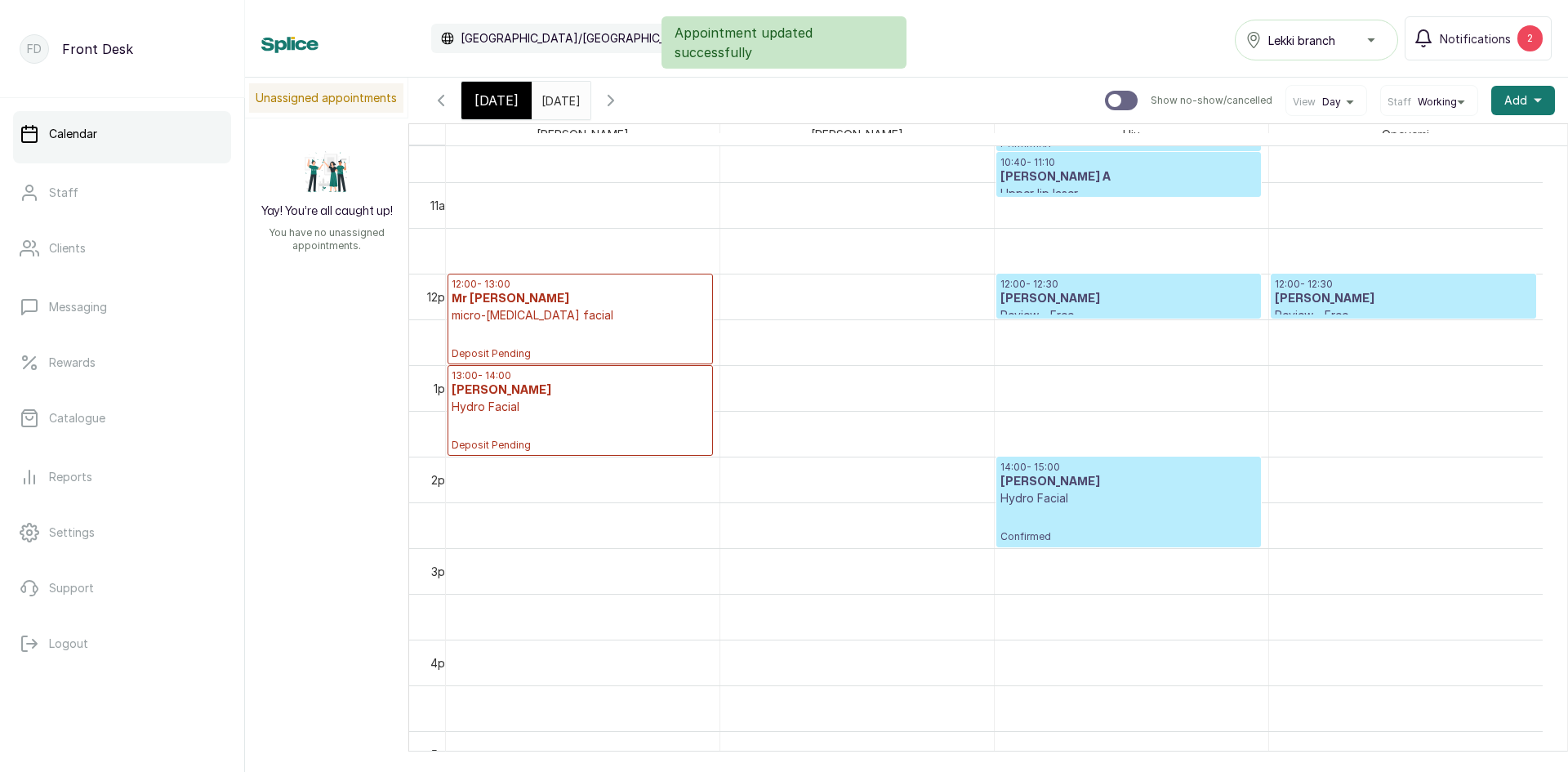
scroll to position [853, 0]
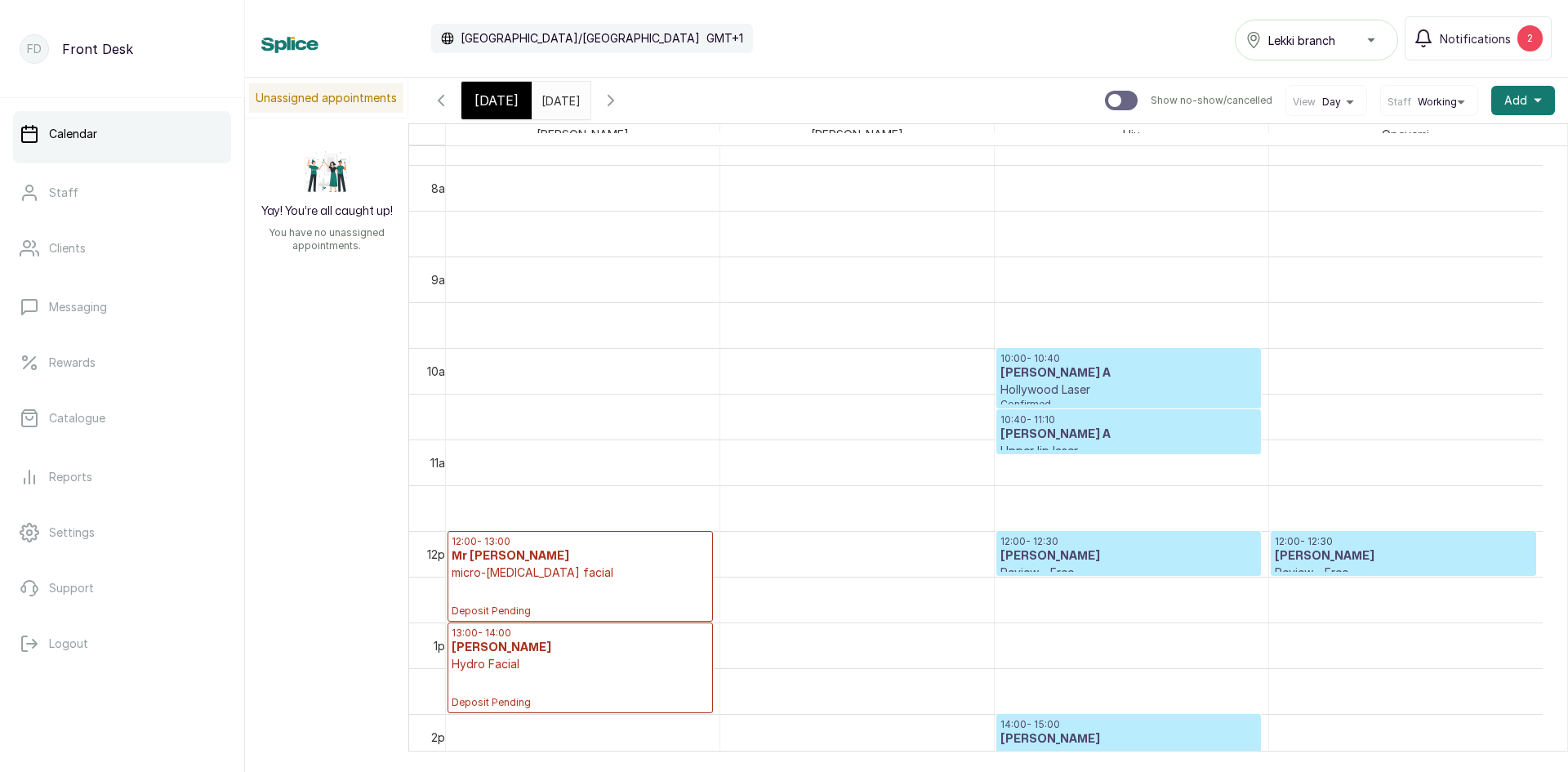
click at [1065, 557] on h3 "[PERSON_NAME]" at bounding box center [1128, 556] width 256 height 16
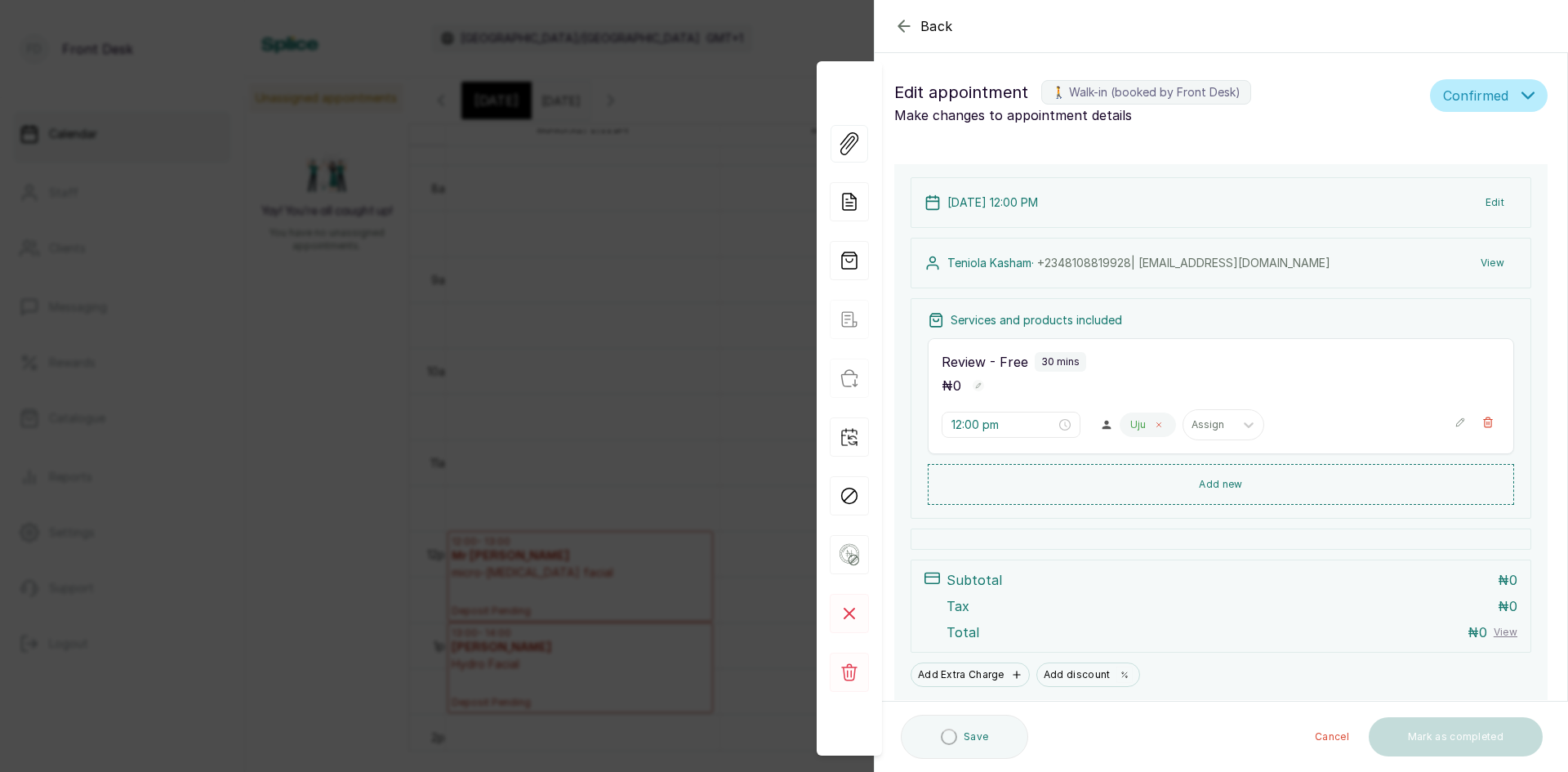
click at [1155, 428] on icon at bounding box center [1159, 424] width 8 height 8
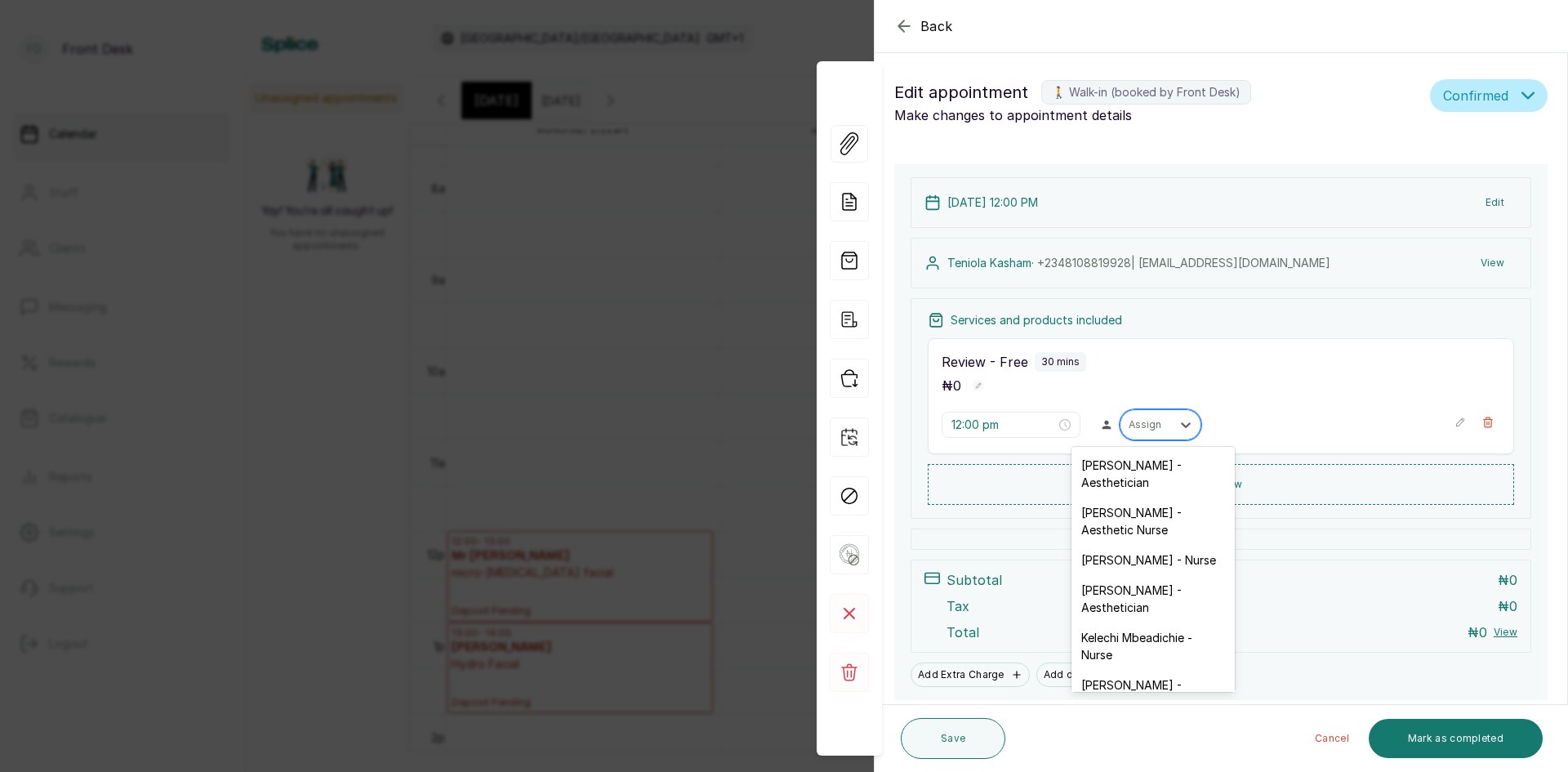
click at [1144, 431] on div at bounding box center [1147, 424] width 35 height 15
click at [1100, 562] on div "[PERSON_NAME] - Nurse" at bounding box center [1154, 560] width 164 height 30
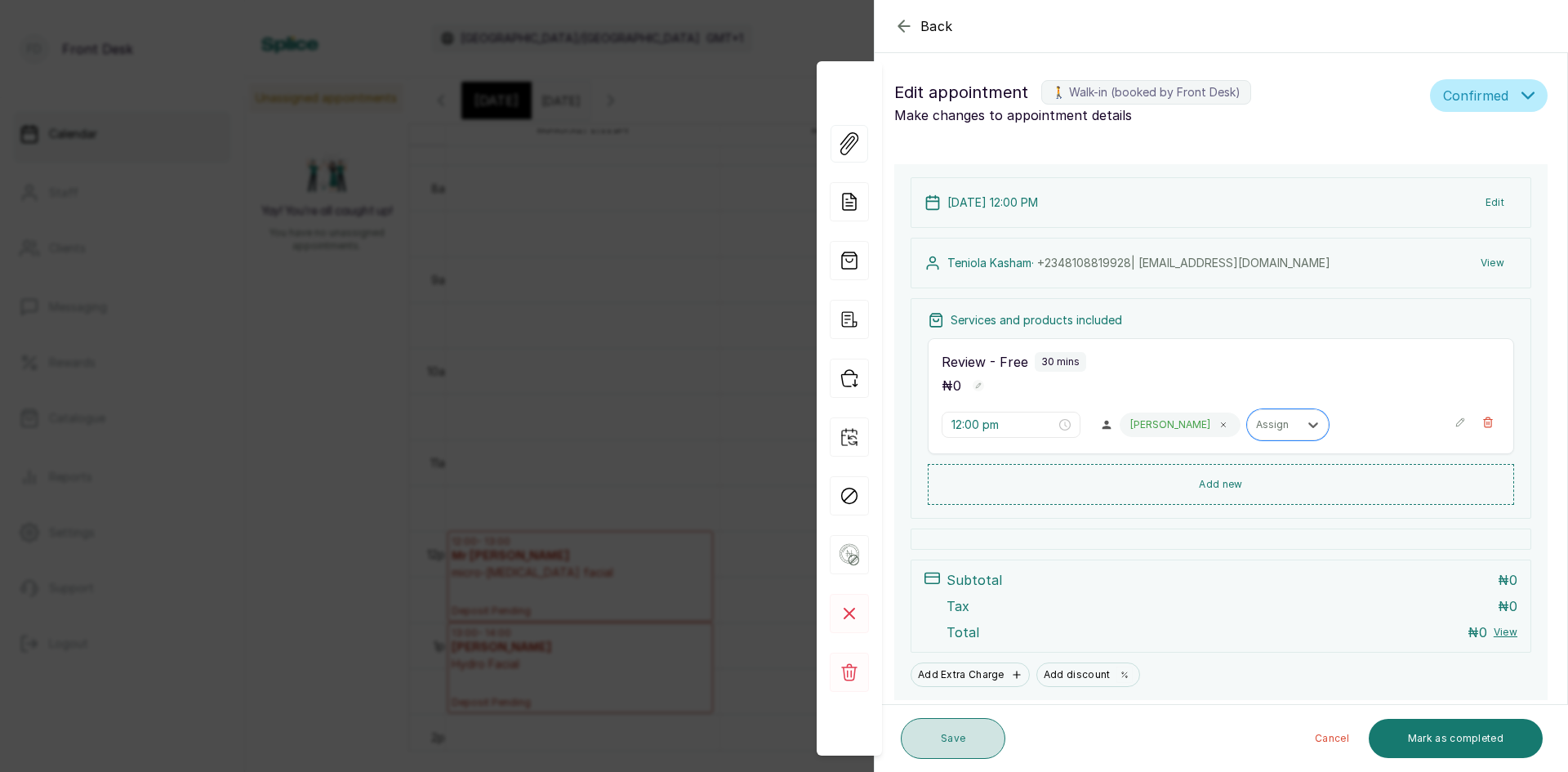
click at [969, 737] on button "Save" at bounding box center [953, 738] width 105 height 41
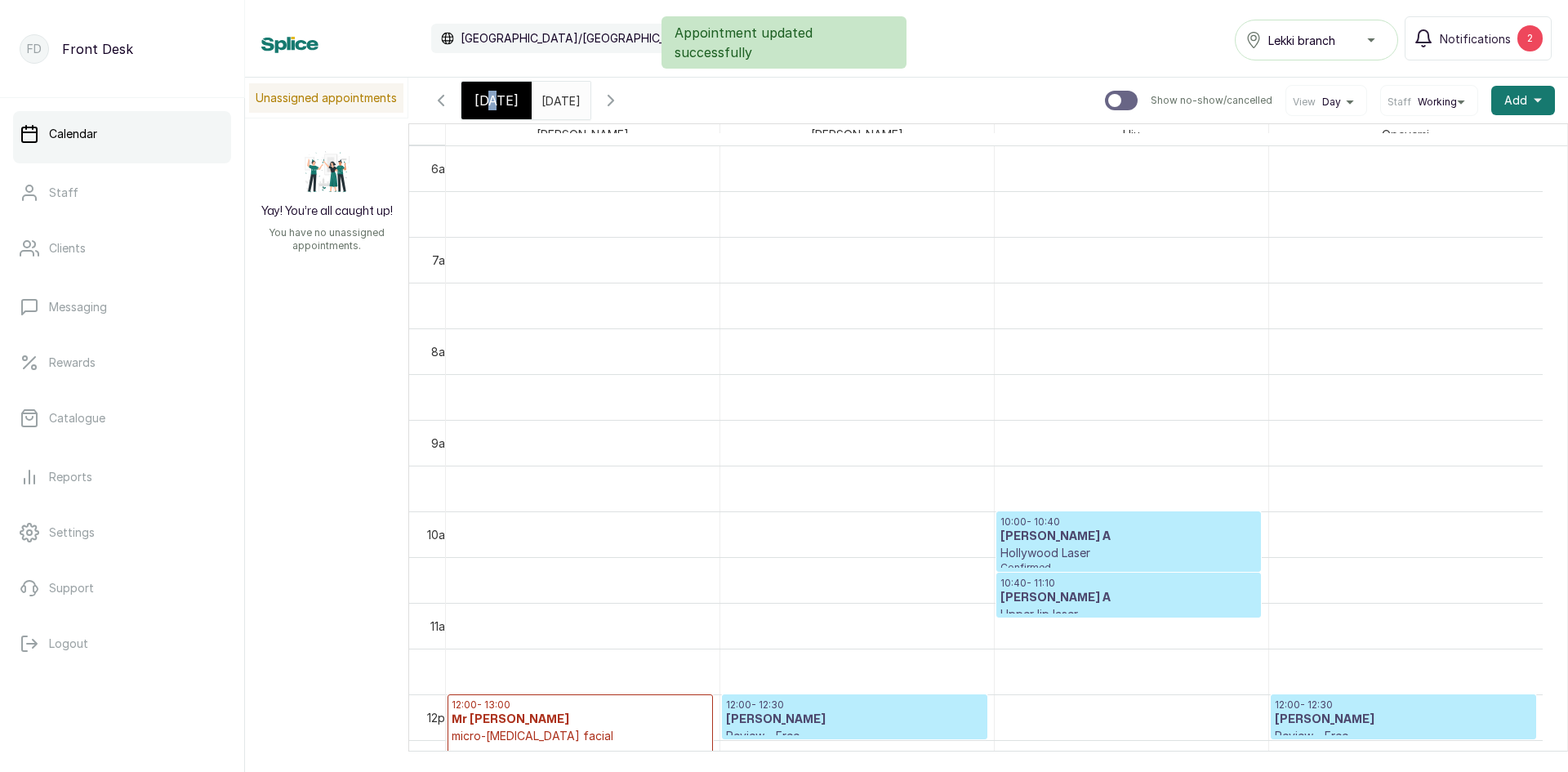
click at [497, 106] on span "[DATE]" at bounding box center [496, 100] width 44 height 20
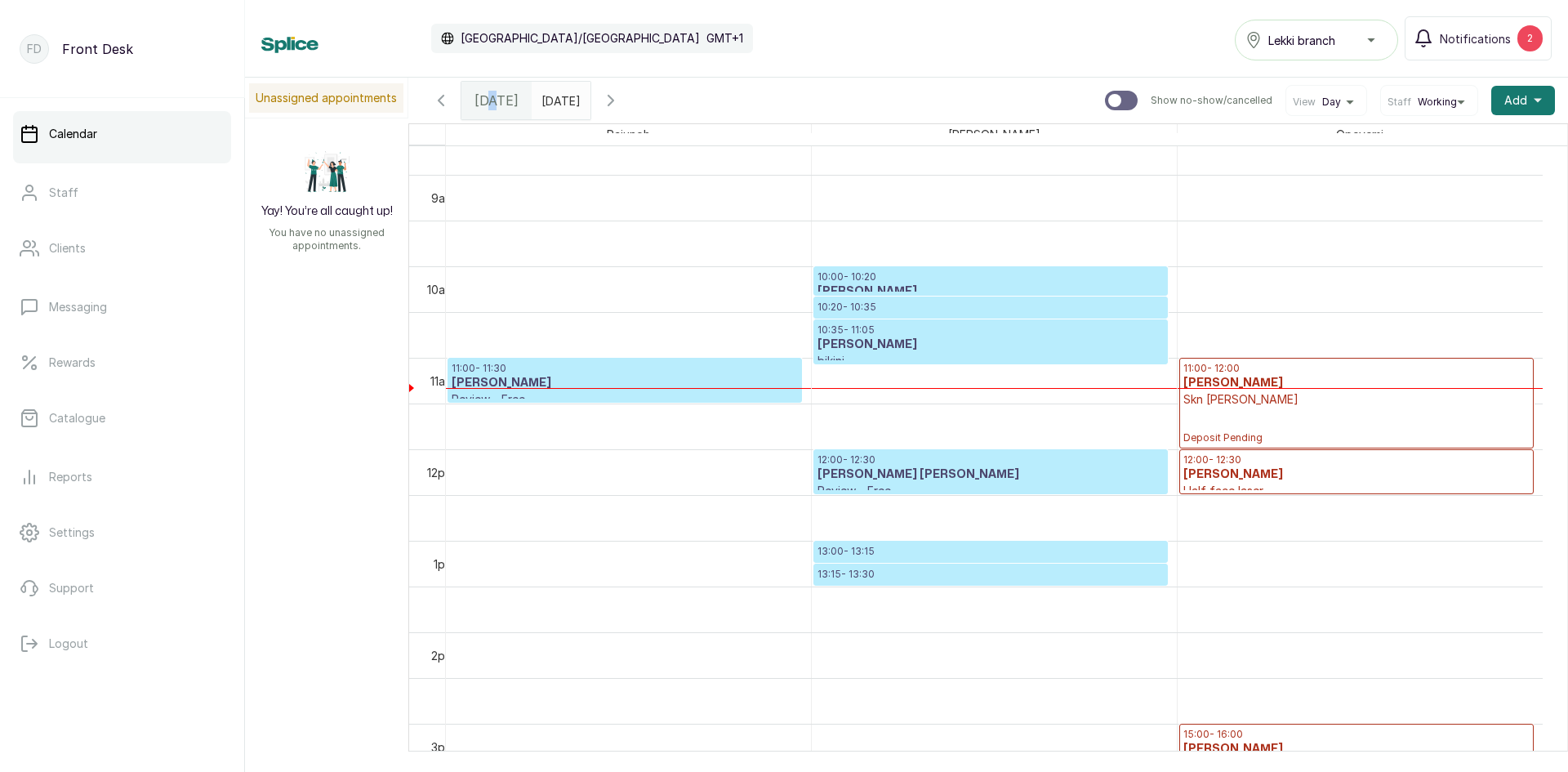
click at [984, 325] on div "10:35 - 11:05 [PERSON_NAME] bikini Confirmed" at bounding box center [991, 342] width 353 height 43
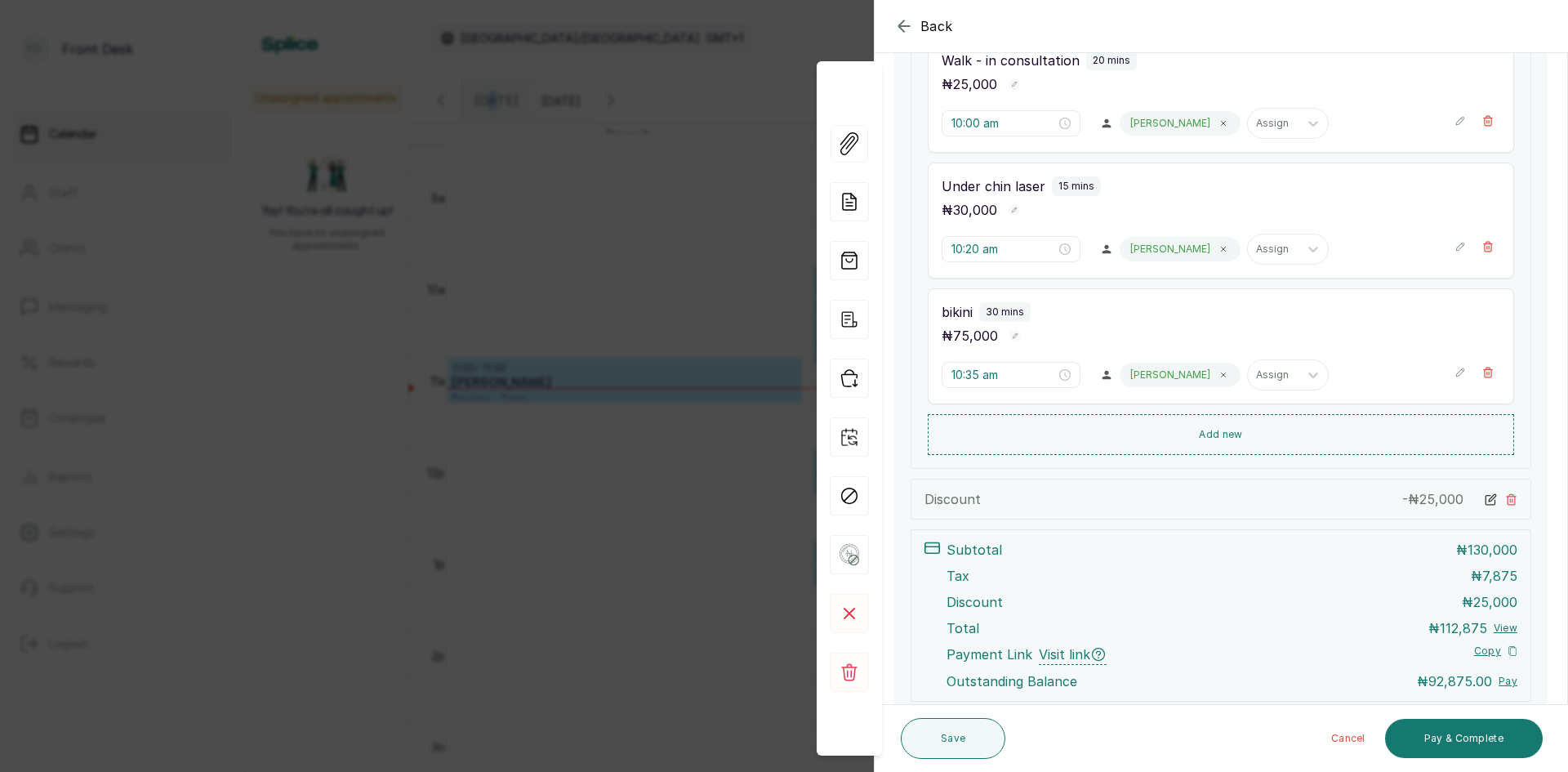
scroll to position [466, 0]
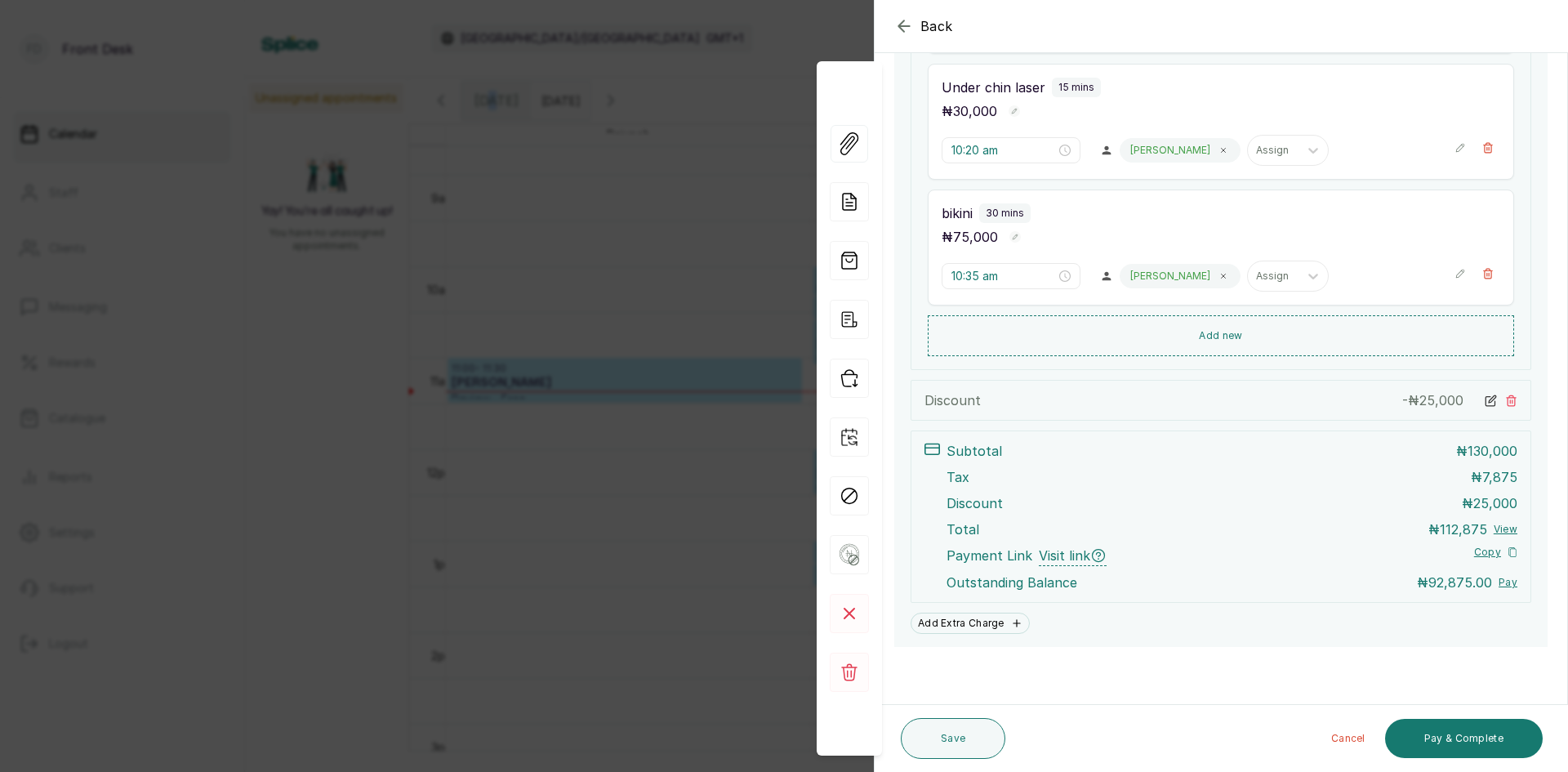
click at [943, 29] on span "Back" at bounding box center [937, 26] width 33 height 20
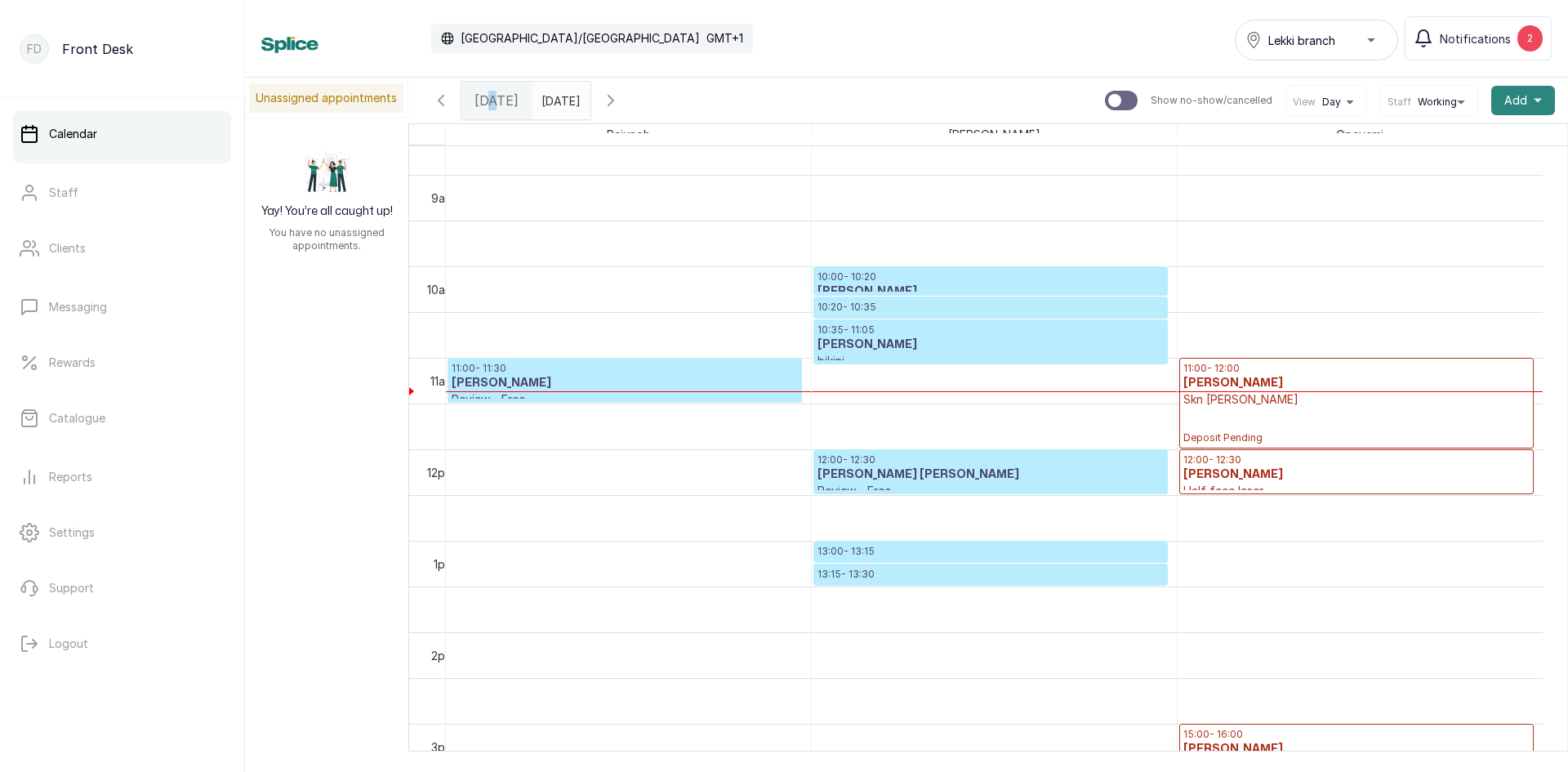
click at [1505, 98] on span "Add" at bounding box center [1516, 100] width 22 height 16
click at [1417, 143] on span "Add Appointment" at bounding box center [1463, 145] width 157 height 20
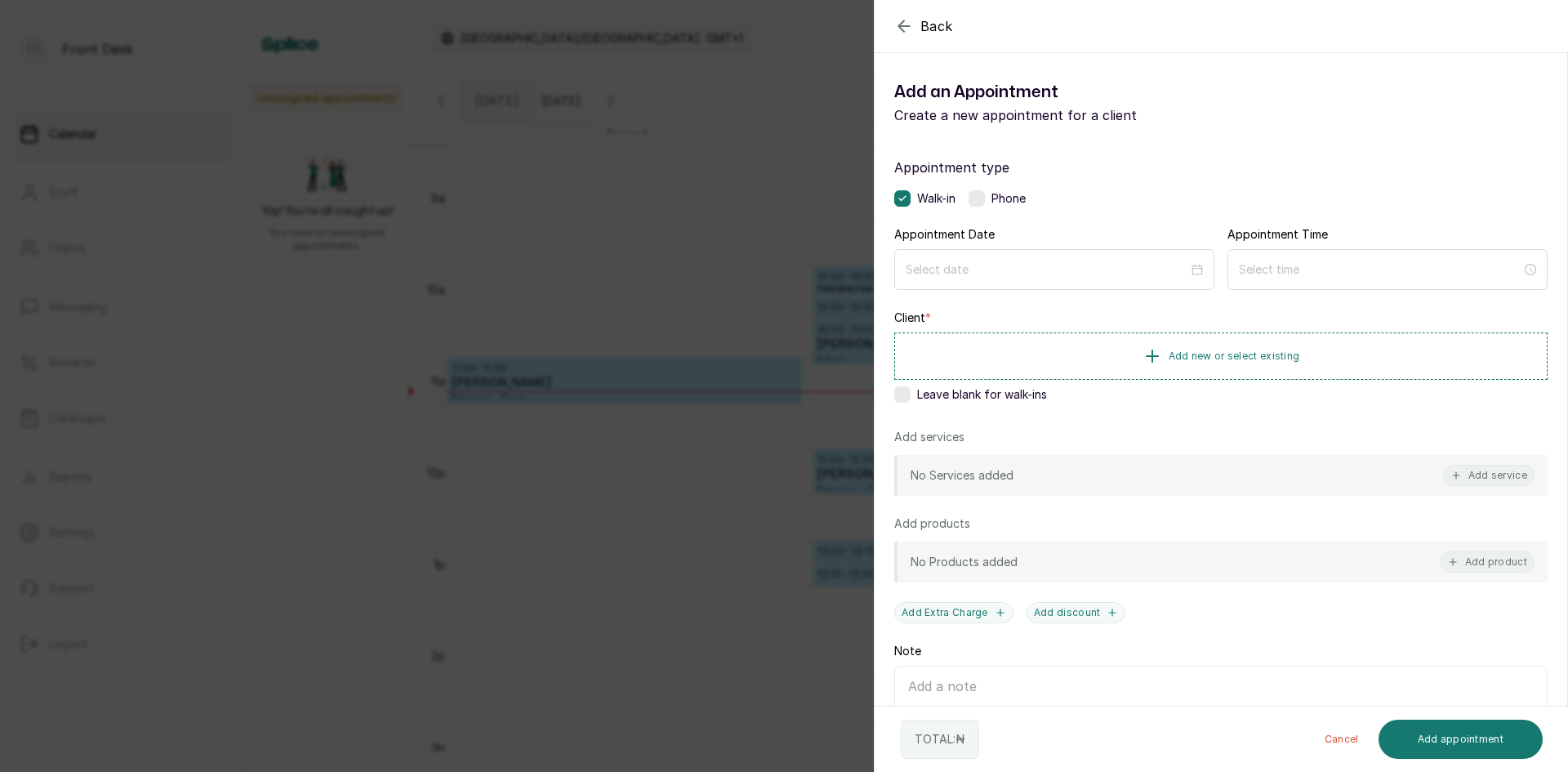
click at [164, 320] on div "Back Add Appointment Add an Appointment Create a new appointment for a client A…" at bounding box center [784, 386] width 1568 height 772
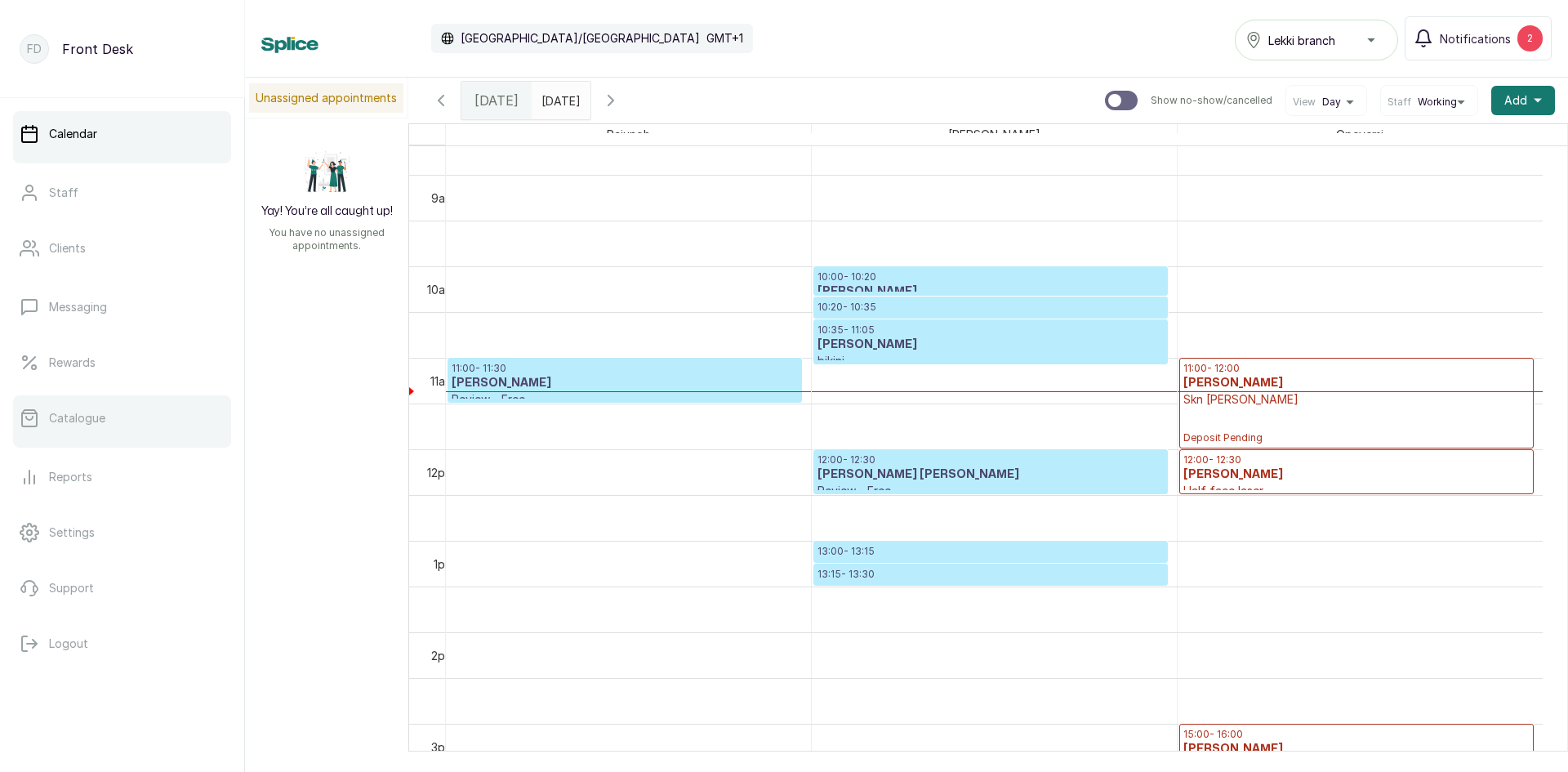
click at [70, 421] on p "Catalogue" at bounding box center [77, 418] width 56 height 16
